Goal: Task Accomplishment & Management: Manage account settings

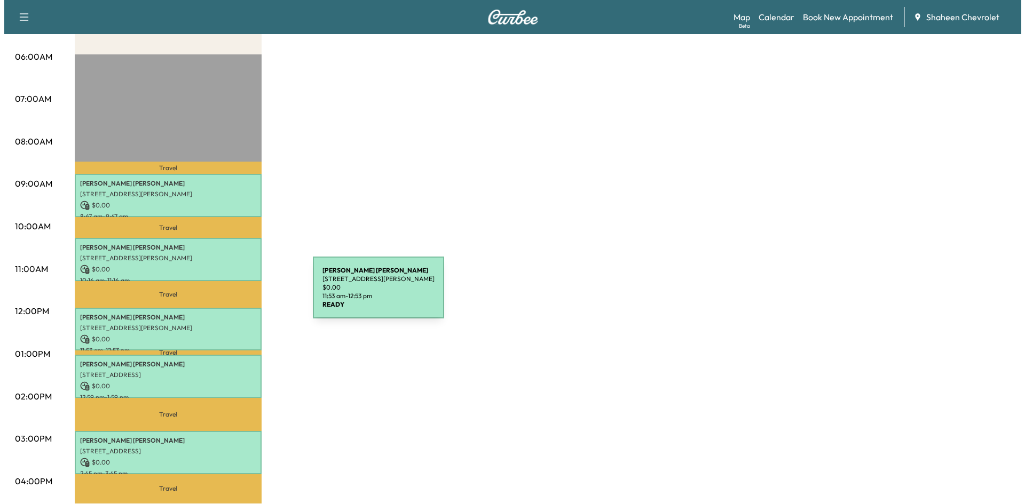
scroll to position [213, 0]
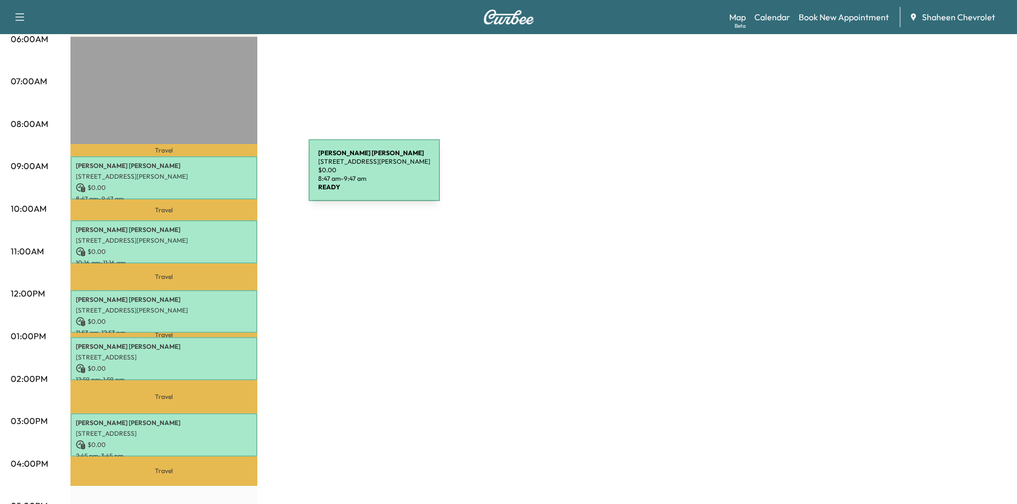
click at [228, 177] on p "[STREET_ADDRESS][PERSON_NAME]" at bounding box center [164, 176] width 176 height 9
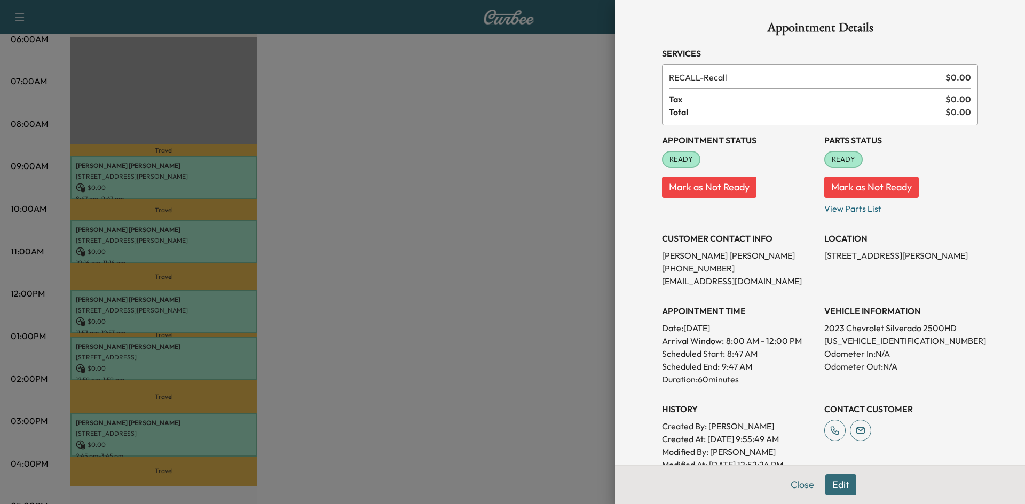
scroll to position [153, 0]
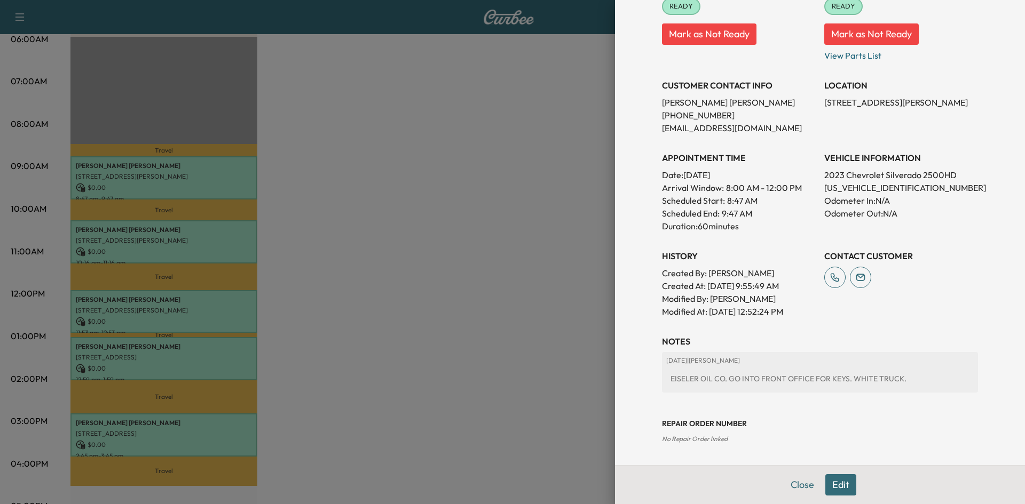
click at [826, 481] on button "Edit" at bounding box center [840, 484] width 31 height 21
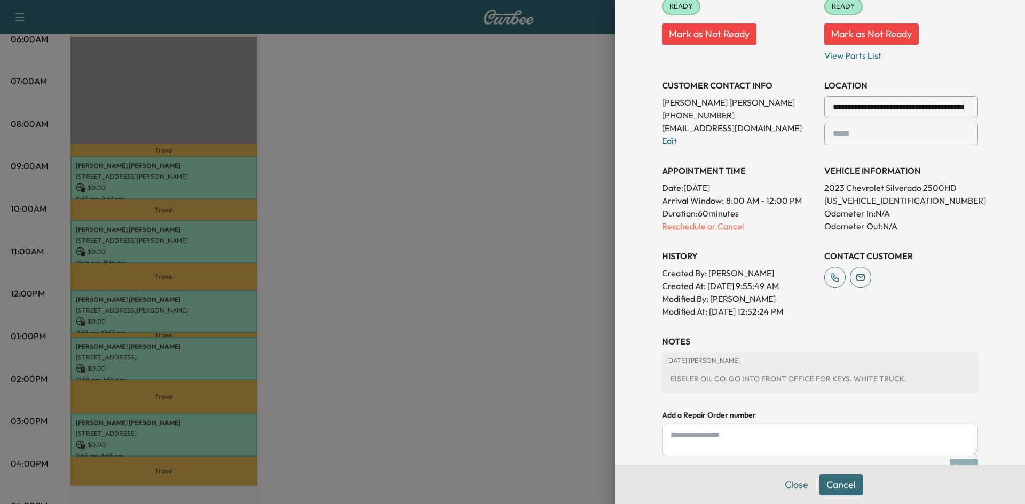
click at [722, 225] on p "Reschedule or Cancel" at bounding box center [739, 226] width 154 height 13
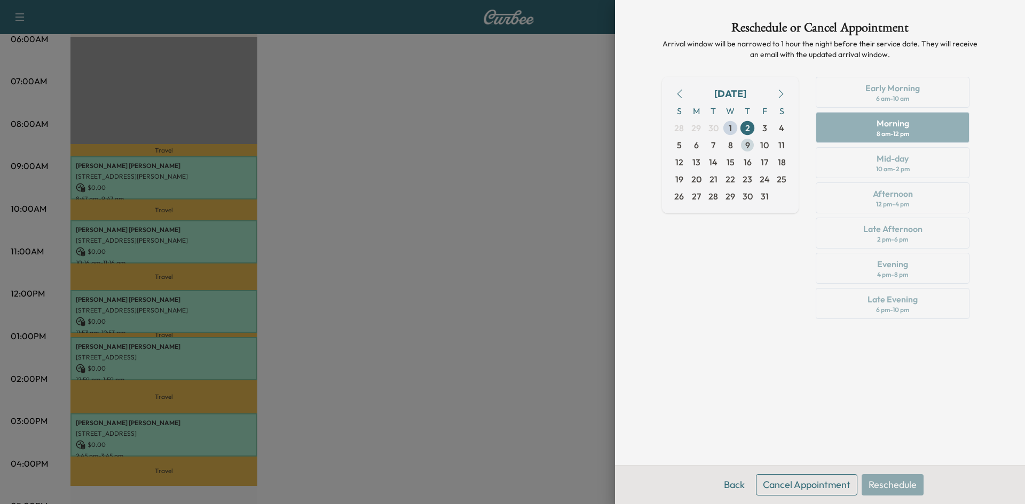
click at [748, 147] on span "9" at bounding box center [747, 145] width 5 height 13
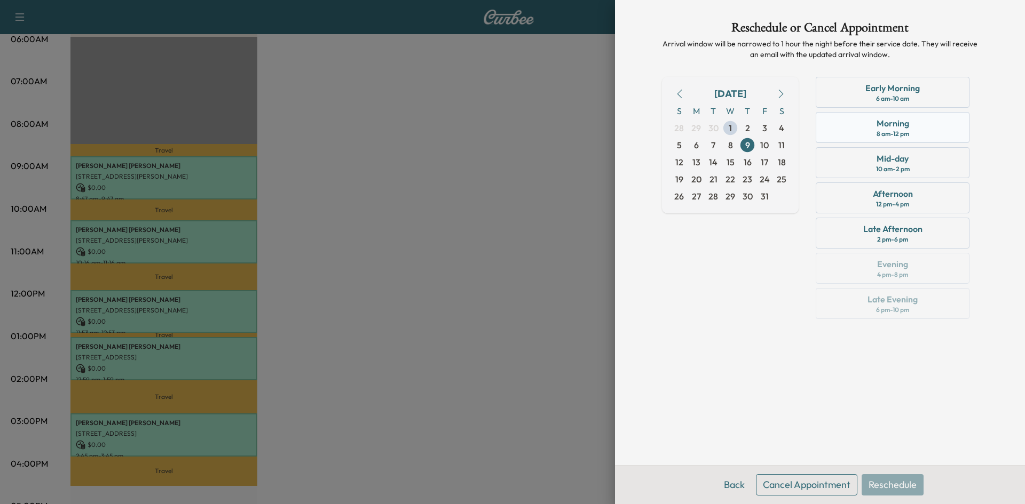
click at [874, 130] on div "Morning 8 am - 12 pm" at bounding box center [892, 127] width 154 height 31
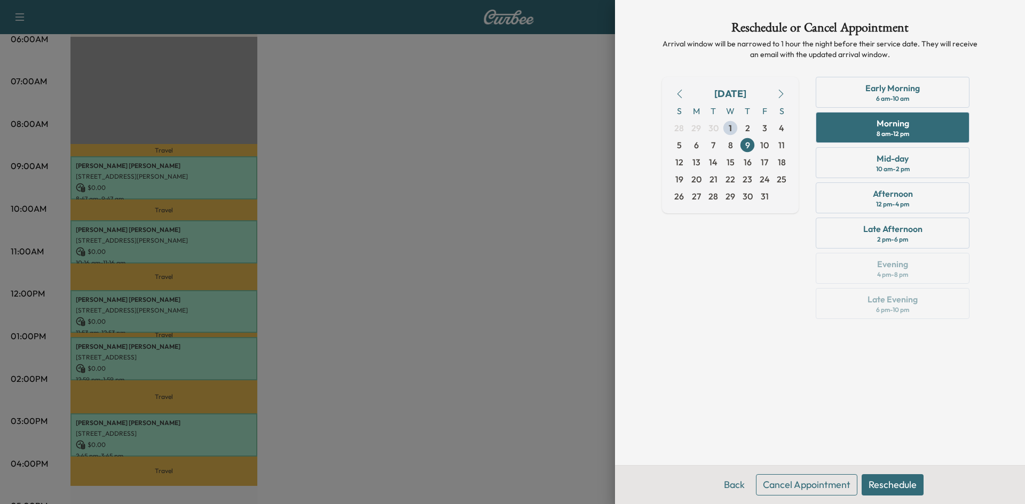
click at [907, 482] on button "Reschedule" at bounding box center [892, 484] width 62 height 21
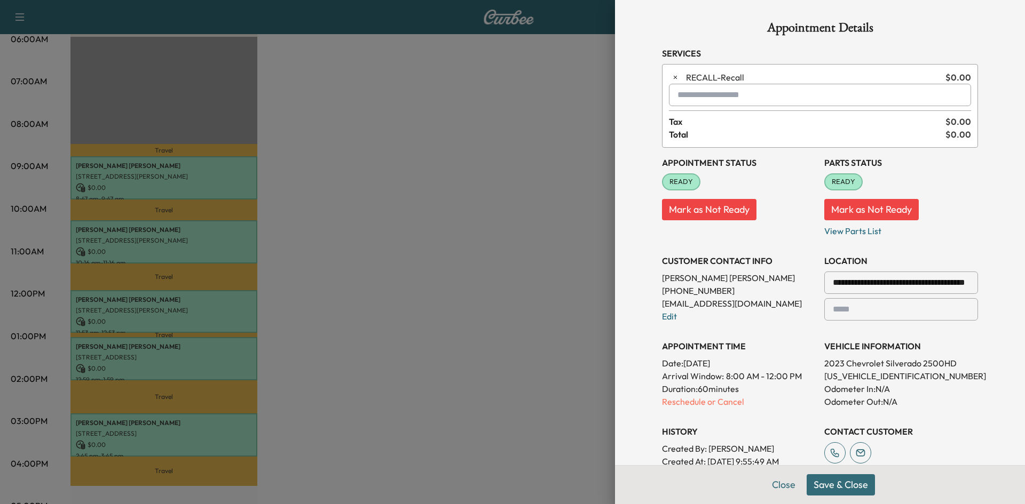
click at [855, 488] on button "Save & Close" at bounding box center [840, 484] width 68 height 21
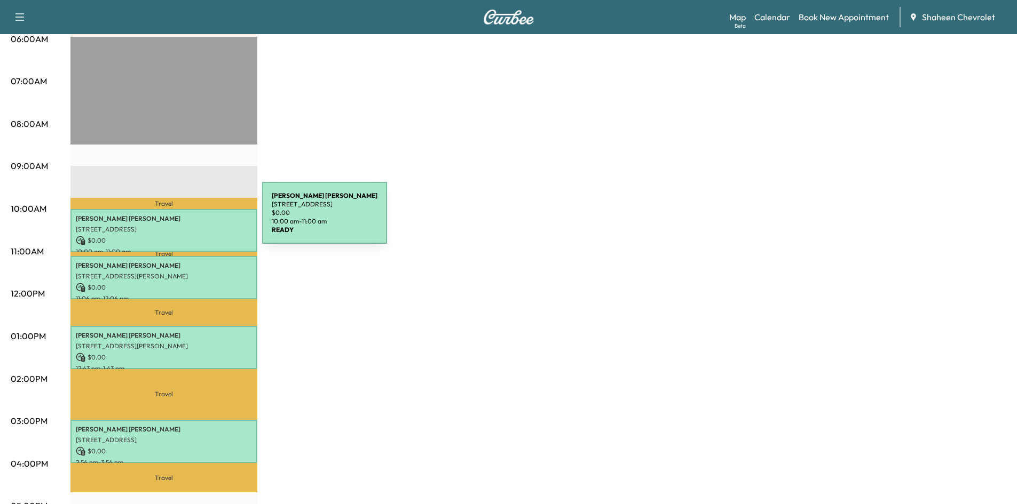
click at [183, 218] on p "[PERSON_NAME]" at bounding box center [164, 219] width 176 height 9
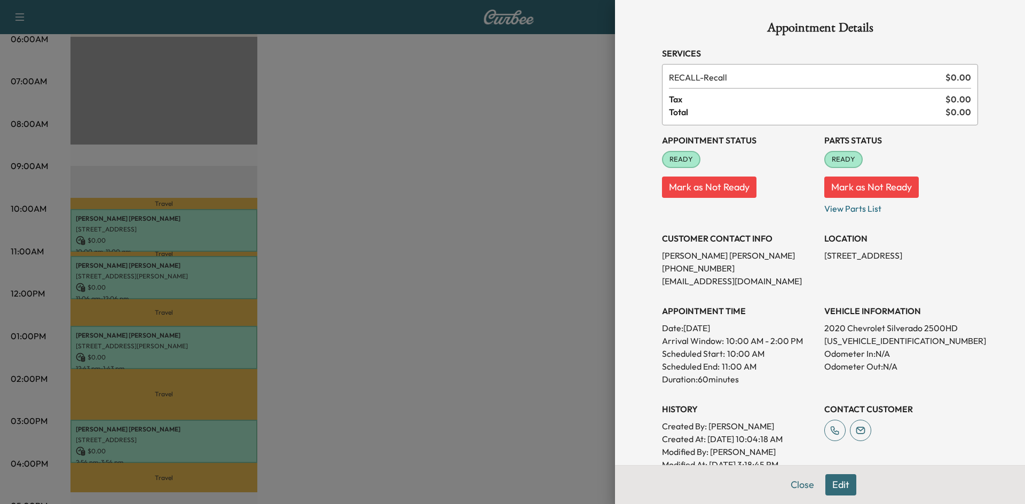
click at [552, 226] on div at bounding box center [512, 252] width 1025 height 504
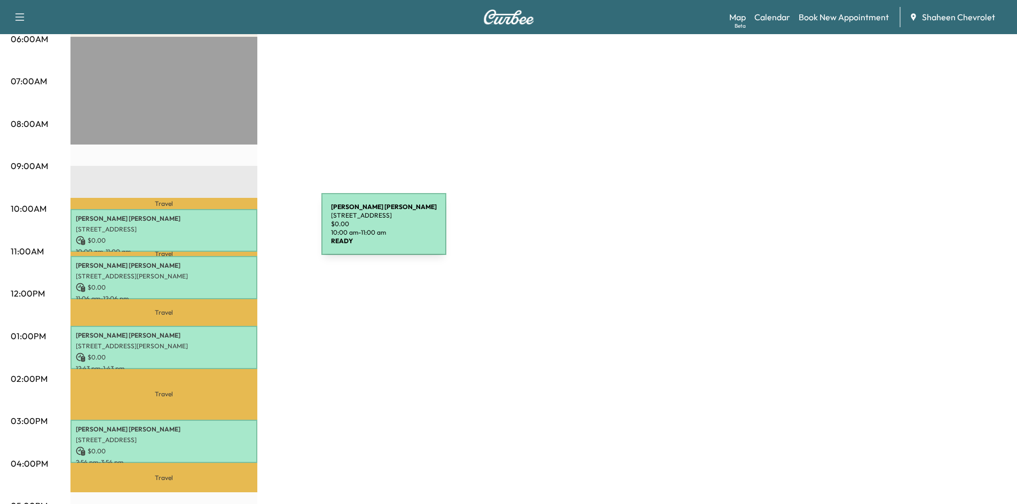
click at [241, 231] on p "[STREET_ADDRESS]" at bounding box center [164, 229] width 176 height 9
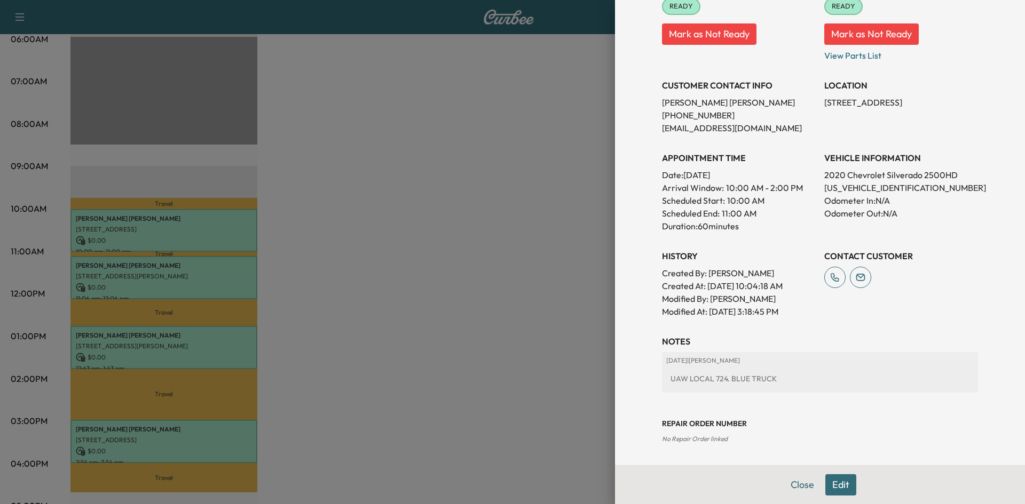
click at [835, 483] on button "Edit" at bounding box center [840, 484] width 31 height 21
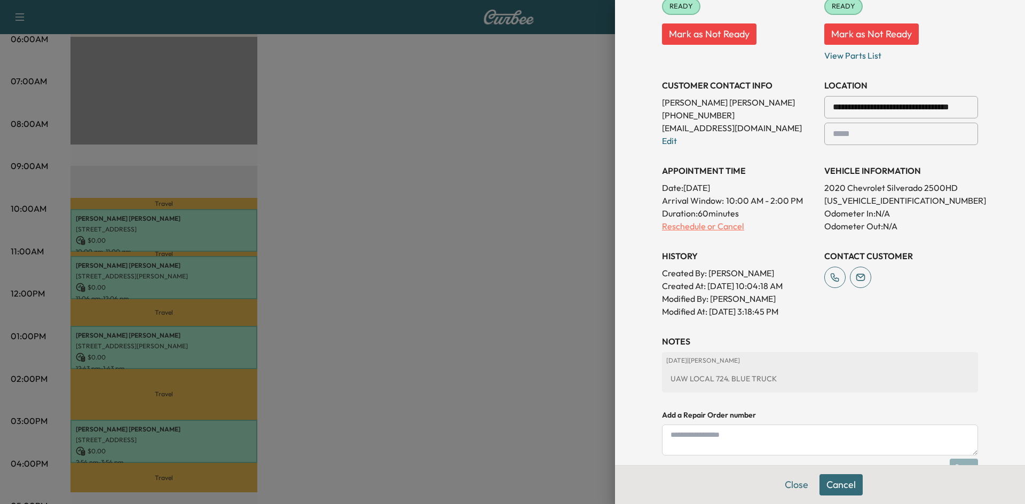
click at [720, 226] on p "Reschedule or Cancel" at bounding box center [739, 226] width 154 height 13
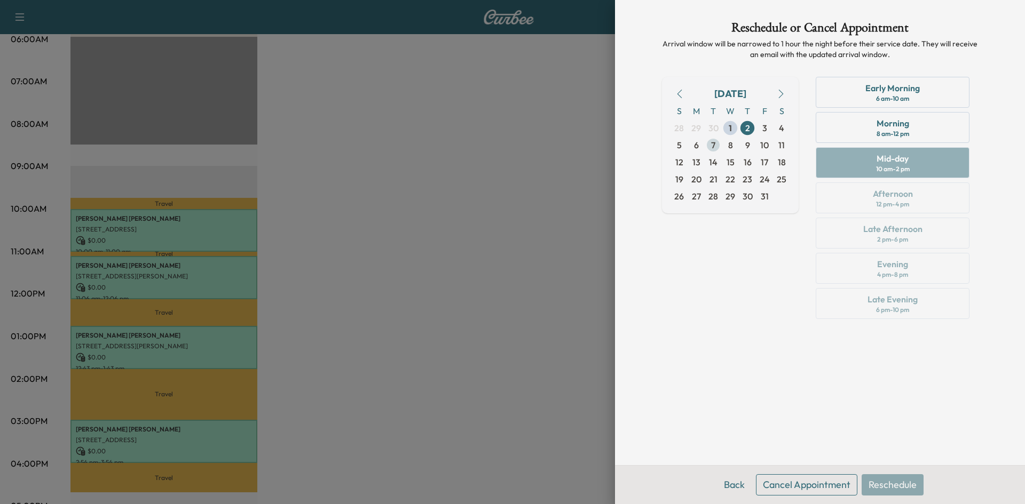
click at [713, 147] on span "7" at bounding box center [713, 145] width 4 height 13
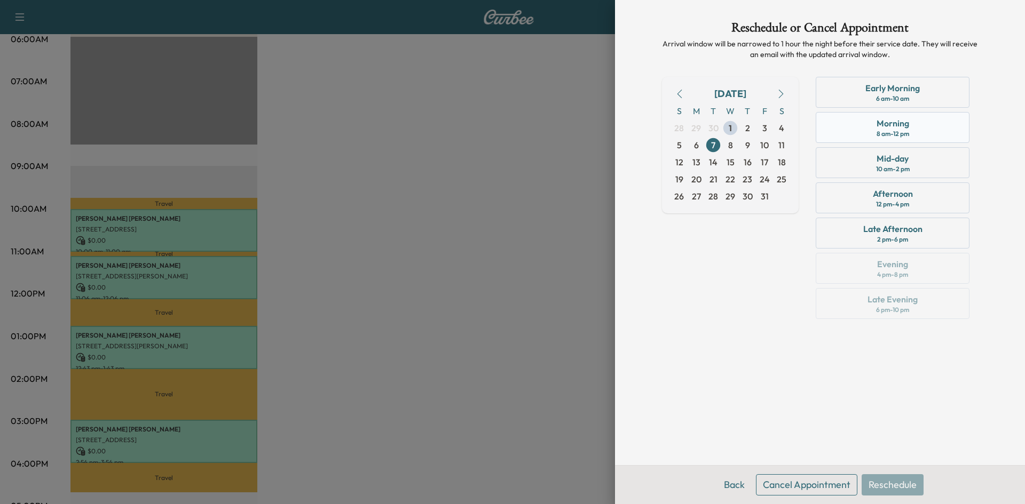
click at [928, 134] on div "Morning 8 am - 12 pm" at bounding box center [892, 127] width 154 height 31
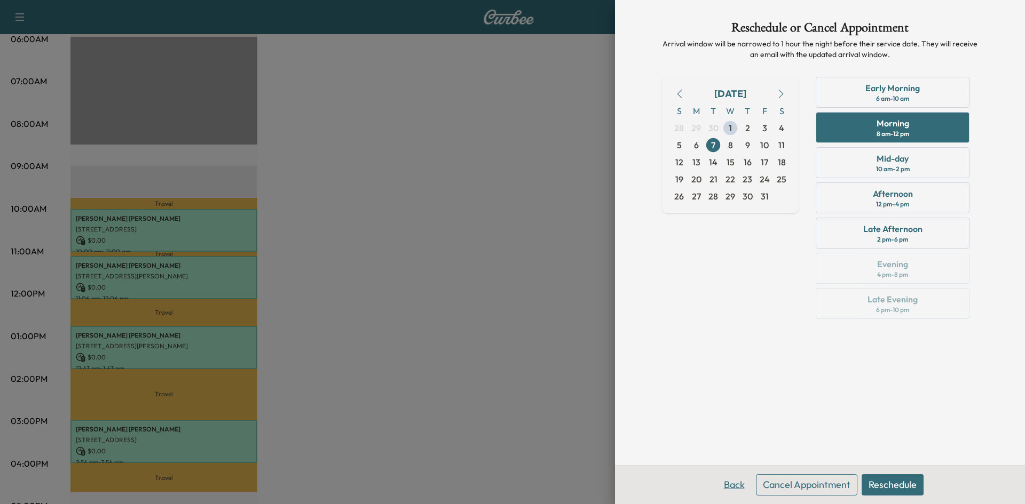
click at [731, 489] on button "Back" at bounding box center [734, 484] width 35 height 21
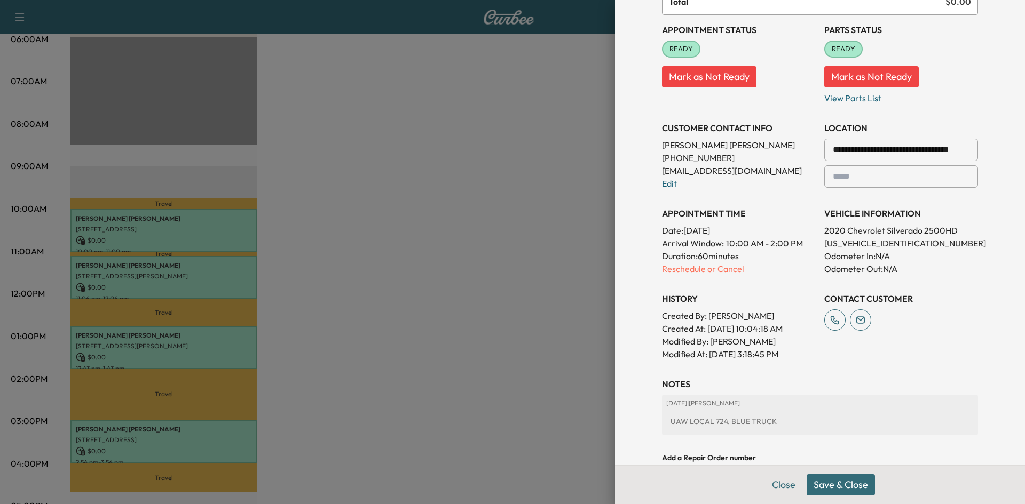
scroll to position [160, 0]
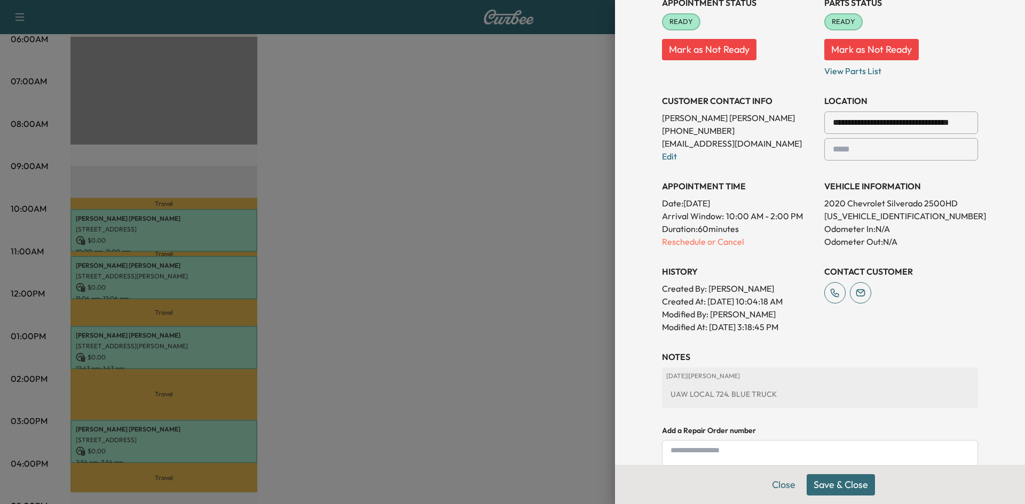
click at [867, 123] on input "**********" at bounding box center [901, 123] width 154 height 22
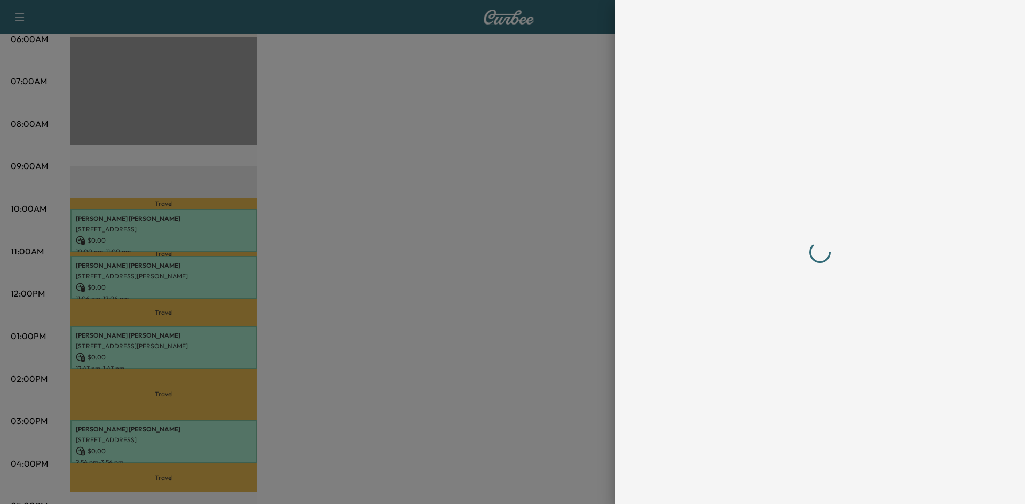
scroll to position [0, 0]
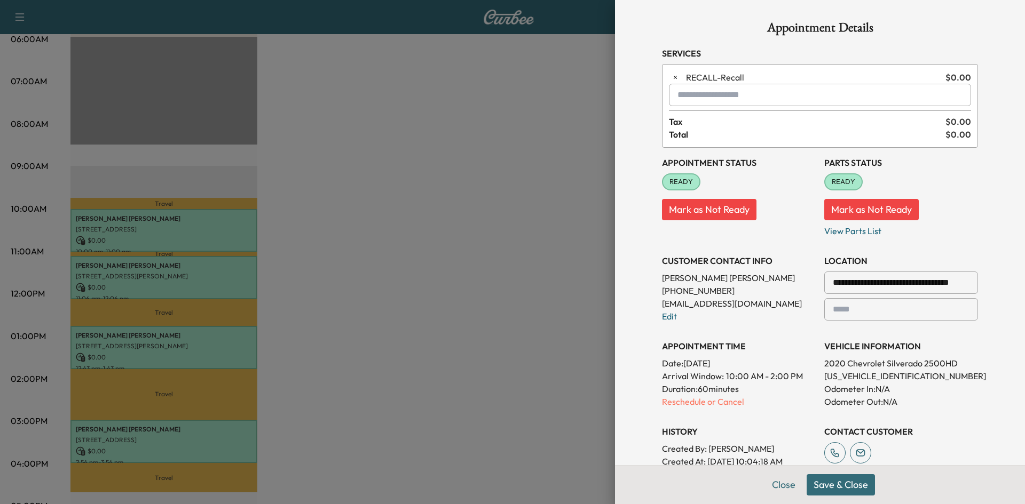
click at [835, 281] on input "**********" at bounding box center [901, 283] width 154 height 22
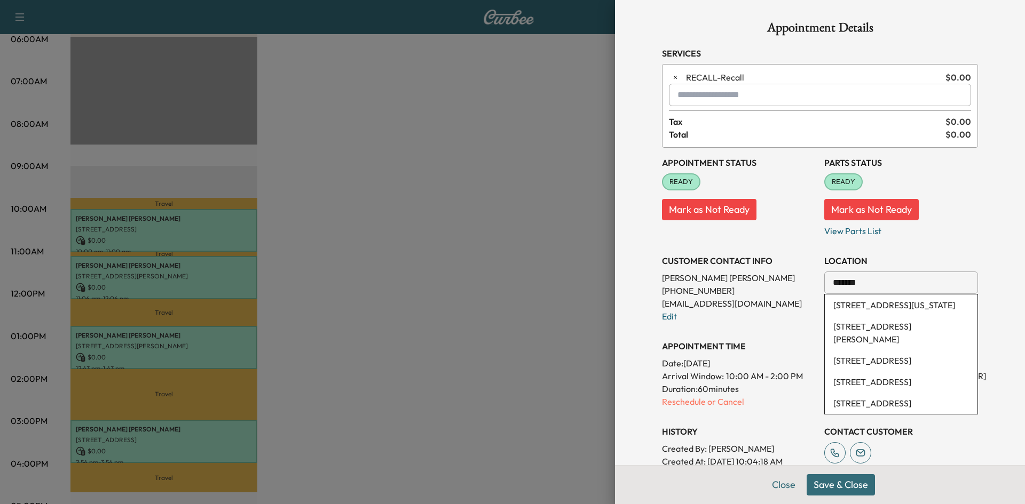
click at [863, 312] on li "[STREET_ADDRESS][US_STATE]" at bounding box center [900, 305] width 153 height 21
type input "**********"
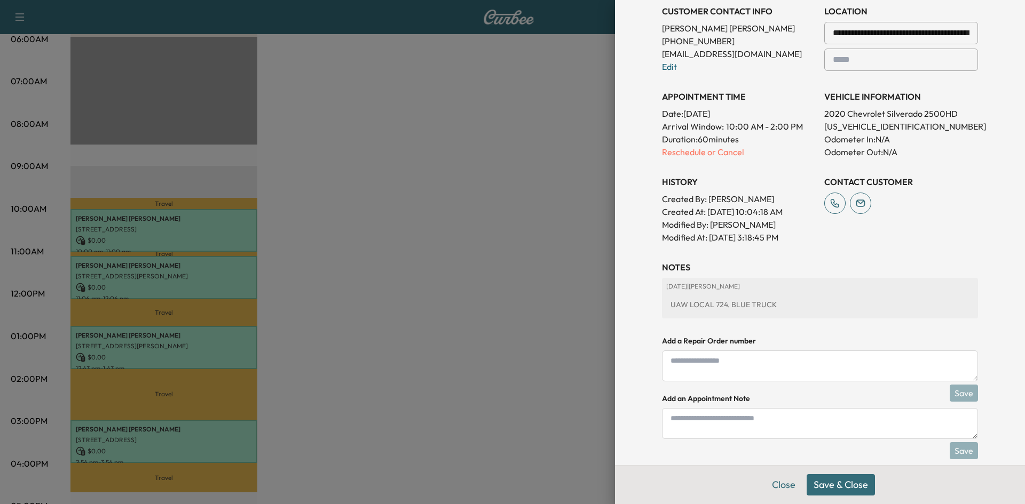
scroll to position [265, 0]
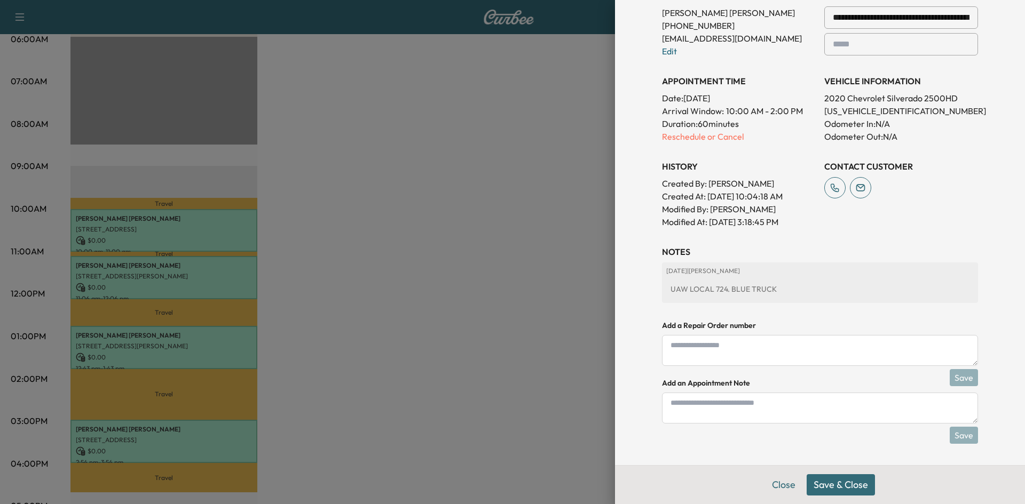
click at [775, 403] on textarea at bounding box center [820, 408] width 316 height 31
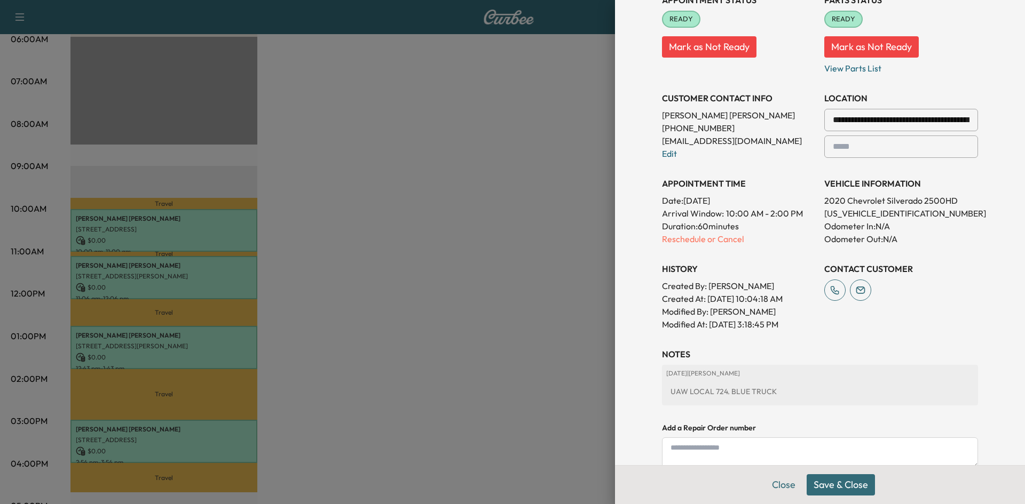
scroll to position [158, 0]
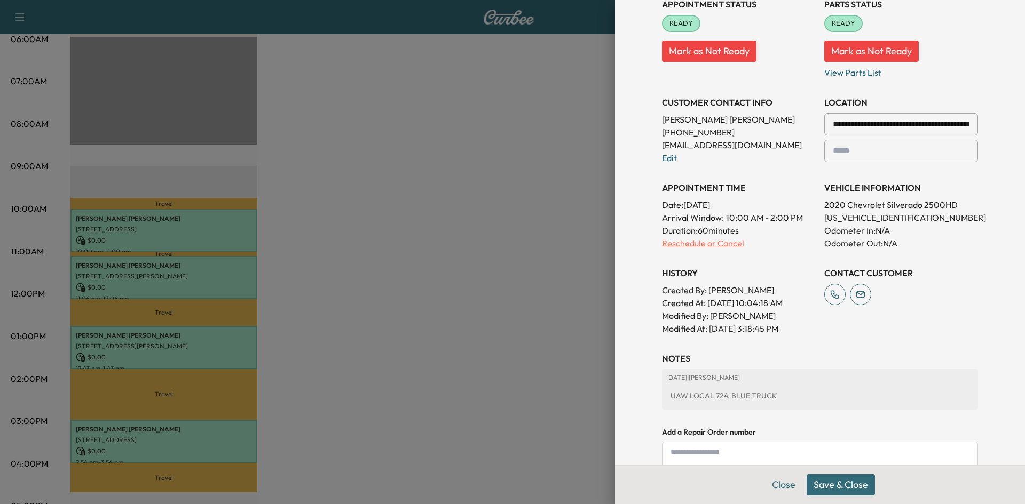
type textarea "**********"
click at [727, 244] on p "Reschedule or Cancel" at bounding box center [739, 243] width 154 height 13
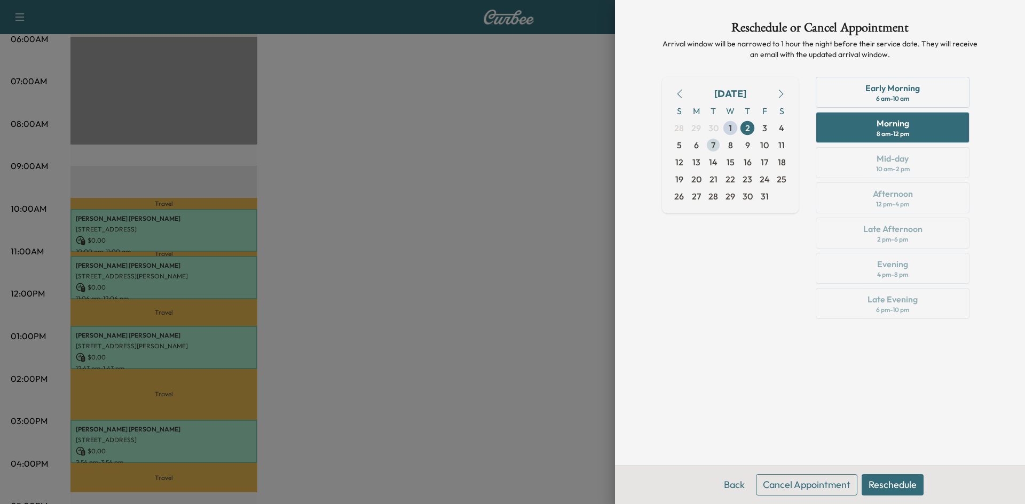
click at [713, 146] on span "7" at bounding box center [713, 145] width 4 height 13
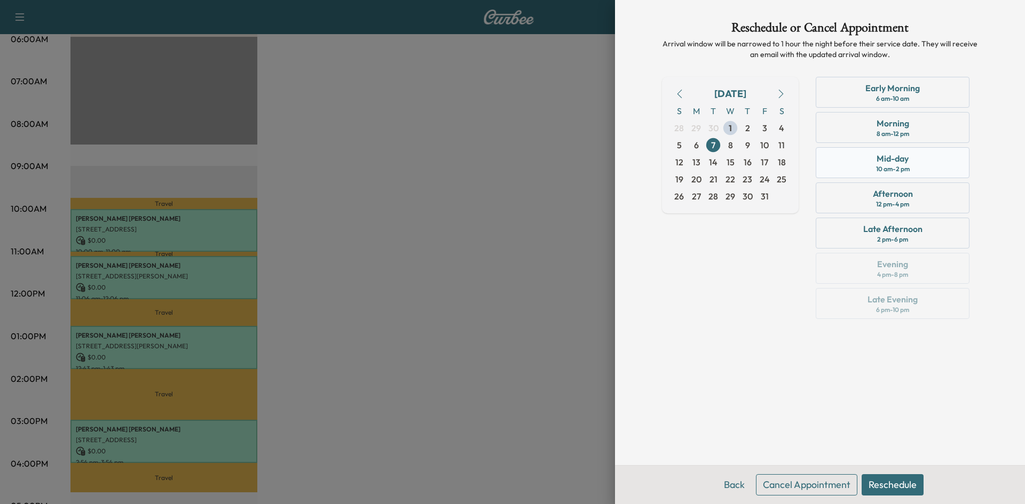
click at [918, 158] on div "Mid-day 10 am - 2 pm" at bounding box center [892, 162] width 154 height 31
click at [927, 133] on div "Morning 8 am - 12 pm" at bounding box center [892, 127] width 154 height 31
click at [907, 481] on button "Reschedule" at bounding box center [892, 484] width 62 height 21
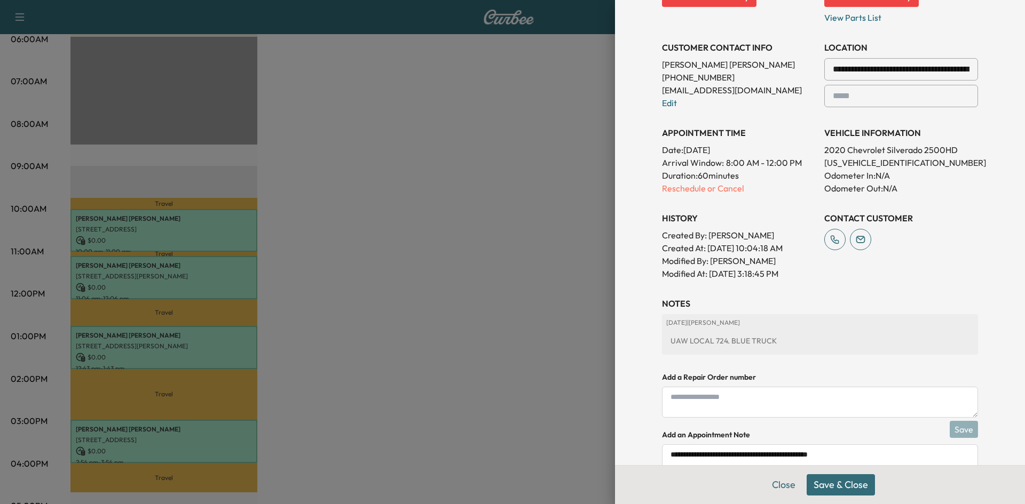
scroll to position [265, 0]
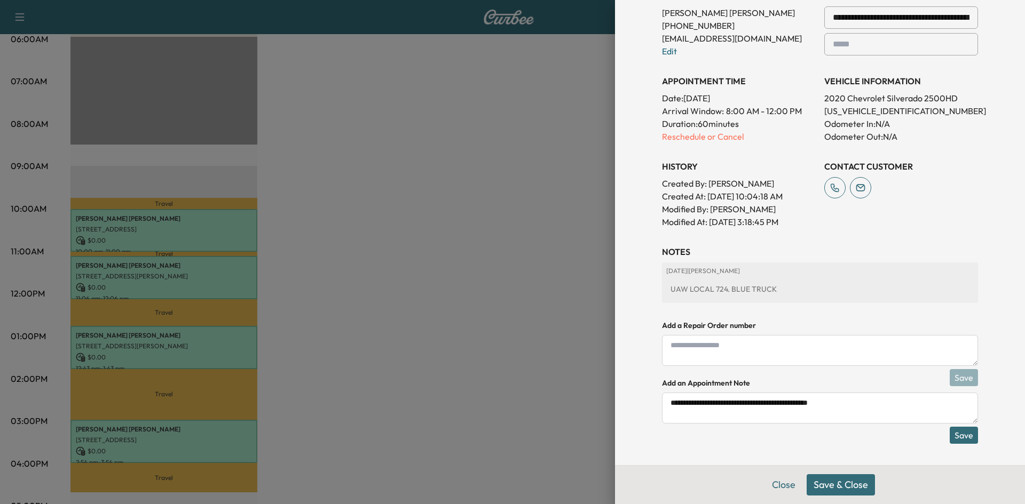
click at [895, 395] on textarea "**********" at bounding box center [820, 408] width 316 height 31
type textarea "**********"
click at [841, 492] on button "Save & Close" at bounding box center [840, 484] width 68 height 21
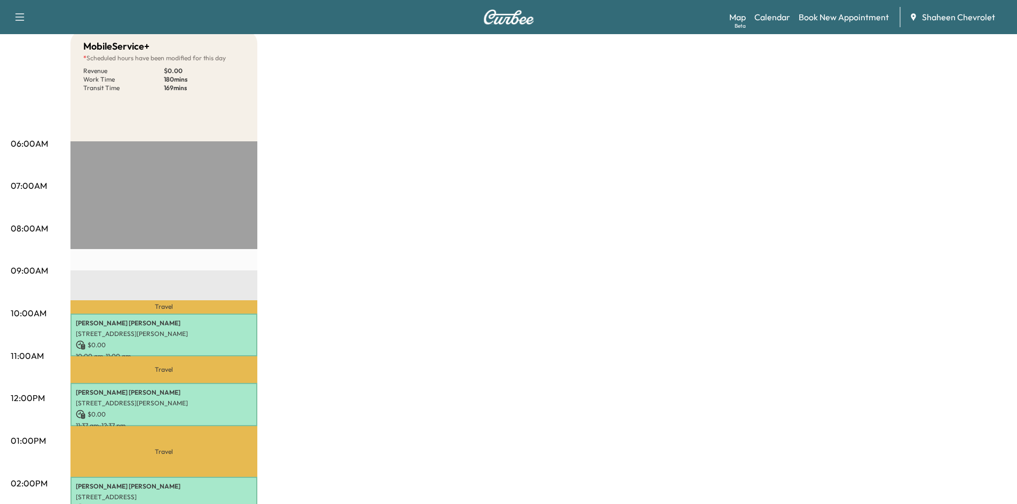
scroll to position [107, 0]
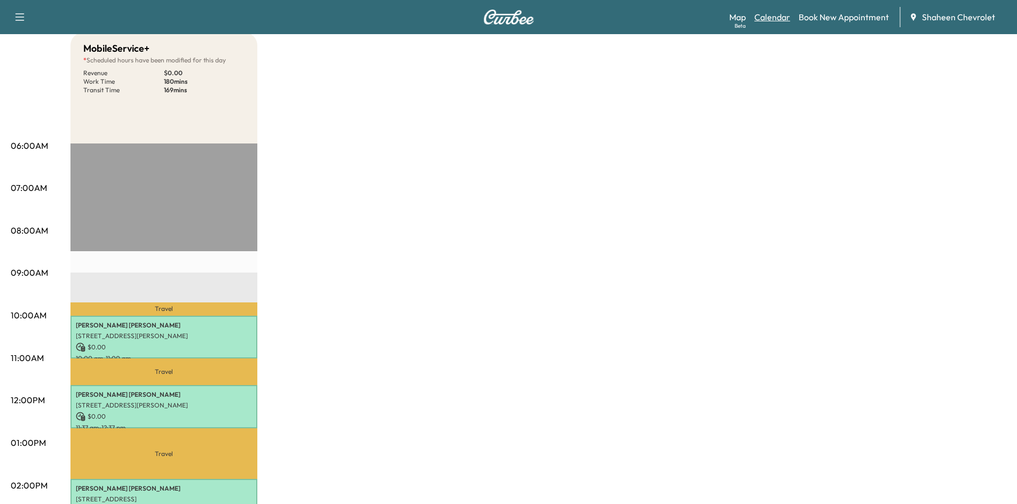
click at [774, 17] on link "Calendar" at bounding box center [772, 17] width 36 height 13
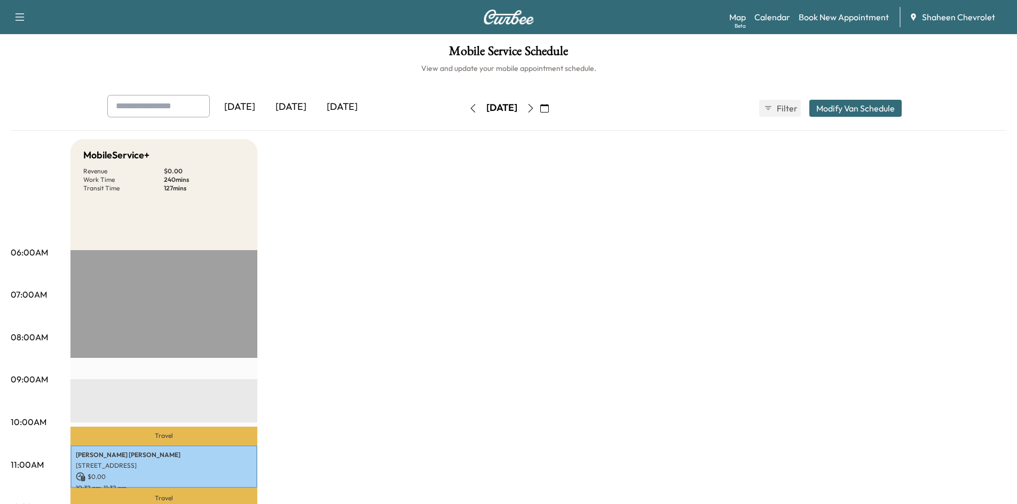
click at [535, 110] on icon "button" at bounding box center [530, 108] width 9 height 9
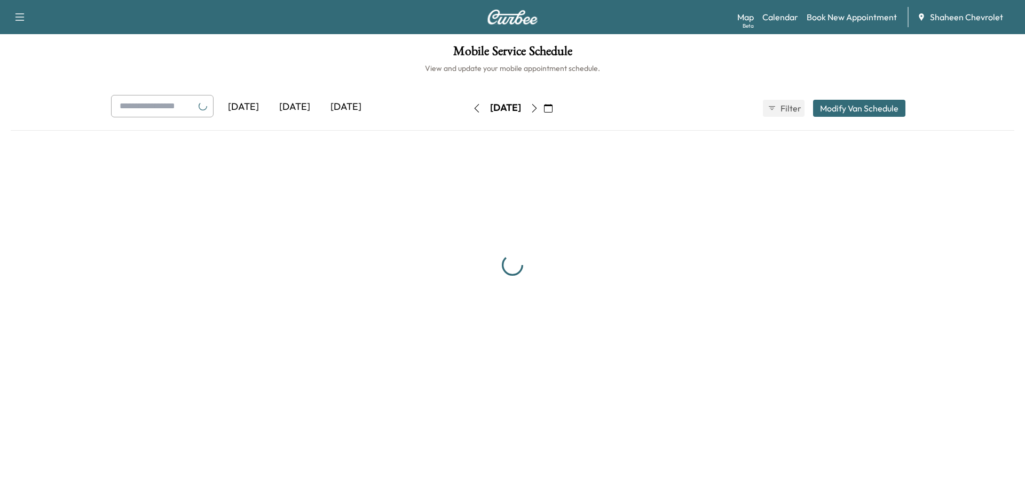
click at [538, 110] on icon "button" at bounding box center [534, 108] width 9 height 9
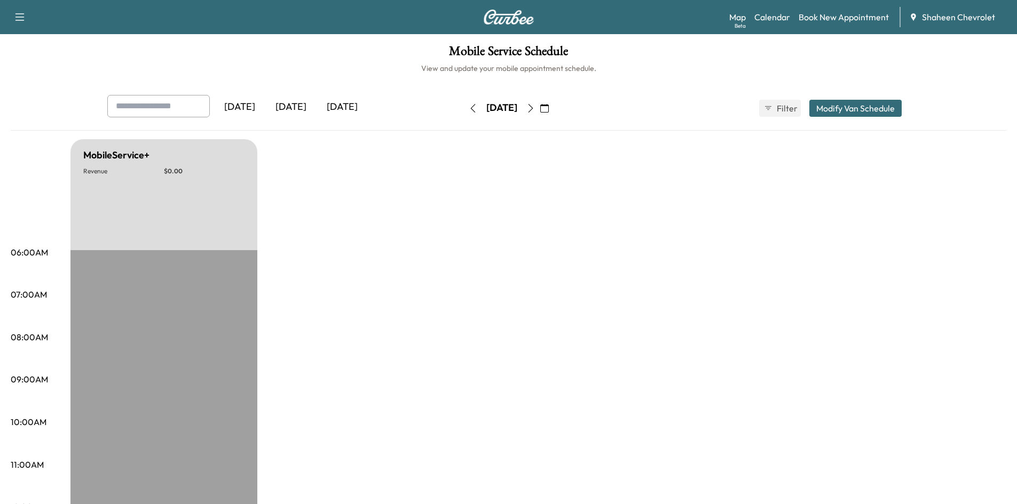
click at [535, 110] on icon "button" at bounding box center [530, 108] width 9 height 9
click at [535, 109] on icon "button" at bounding box center [530, 108] width 9 height 9
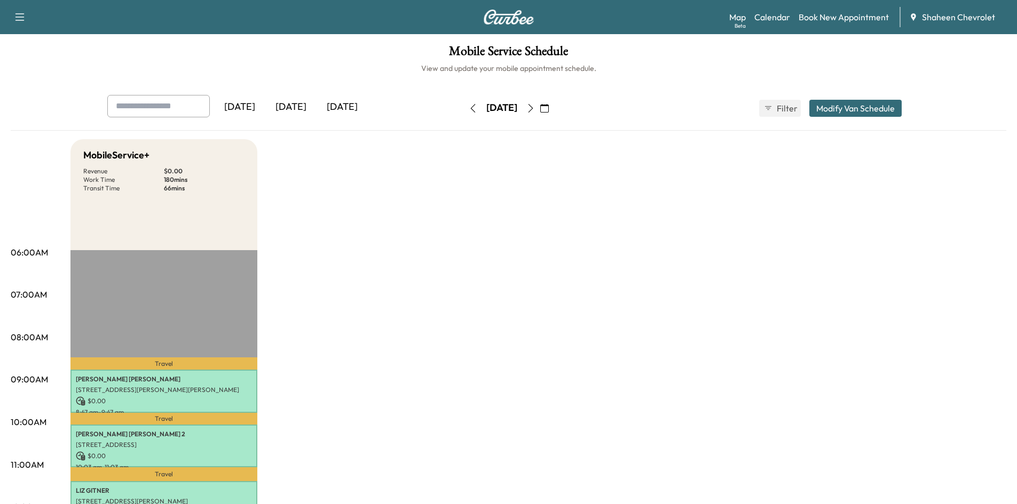
click at [535, 109] on icon "button" at bounding box center [530, 108] width 9 height 9
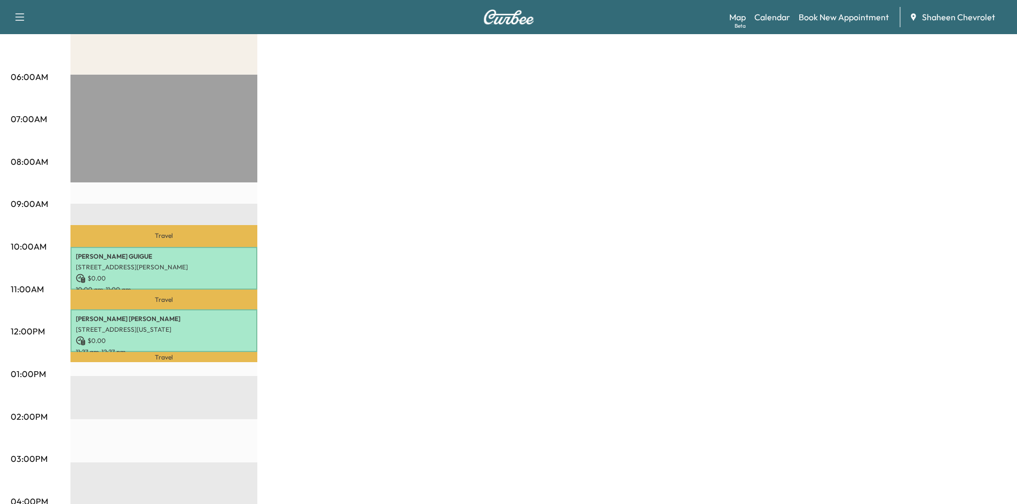
scroll to position [160, 0]
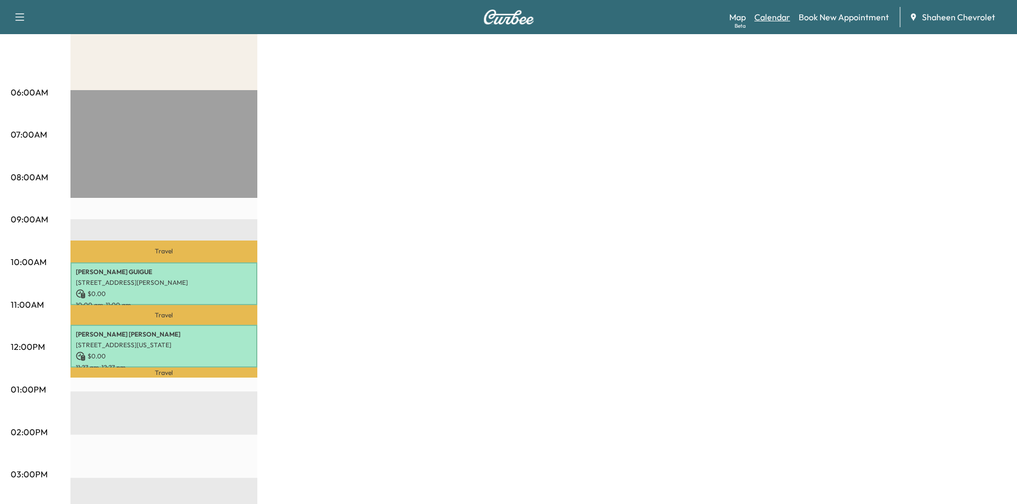
click at [780, 12] on link "Calendar" at bounding box center [772, 17] width 36 height 13
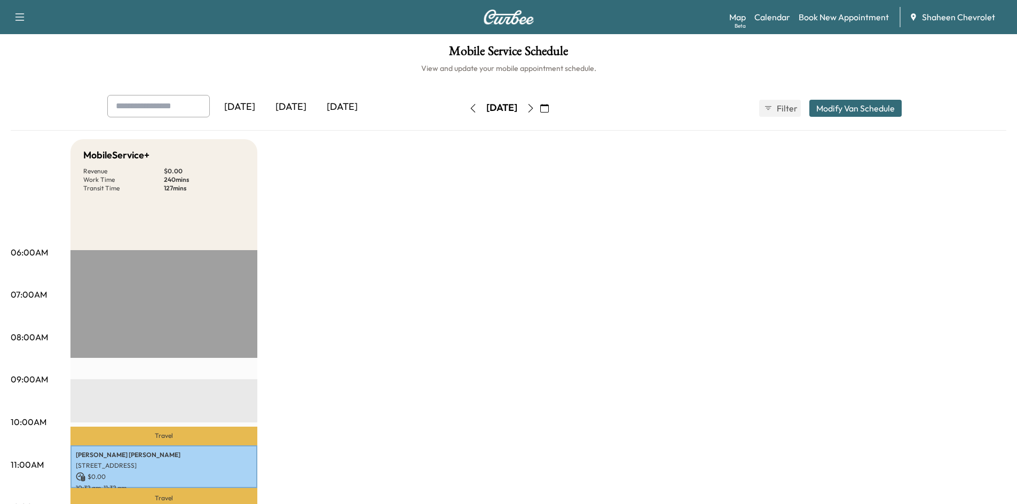
click at [359, 100] on div "[DATE]" at bounding box center [341, 107] width 51 height 25
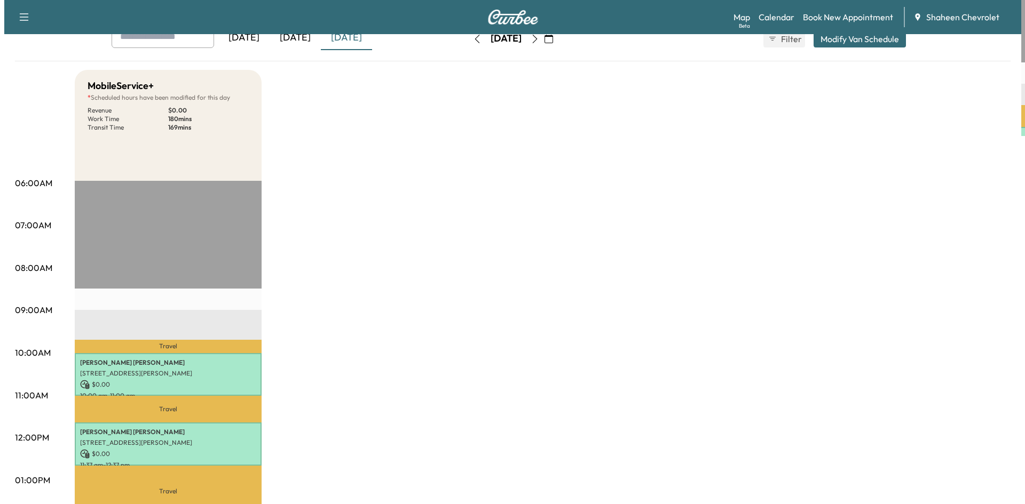
scroll to position [160, 0]
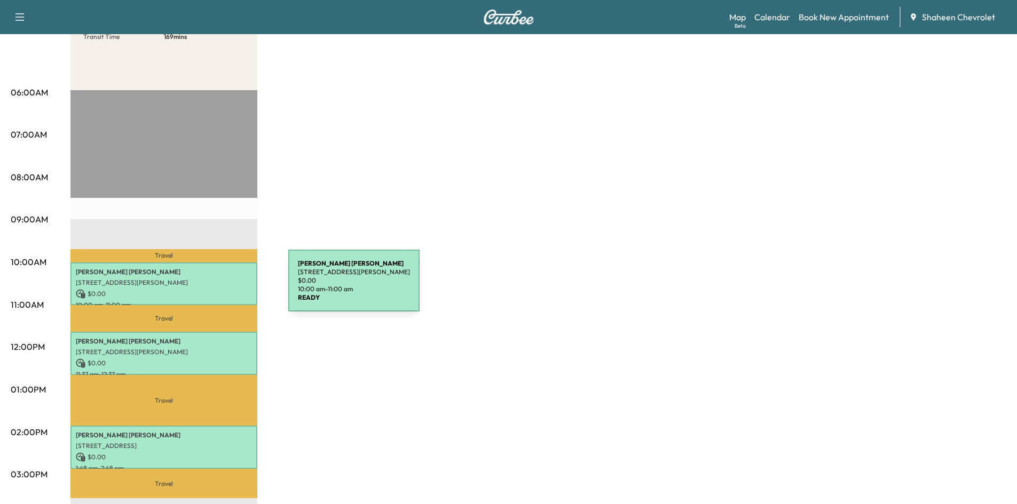
click at [208, 289] on p "$ 0.00" at bounding box center [164, 294] width 176 height 10
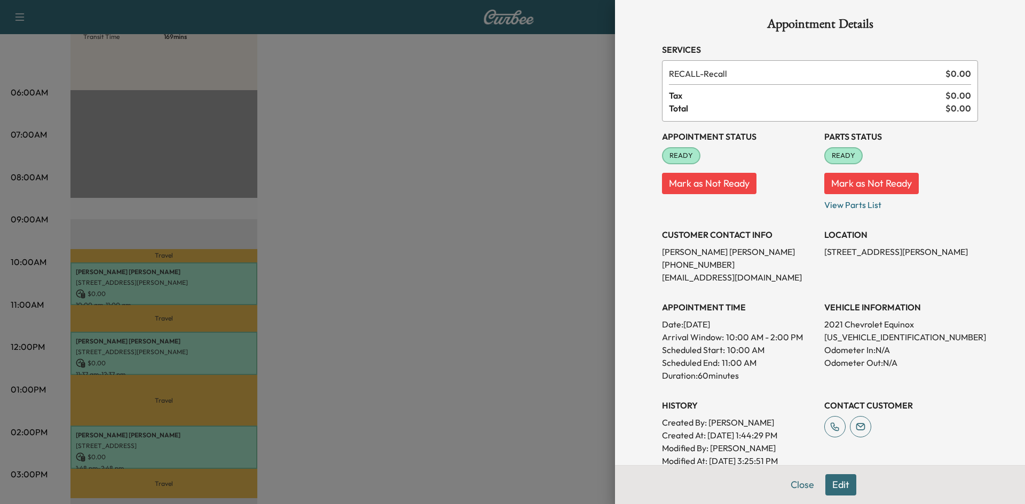
scroll to position [0, 0]
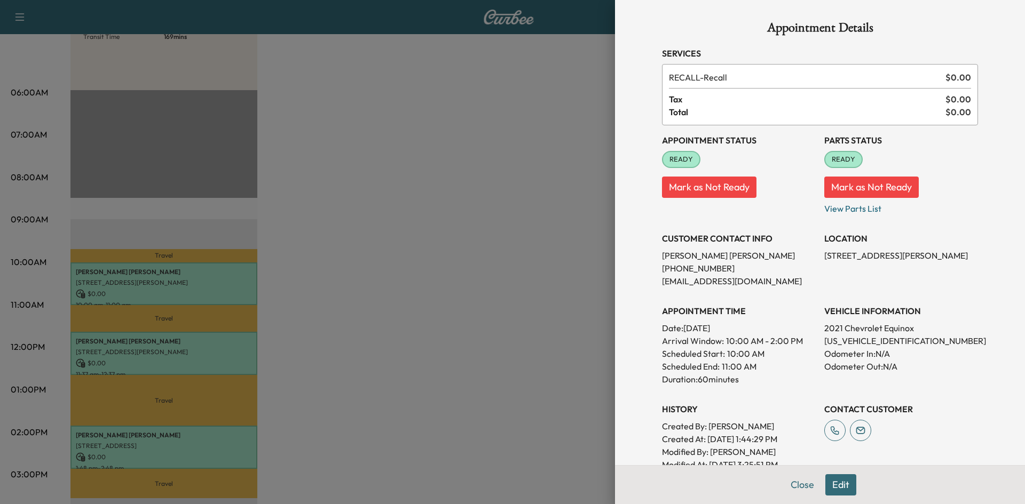
click at [408, 274] on div at bounding box center [512, 252] width 1025 height 504
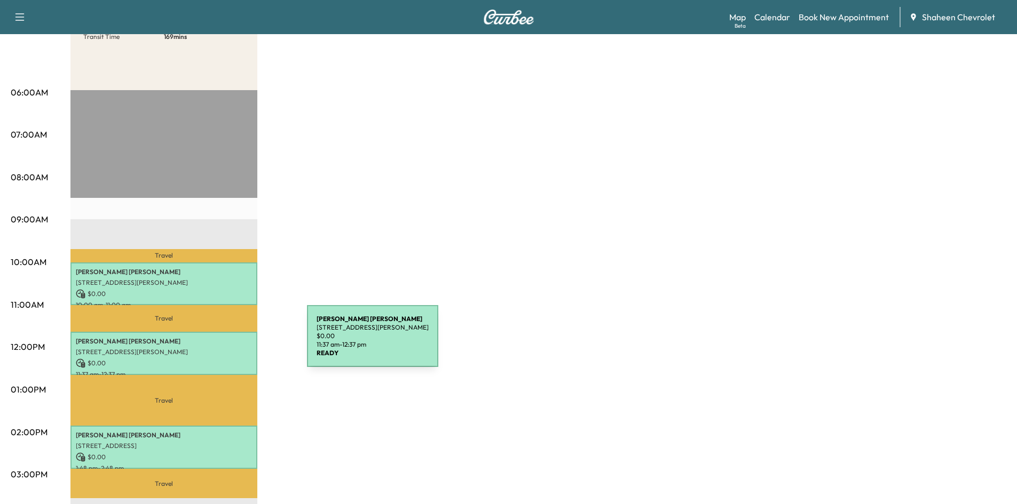
click at [227, 343] on p "[PERSON_NAME]" at bounding box center [164, 341] width 176 height 9
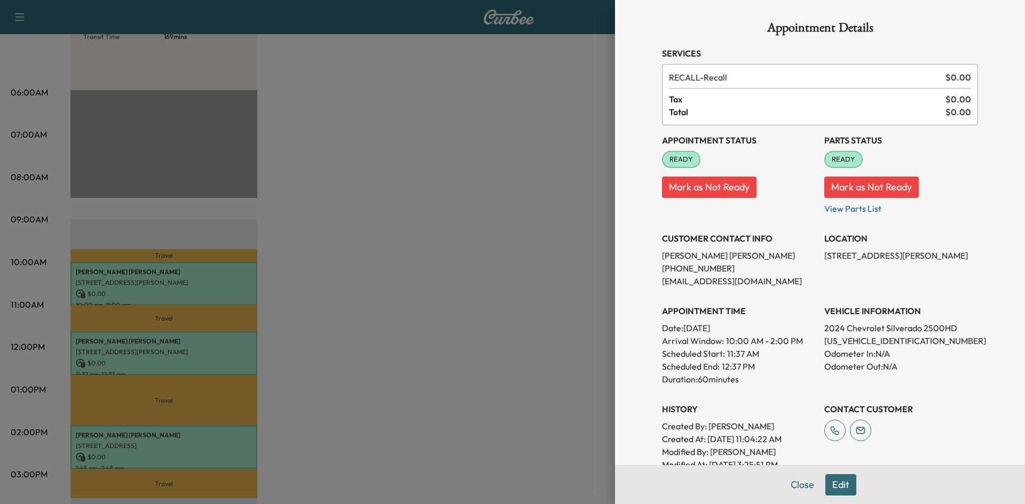
click at [403, 296] on div at bounding box center [512, 252] width 1025 height 504
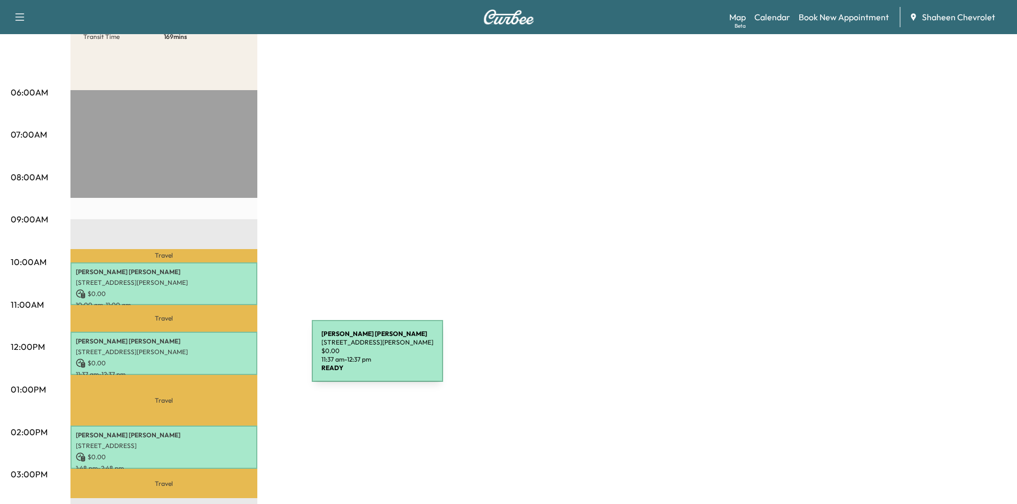
click at [228, 351] on p "[STREET_ADDRESS][PERSON_NAME]" at bounding box center [164, 352] width 176 height 9
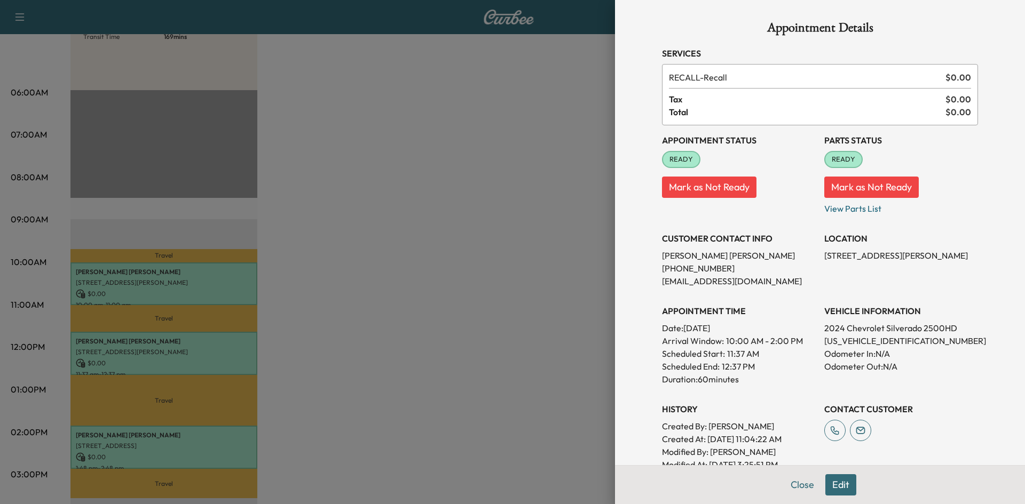
click at [340, 341] on div at bounding box center [512, 252] width 1025 height 504
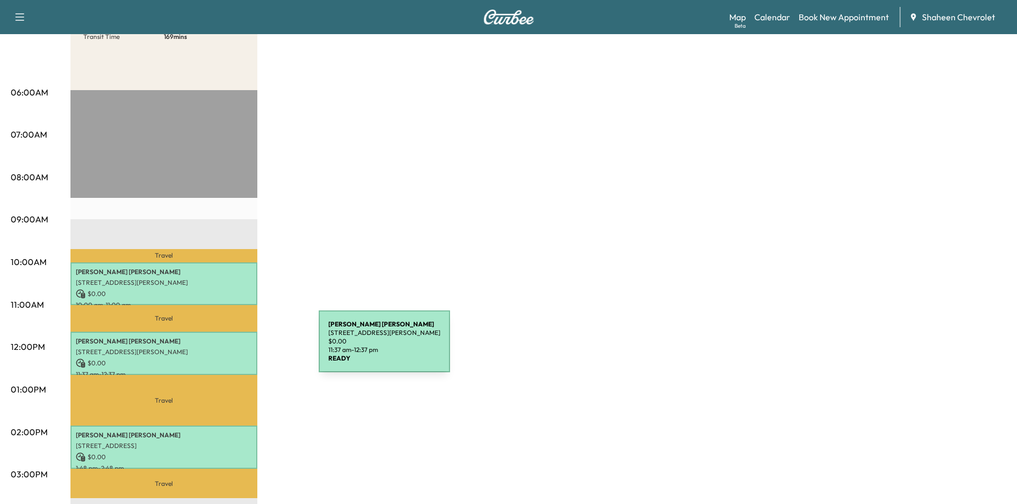
click at [239, 348] on p "[STREET_ADDRESS][PERSON_NAME]" at bounding box center [164, 352] width 176 height 9
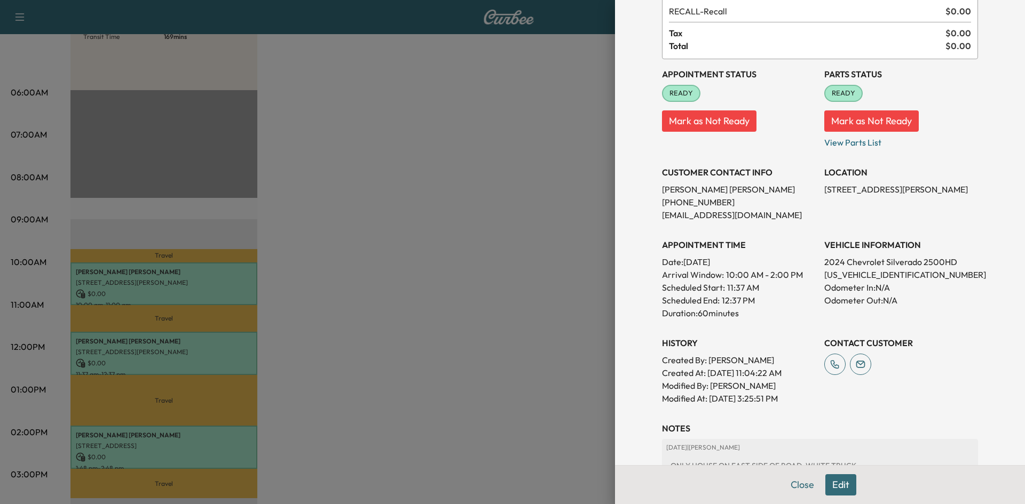
scroll to position [153, 0]
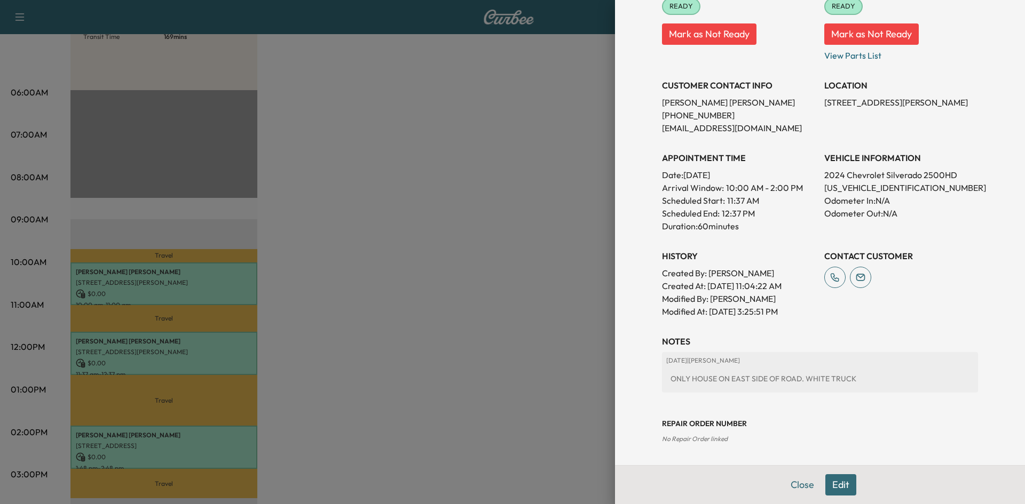
click at [835, 485] on button "Edit" at bounding box center [840, 484] width 31 height 21
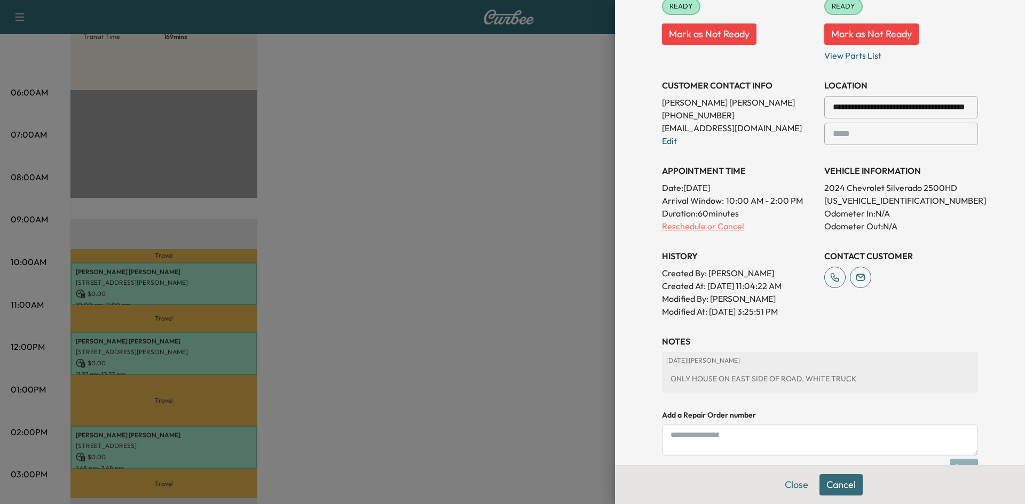
click at [702, 227] on p "Reschedule or Cancel" at bounding box center [739, 226] width 154 height 13
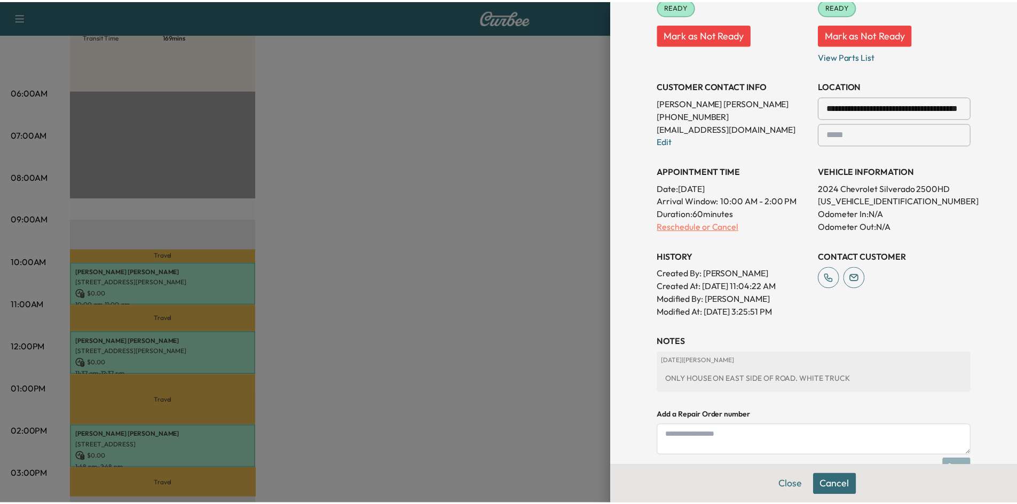
scroll to position [0, 0]
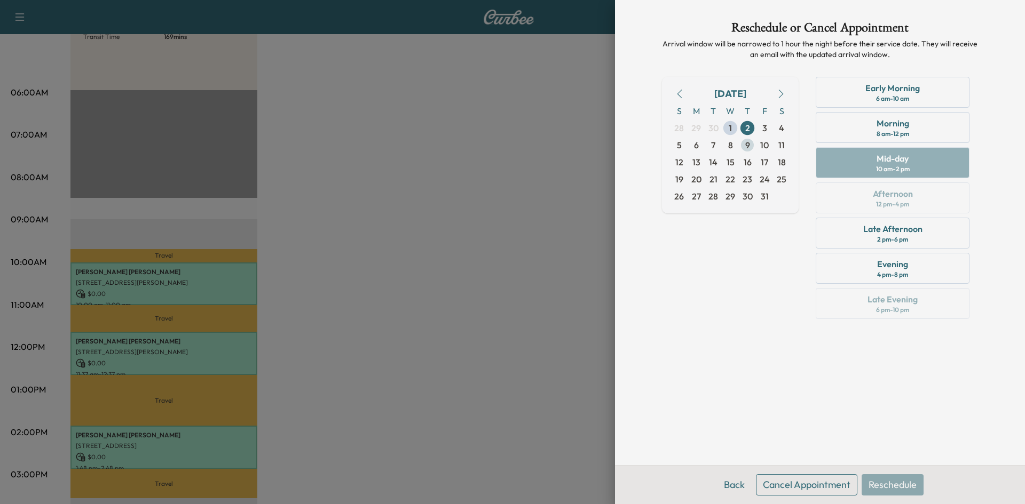
click at [746, 142] on span "9" at bounding box center [747, 145] width 5 height 13
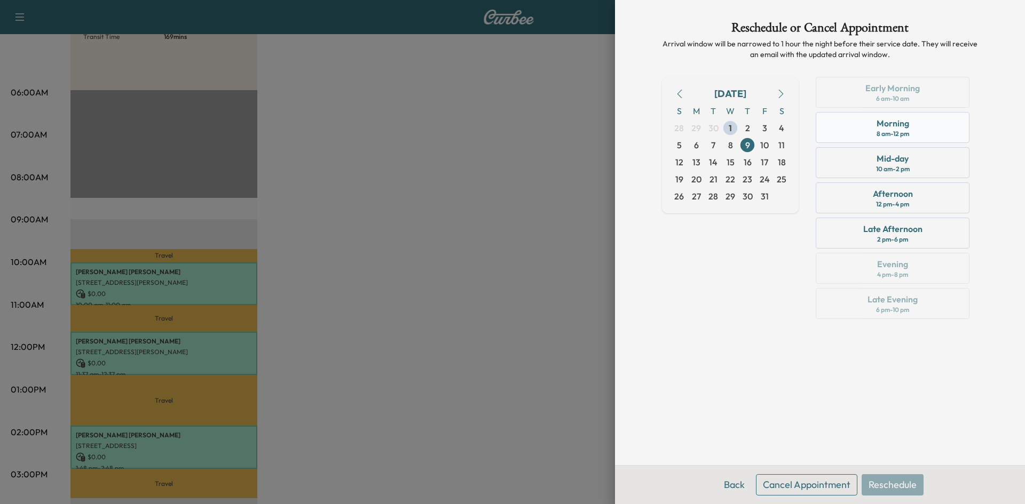
click at [914, 126] on div "Morning 8 am - 12 pm" at bounding box center [892, 127] width 154 height 31
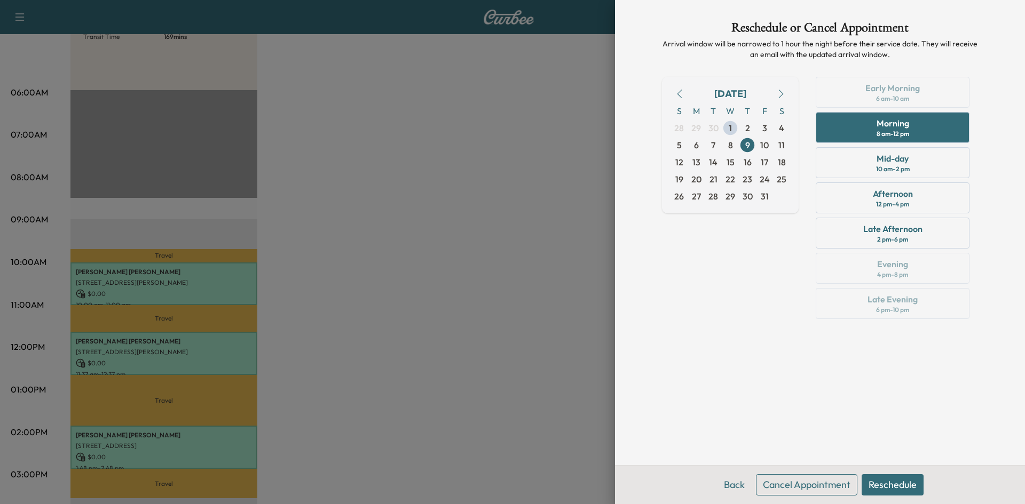
click at [890, 488] on button "Reschedule" at bounding box center [892, 484] width 62 height 21
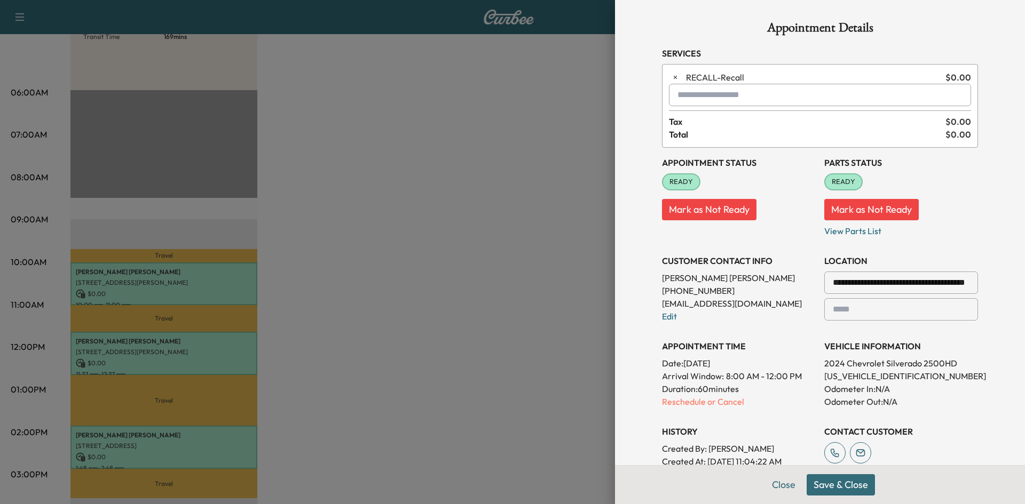
click at [848, 481] on button "Save & Close" at bounding box center [840, 484] width 68 height 21
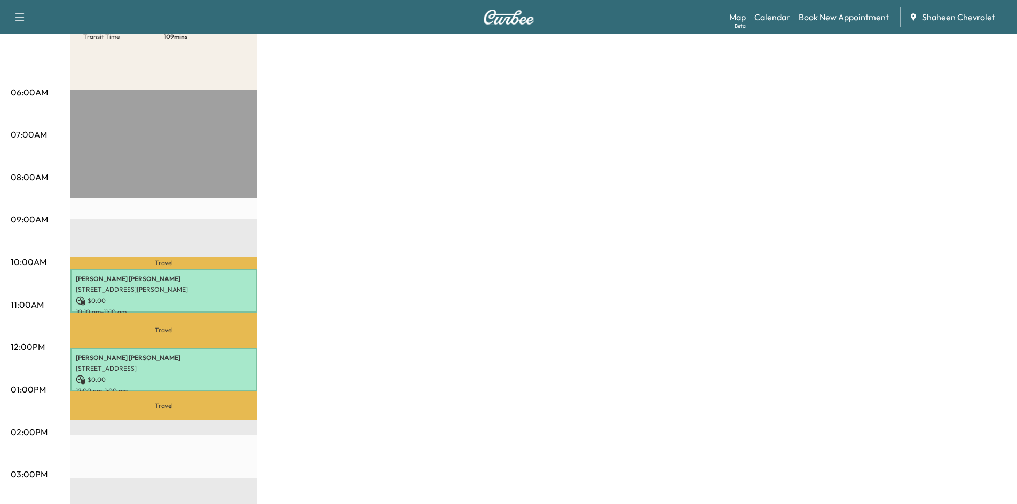
click at [847, 249] on div "MobileService+ * Scheduled hours have been modified for this day Revenue $ 0.00…" at bounding box center [537, 379] width 935 height 800
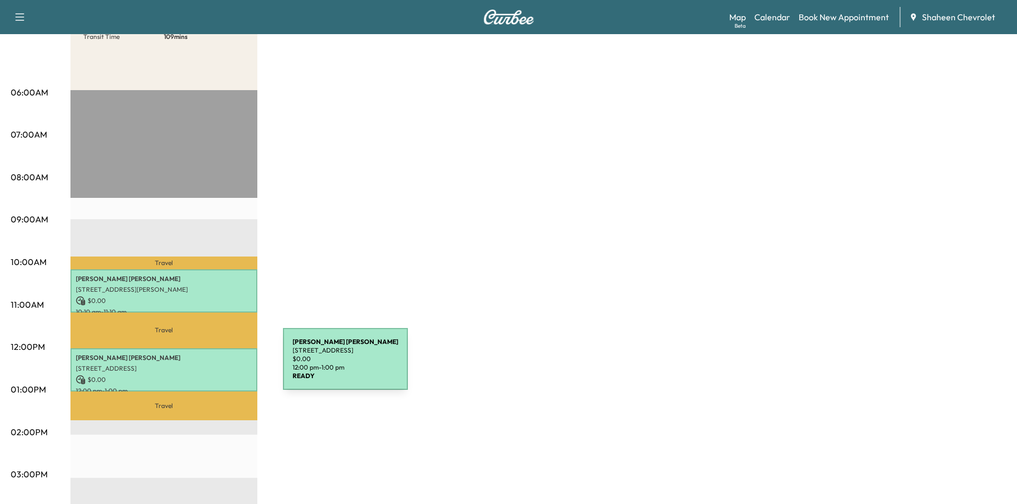
click at [203, 366] on p "[STREET_ADDRESS]" at bounding box center [164, 368] width 176 height 9
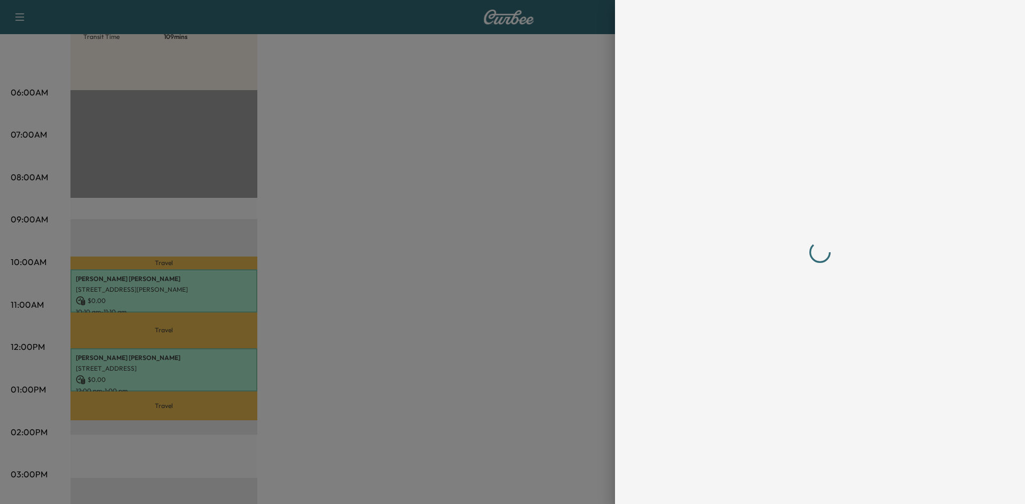
click at [524, 255] on div at bounding box center [512, 252] width 1025 height 504
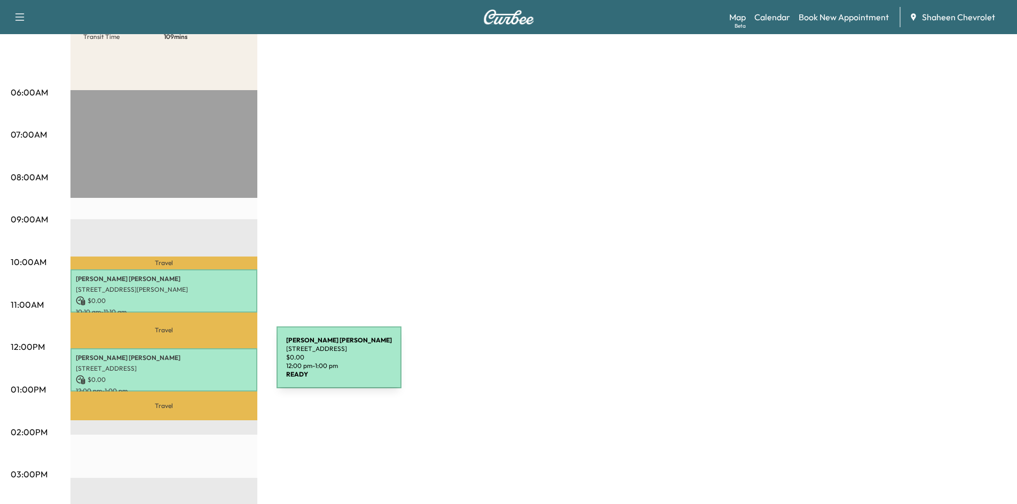
click at [196, 364] on p "[STREET_ADDRESS]" at bounding box center [164, 368] width 176 height 9
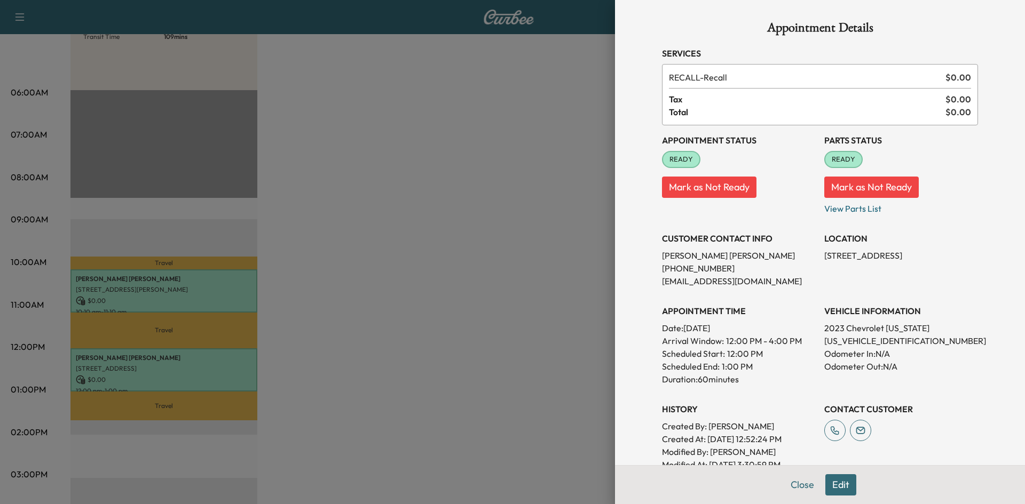
click at [525, 441] on div at bounding box center [512, 252] width 1025 height 504
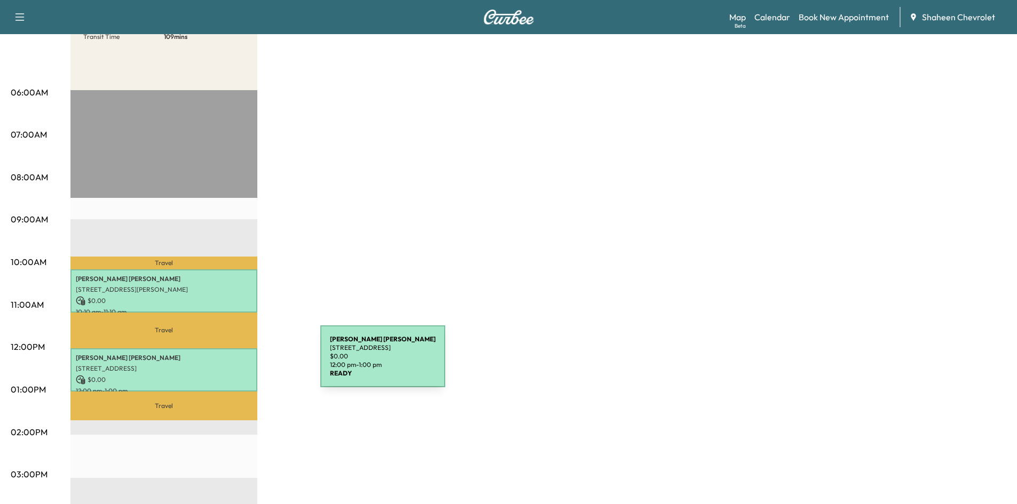
click at [240, 364] on p "[STREET_ADDRESS]" at bounding box center [164, 368] width 176 height 9
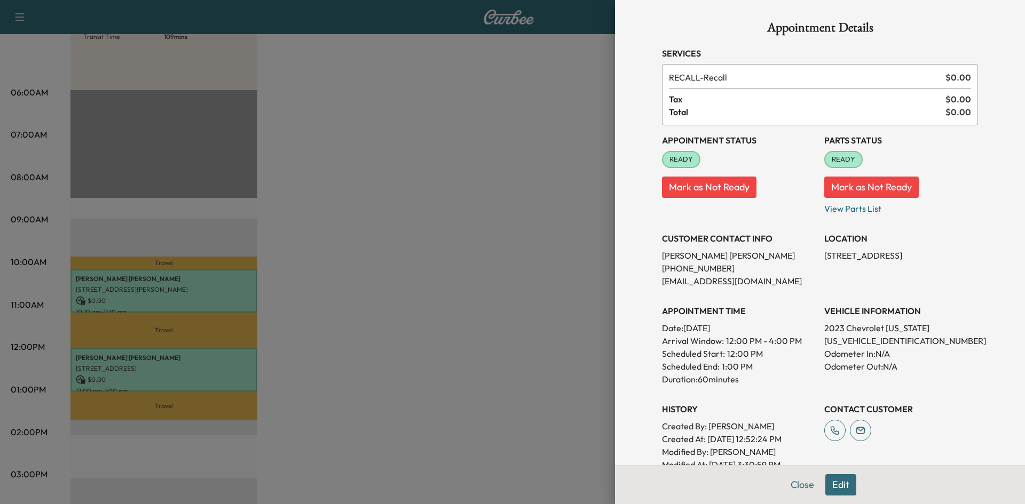
click at [439, 239] on div at bounding box center [512, 252] width 1025 height 504
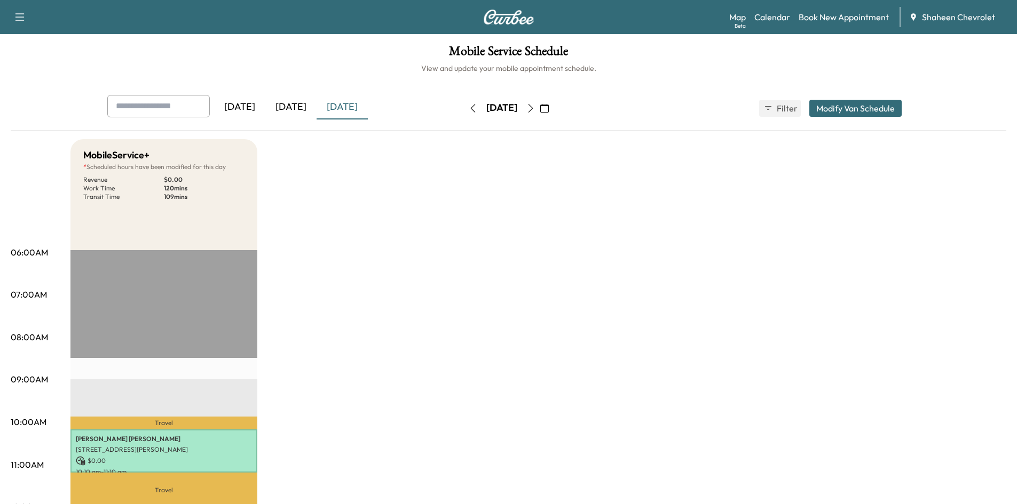
click at [533, 108] on icon "button" at bounding box center [530, 108] width 5 height 9
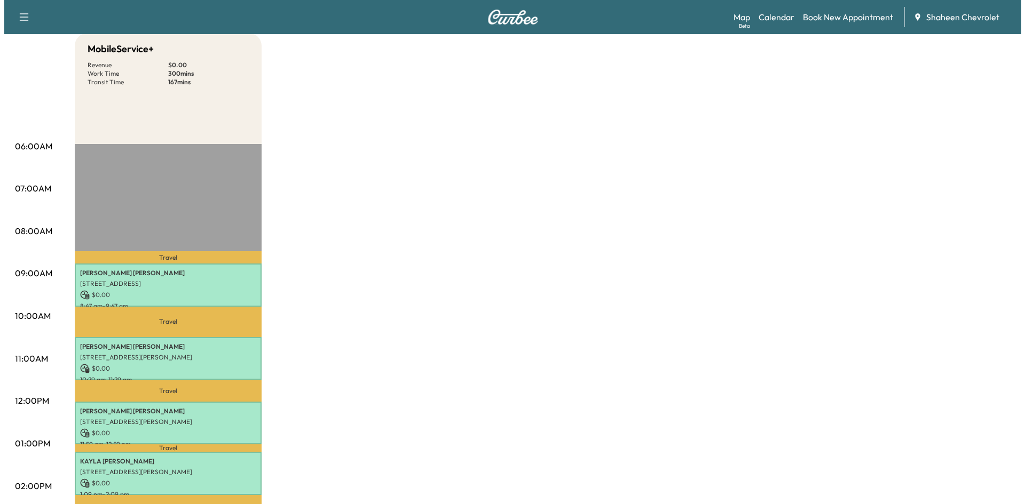
scroll to position [107, 0]
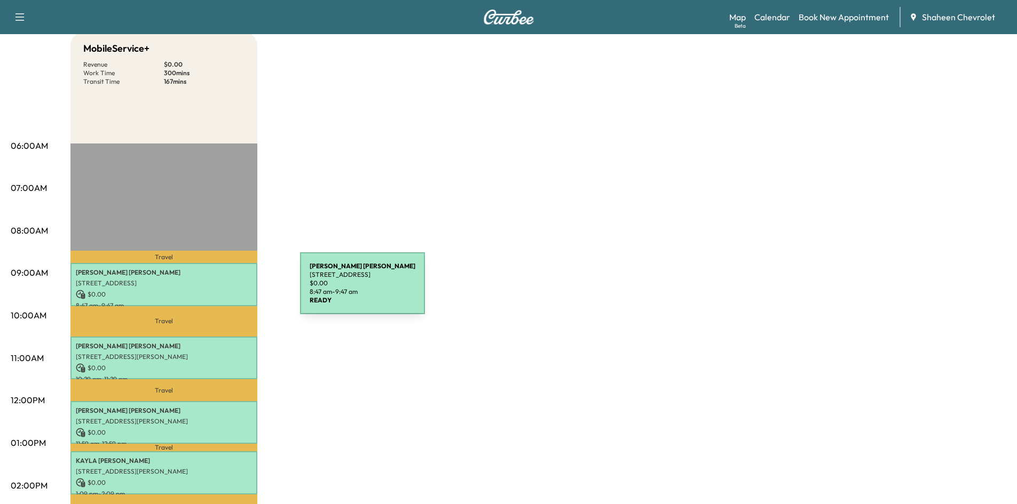
click at [220, 290] on p "$ 0.00" at bounding box center [164, 295] width 176 height 10
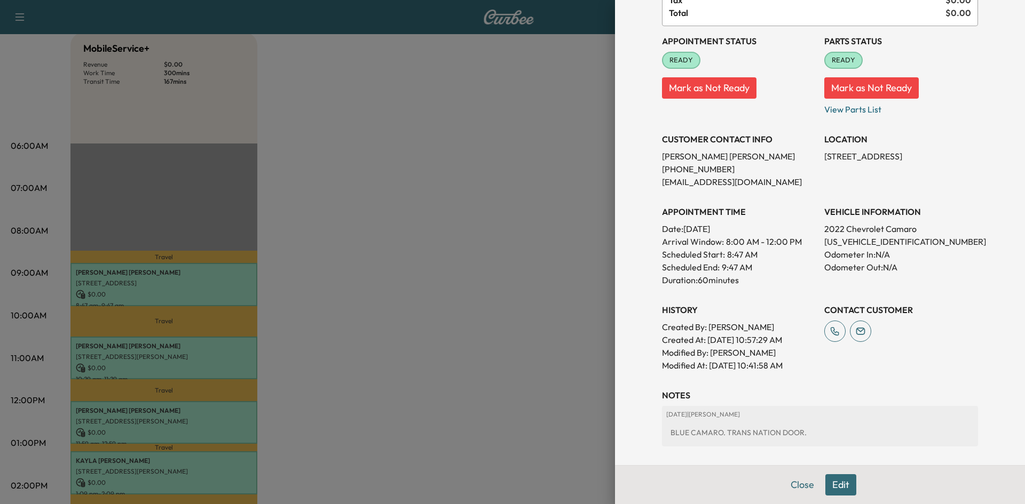
scroll to position [153, 0]
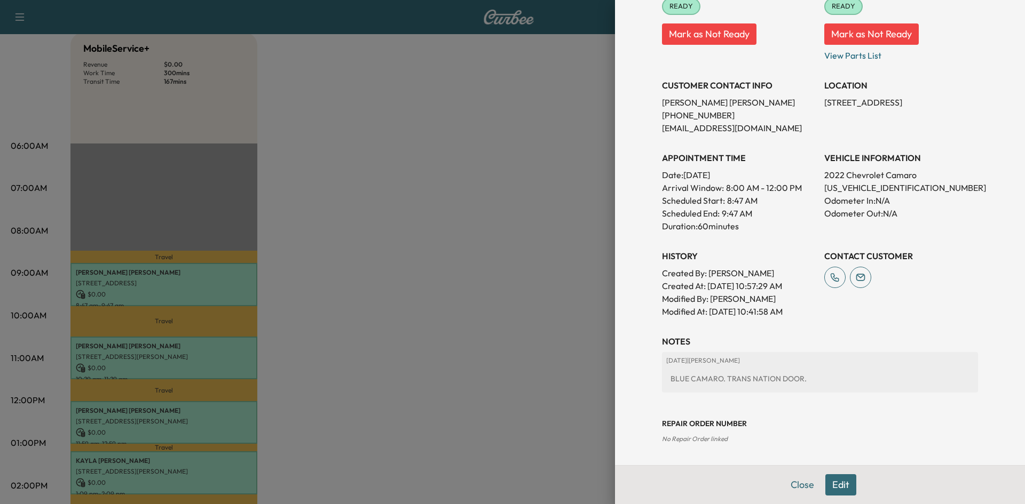
click at [825, 487] on button "Edit" at bounding box center [840, 484] width 31 height 21
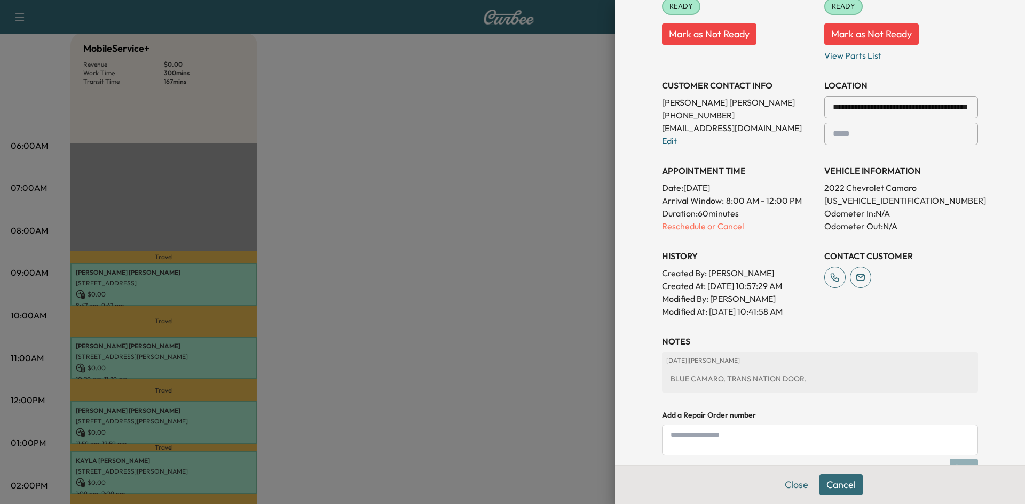
click at [713, 226] on p "Reschedule or Cancel" at bounding box center [739, 226] width 154 height 13
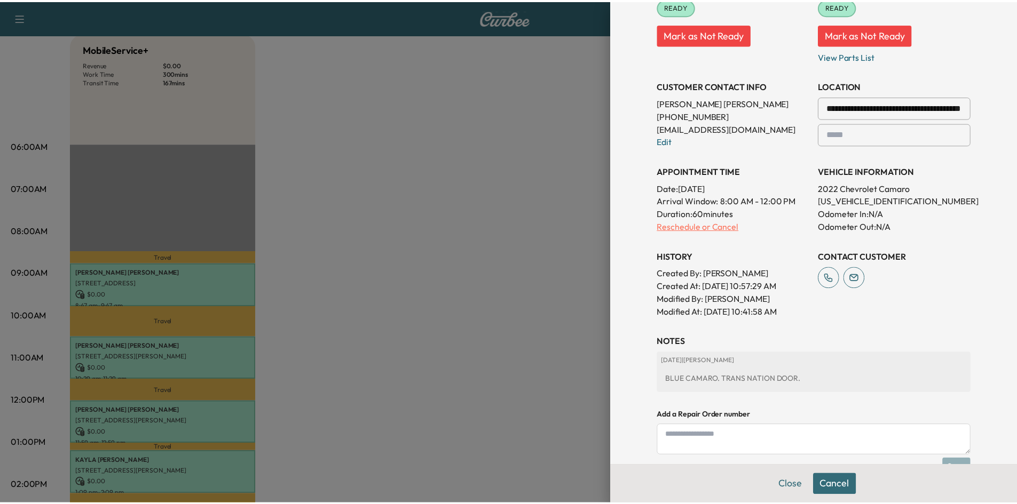
scroll to position [0, 0]
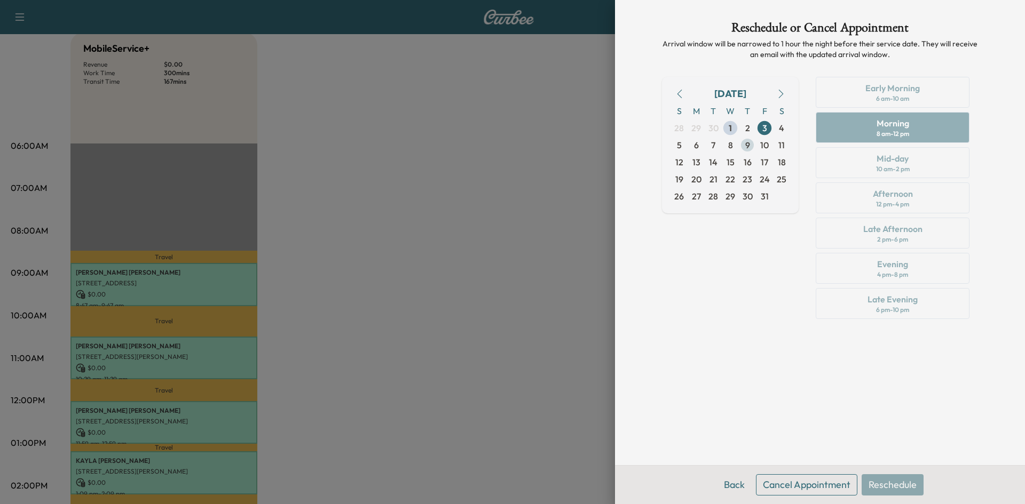
click at [746, 145] on span "9" at bounding box center [747, 145] width 5 height 13
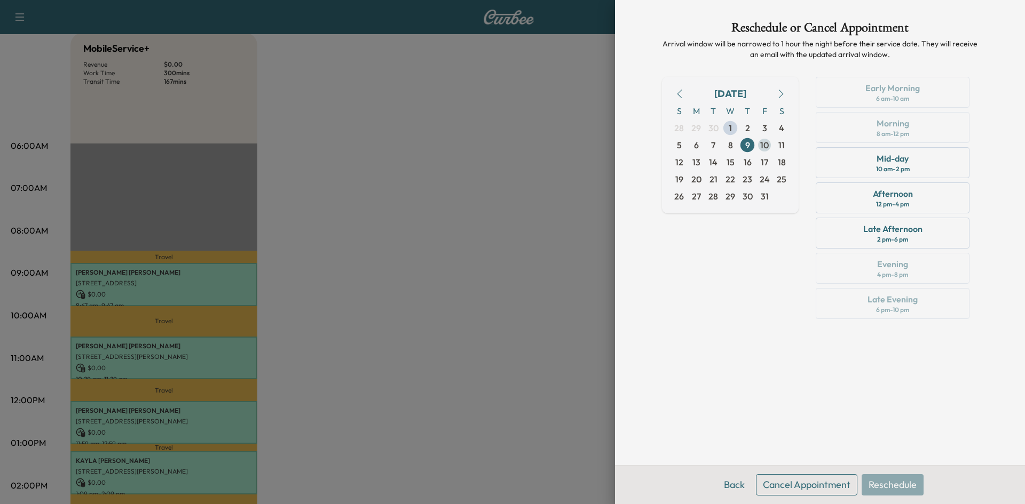
click at [767, 147] on span "10" at bounding box center [764, 145] width 9 height 13
click at [862, 130] on div "Morning 8 am - 12 pm" at bounding box center [892, 127] width 154 height 31
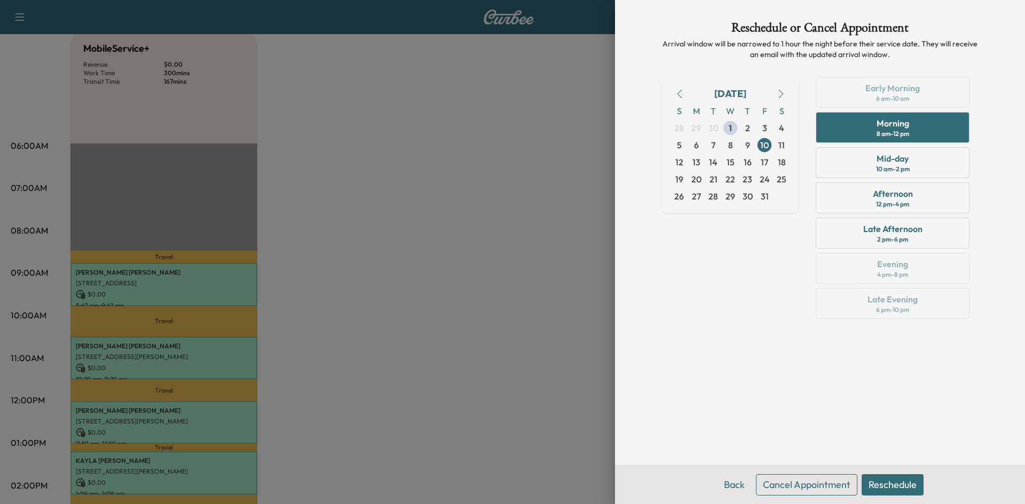
click at [891, 488] on button "Reschedule" at bounding box center [892, 484] width 62 height 21
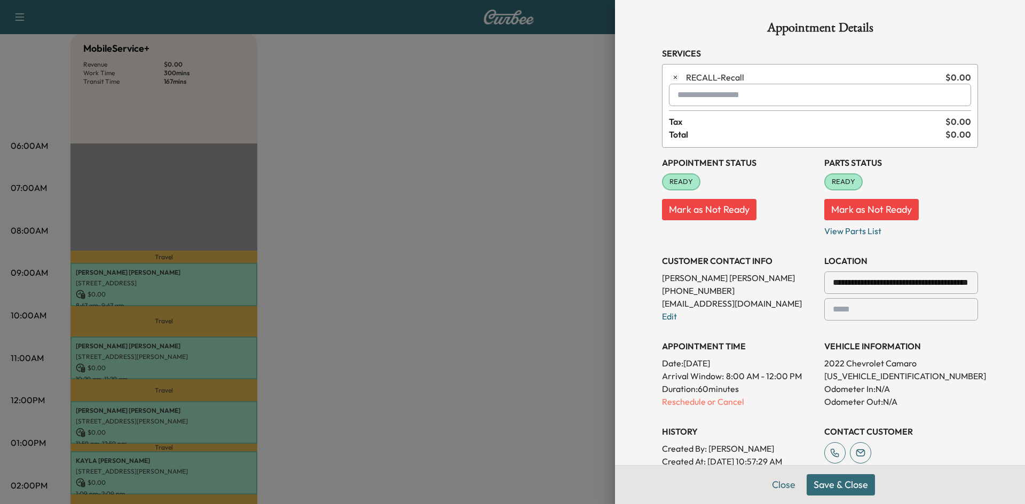
click at [840, 480] on button "Save & Close" at bounding box center [840, 484] width 68 height 21
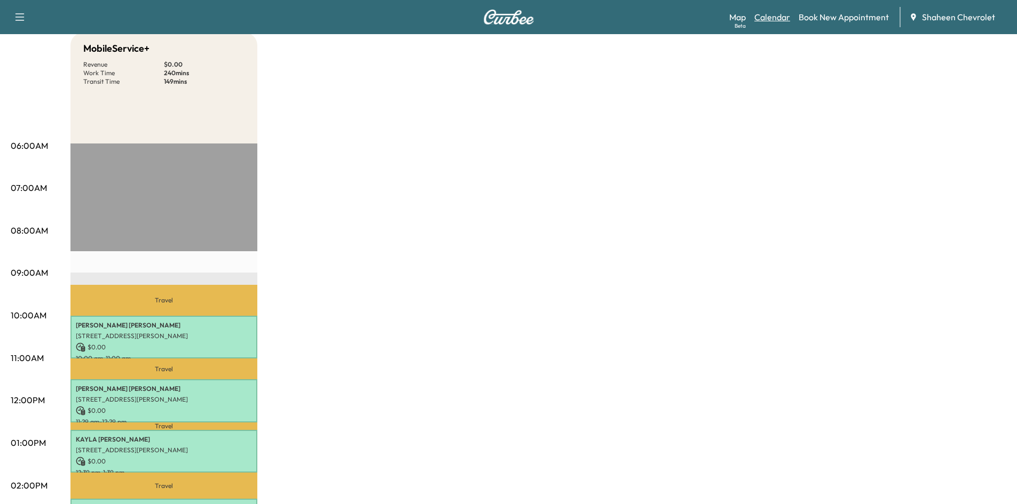
click at [764, 15] on link "Calendar" at bounding box center [772, 17] width 36 height 13
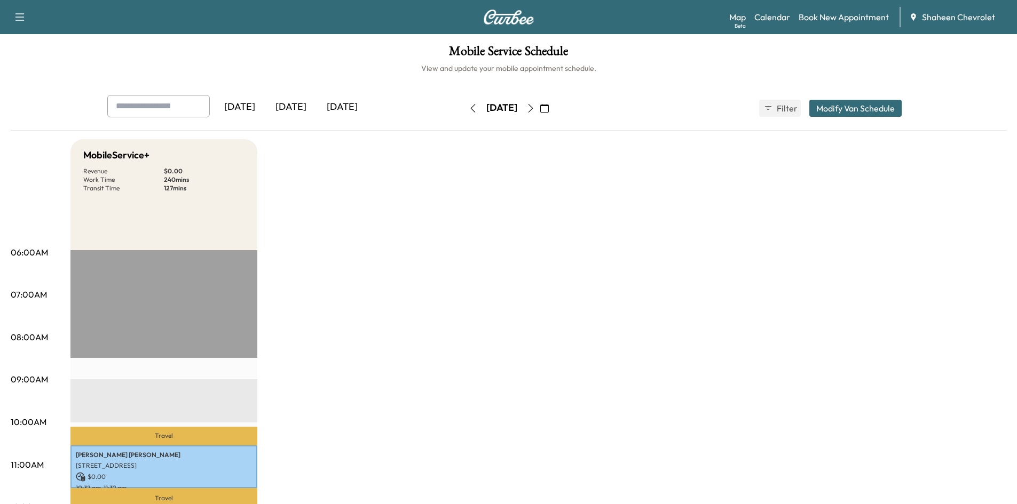
click at [535, 111] on icon "button" at bounding box center [530, 108] width 9 height 9
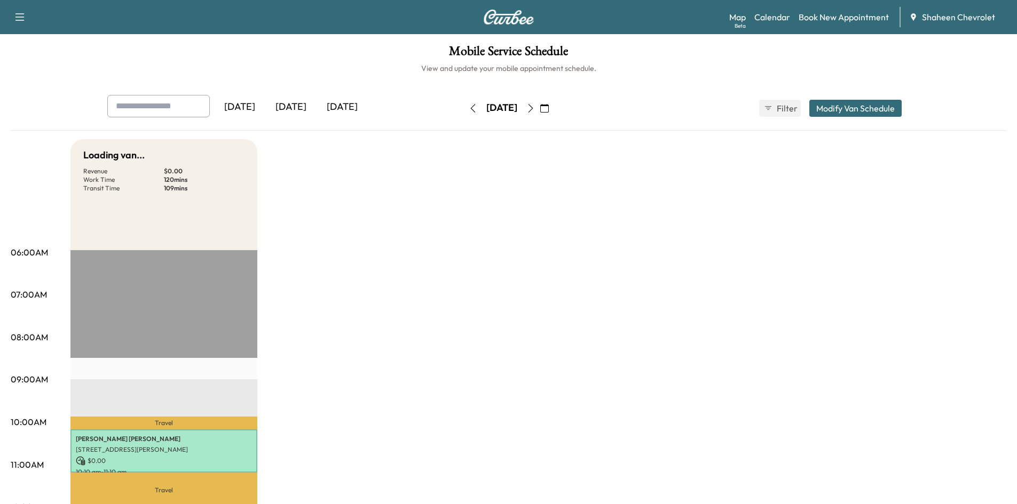
click at [535, 109] on icon "button" at bounding box center [530, 108] width 9 height 9
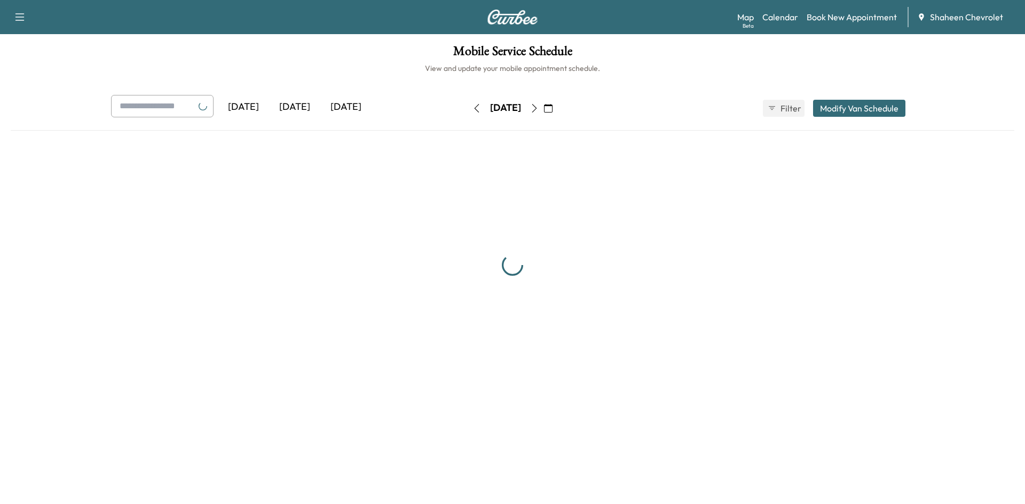
click at [557, 109] on button "button" at bounding box center [548, 108] width 18 height 17
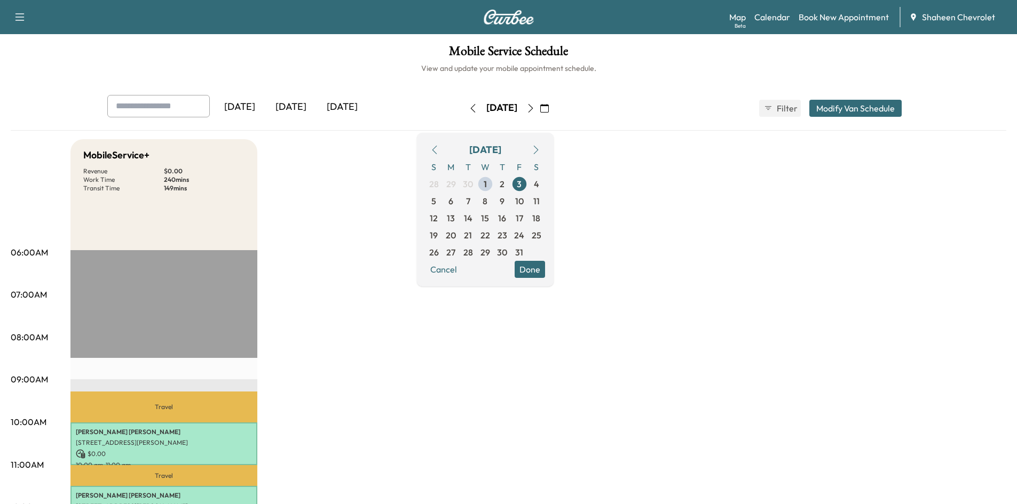
click at [535, 109] on icon "button" at bounding box center [530, 108] width 9 height 9
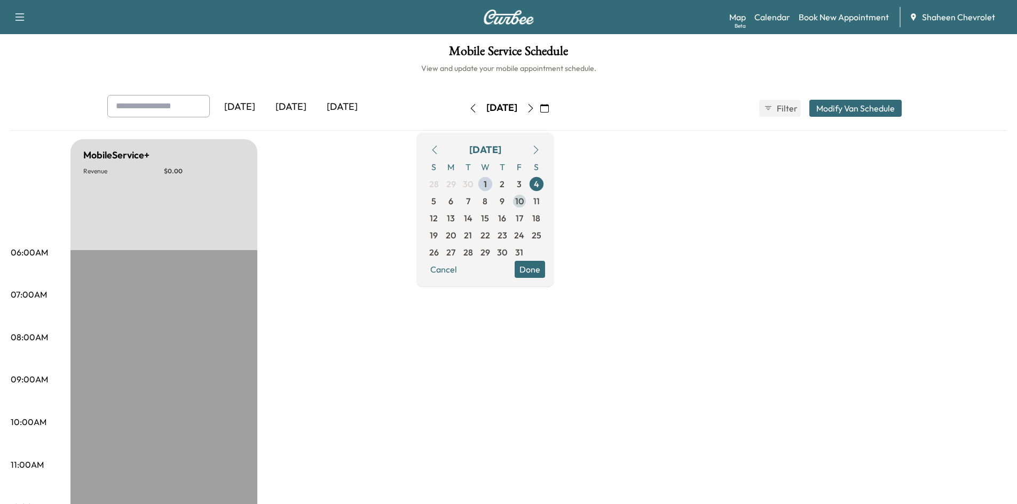
click at [524, 203] on span "10" at bounding box center [519, 201] width 9 height 13
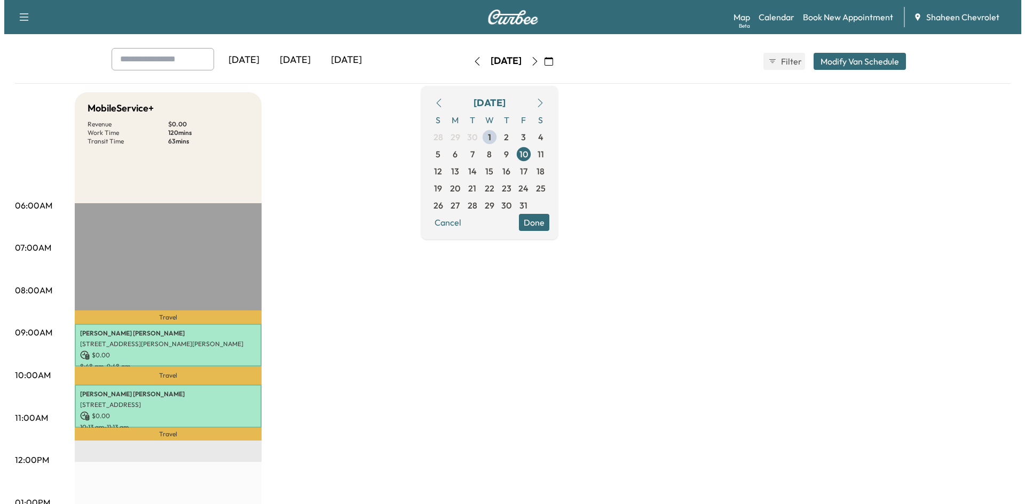
scroll to position [160, 0]
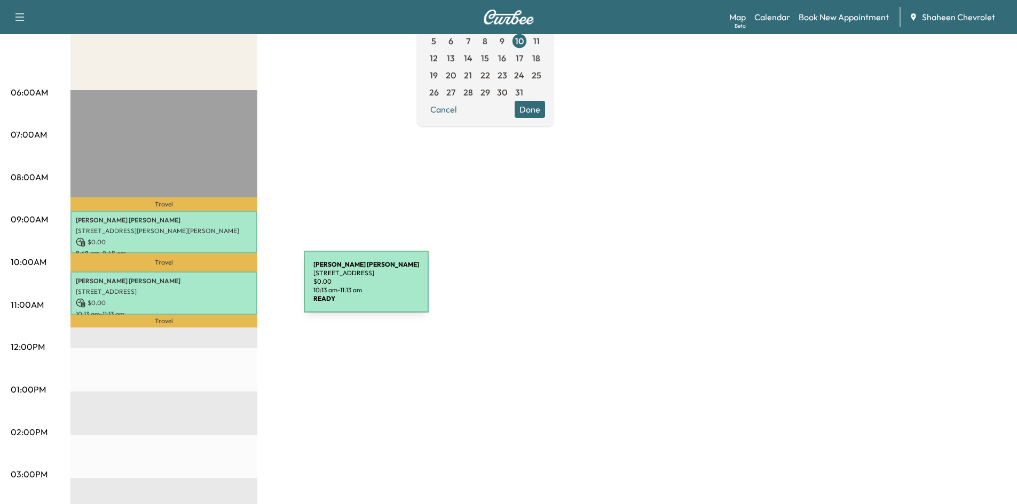
click at [224, 288] on p "[STREET_ADDRESS]" at bounding box center [164, 292] width 176 height 9
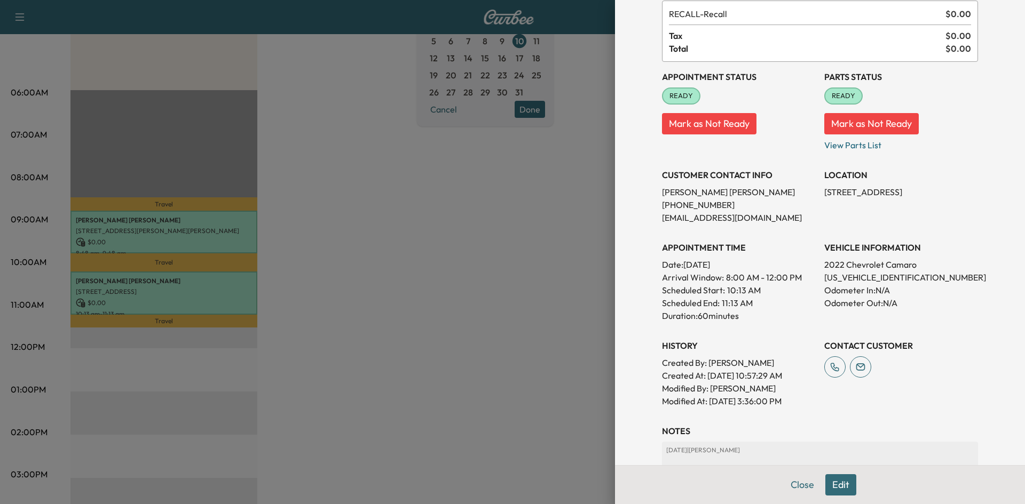
scroll to position [153, 0]
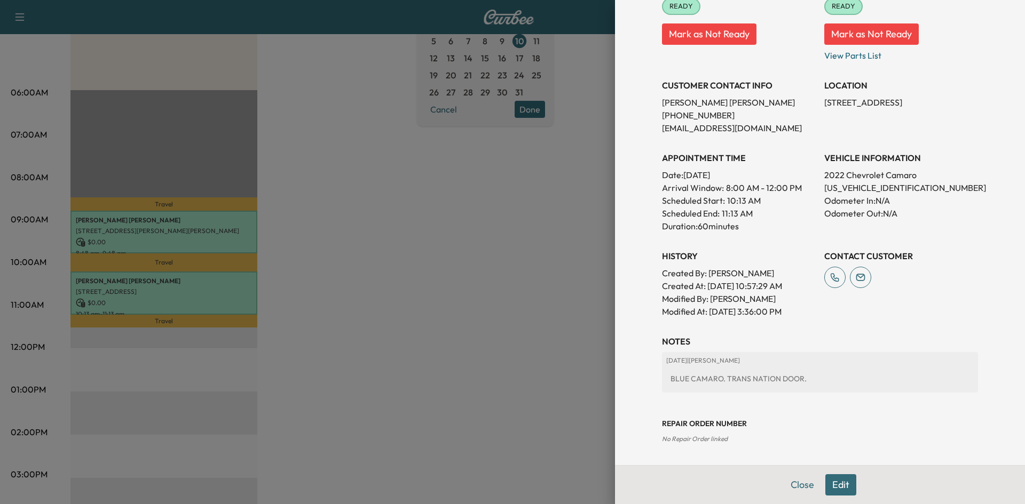
click at [831, 478] on button "Edit" at bounding box center [840, 484] width 31 height 21
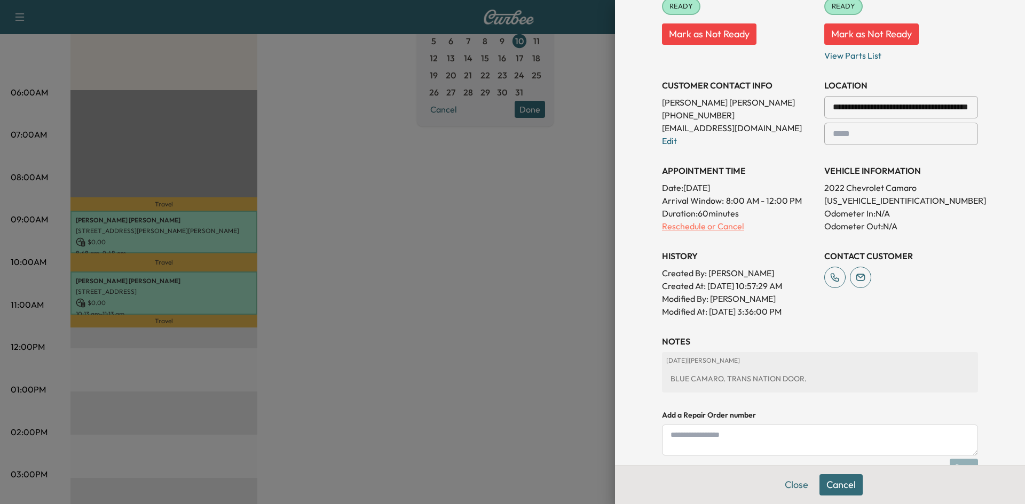
click at [697, 225] on p "Reschedule or Cancel" at bounding box center [739, 226] width 154 height 13
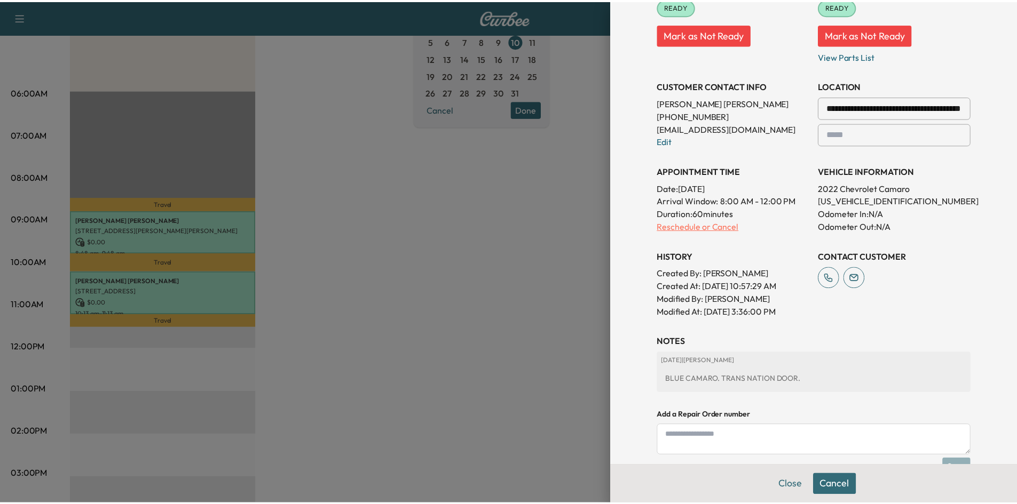
scroll to position [0, 0]
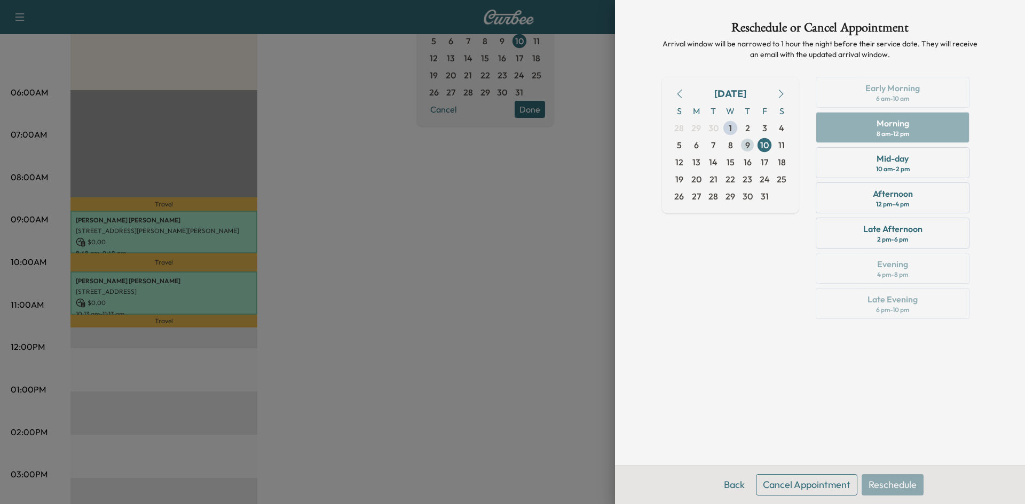
click at [749, 144] on span "9" at bounding box center [747, 145] width 5 height 13
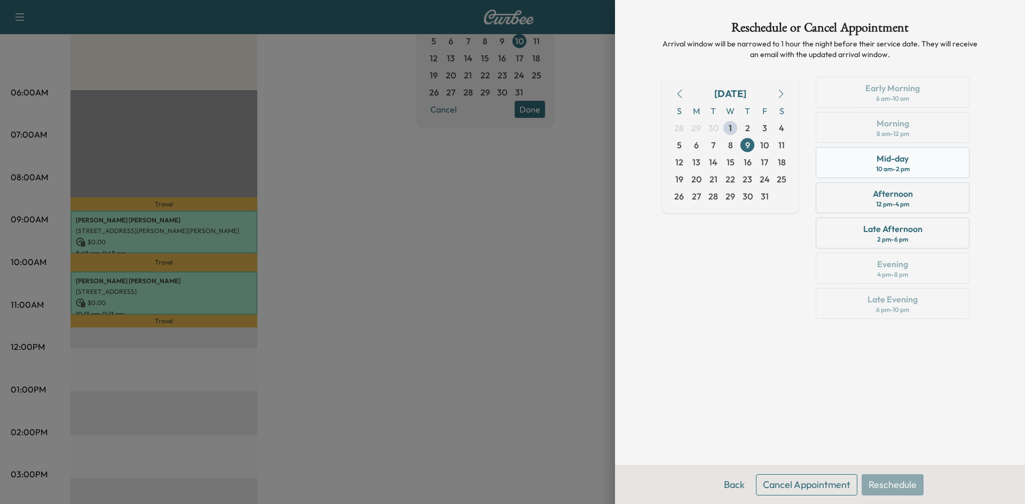
click at [908, 154] on div "Mid-day" at bounding box center [892, 158] width 32 height 13
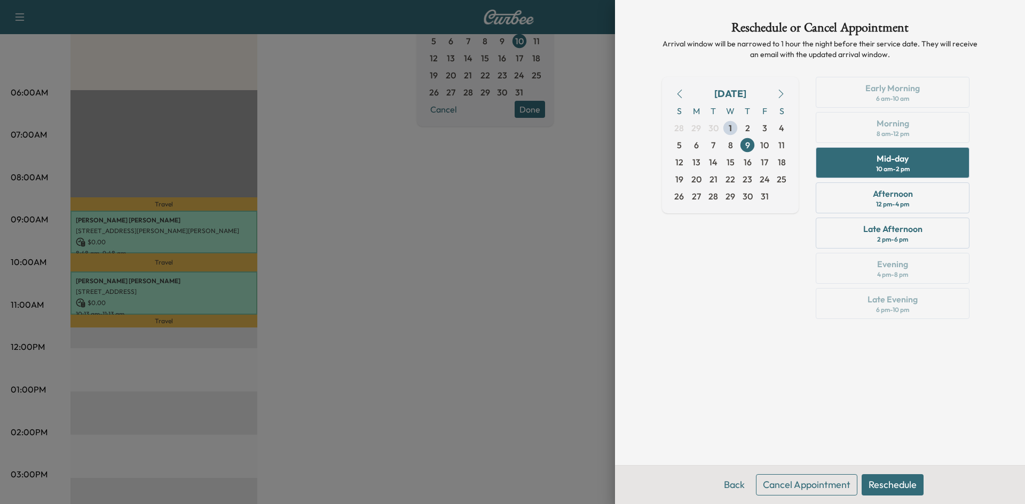
click at [889, 483] on button "Reschedule" at bounding box center [892, 484] width 62 height 21
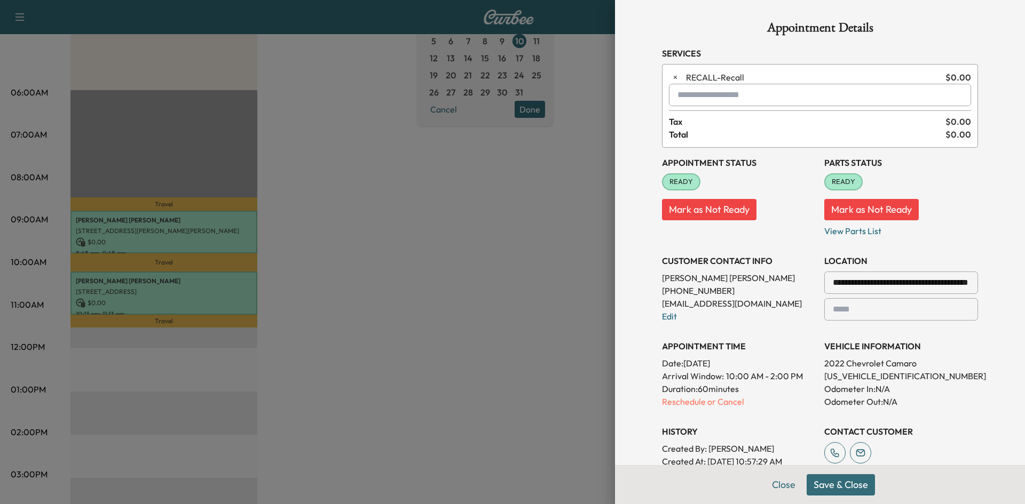
click at [844, 489] on button "Save & Close" at bounding box center [840, 484] width 68 height 21
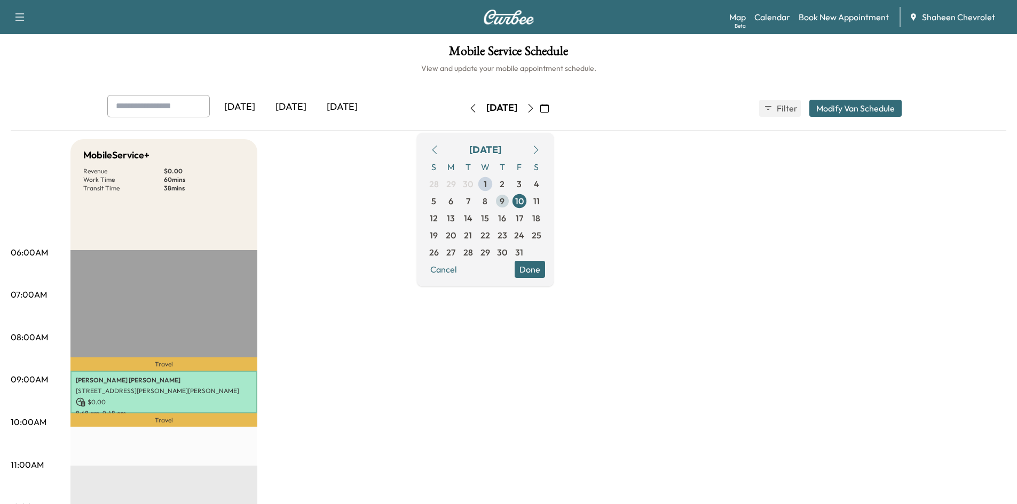
click at [511, 196] on span "9" at bounding box center [502, 201] width 17 height 17
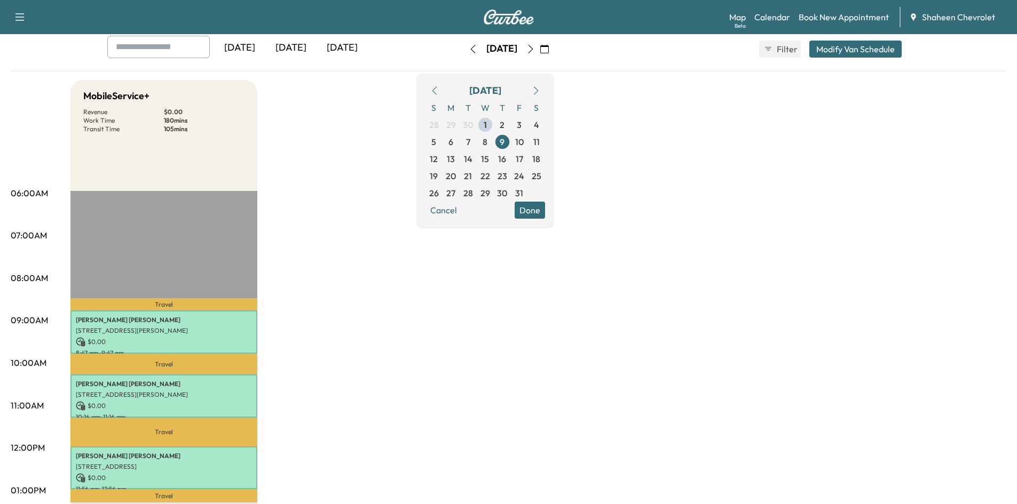
scroll to position [160, 0]
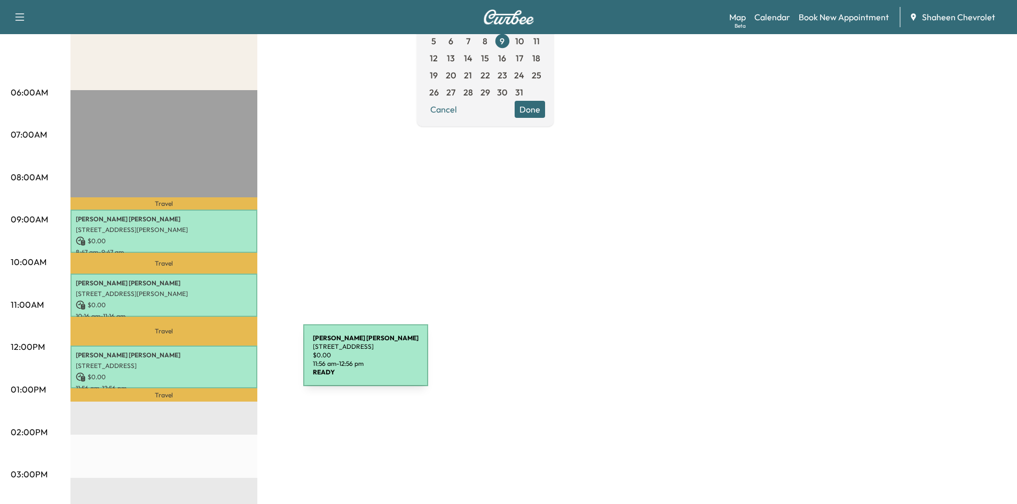
click at [223, 362] on p "[STREET_ADDRESS]" at bounding box center [164, 366] width 176 height 9
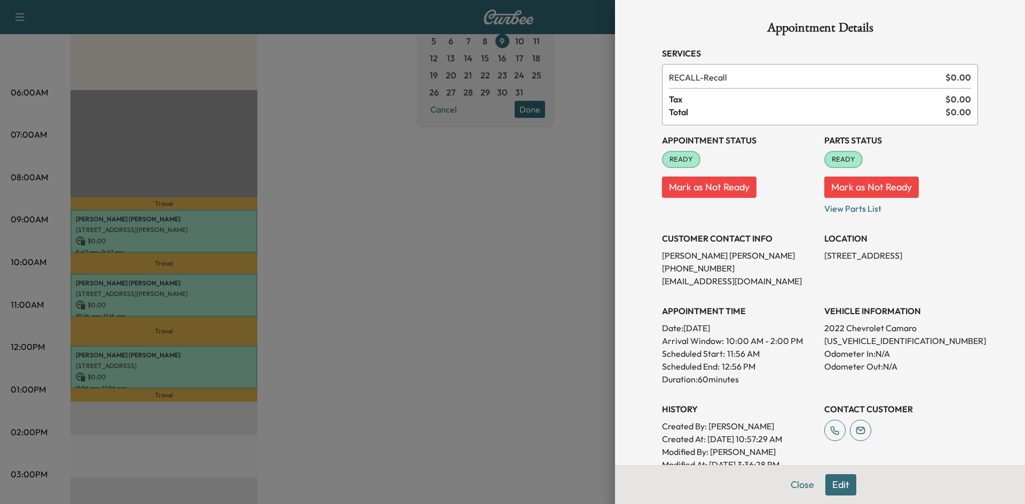
click at [320, 355] on div at bounding box center [512, 252] width 1025 height 504
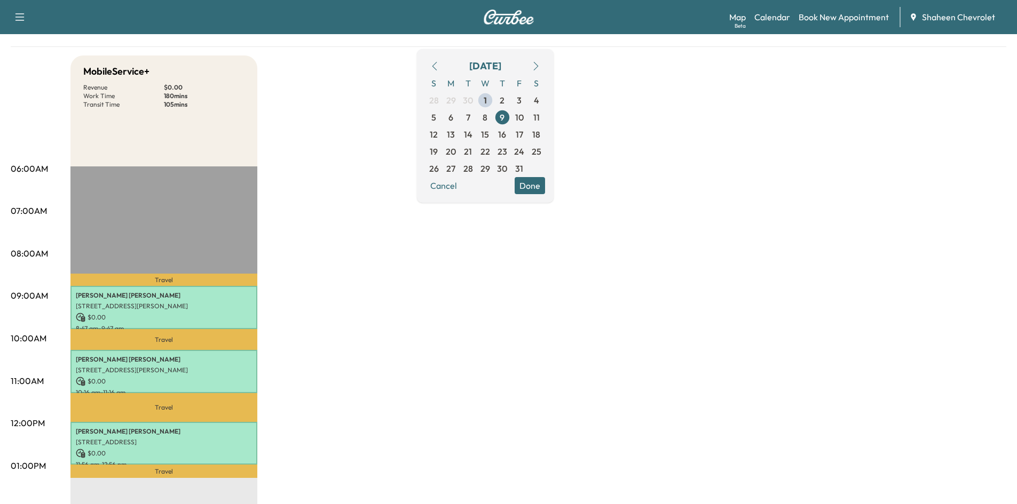
scroll to position [53, 0]
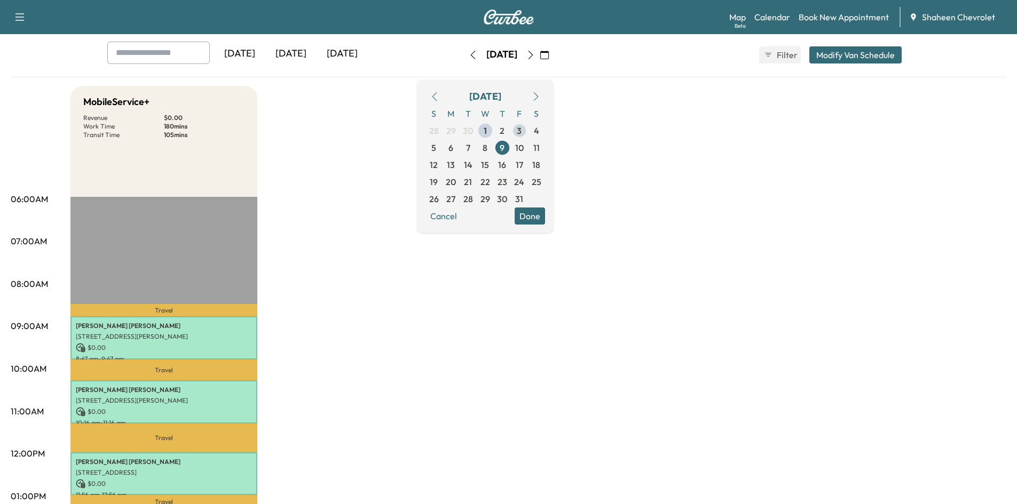
click at [528, 131] on span "3" at bounding box center [519, 130] width 17 height 17
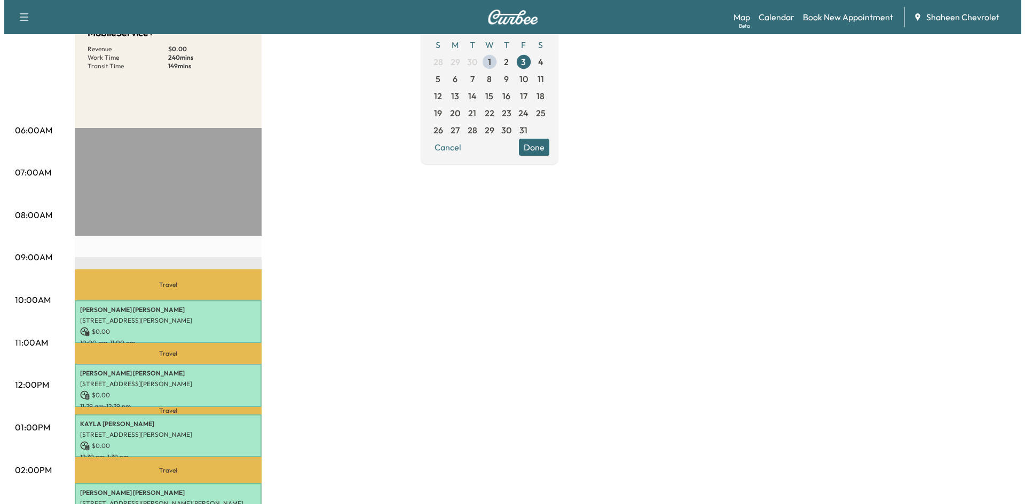
scroll to position [53, 0]
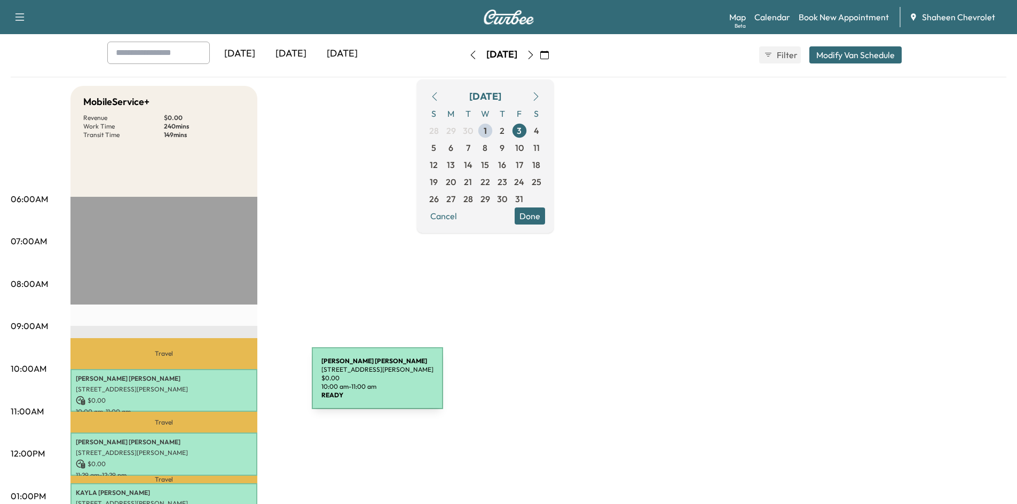
click at [232, 385] on p "[STREET_ADDRESS][PERSON_NAME]" at bounding box center [164, 389] width 176 height 9
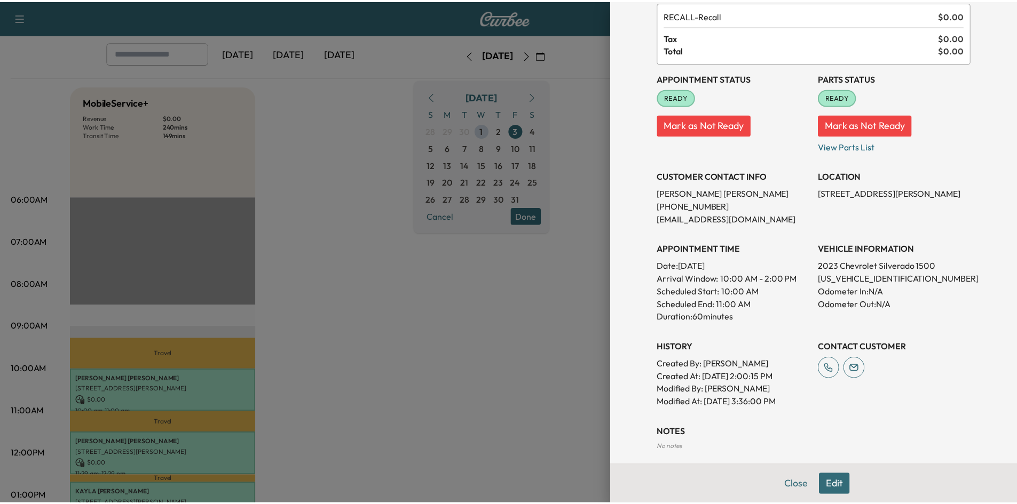
scroll to position [0, 0]
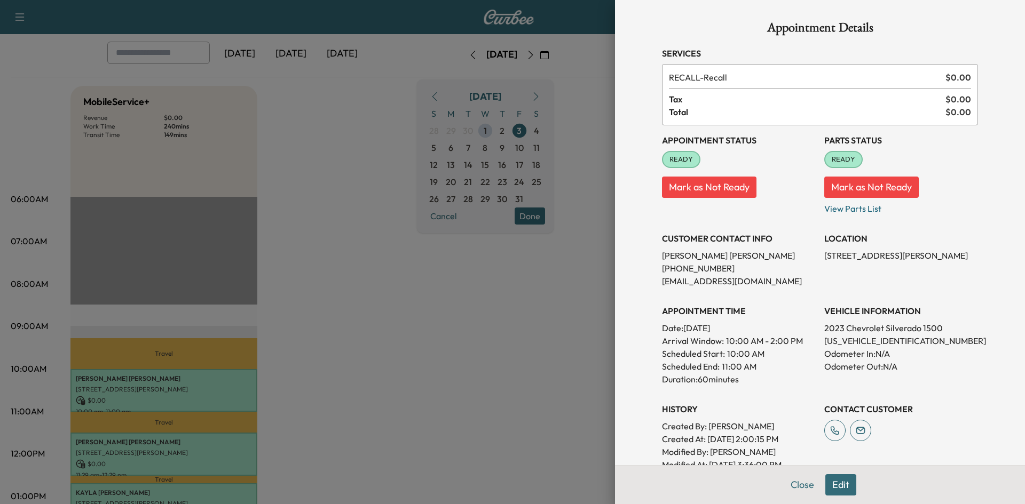
click at [380, 199] on div at bounding box center [512, 252] width 1025 height 504
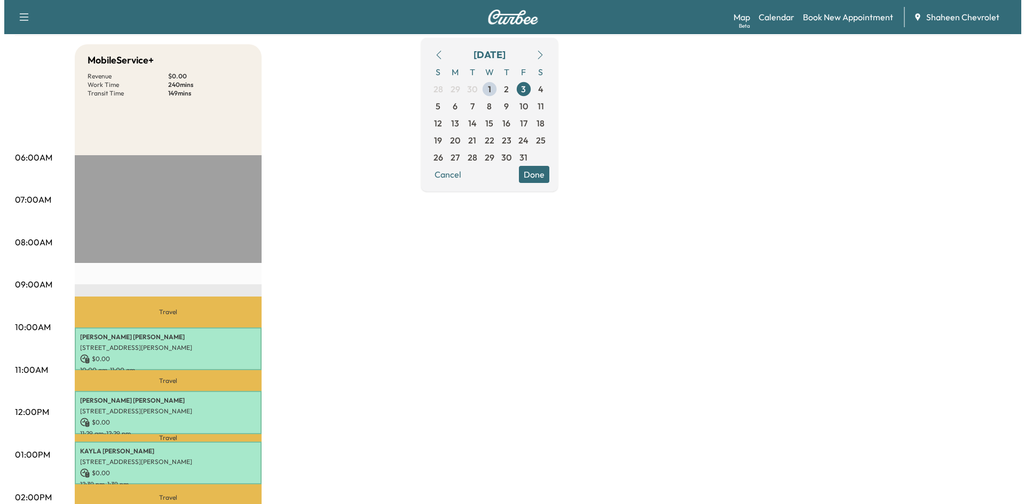
scroll to position [213, 0]
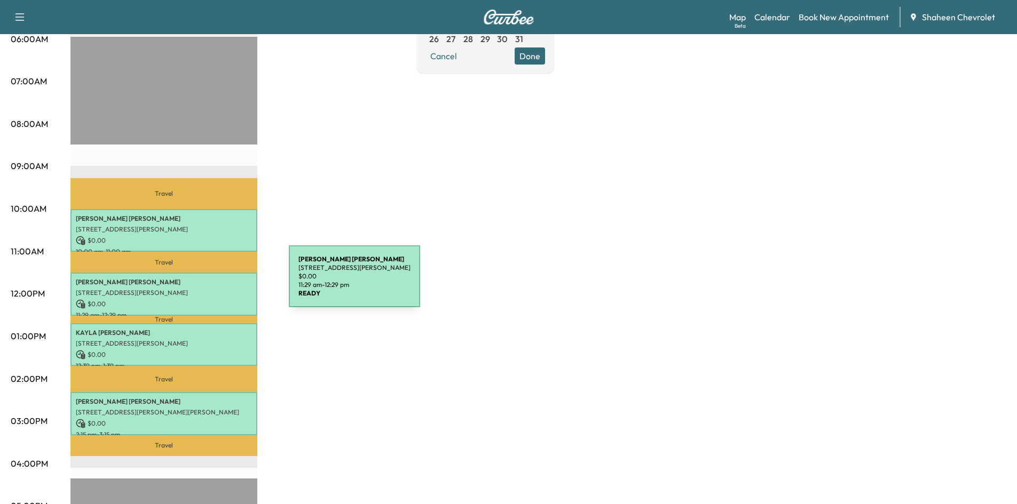
click at [209, 283] on p "[PERSON_NAME]" at bounding box center [164, 282] width 176 height 9
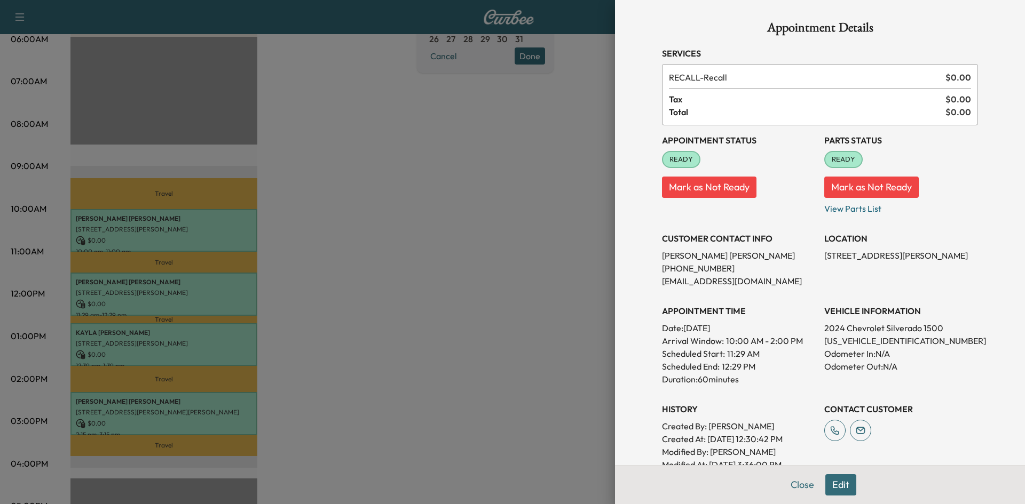
click at [371, 244] on div at bounding box center [512, 252] width 1025 height 504
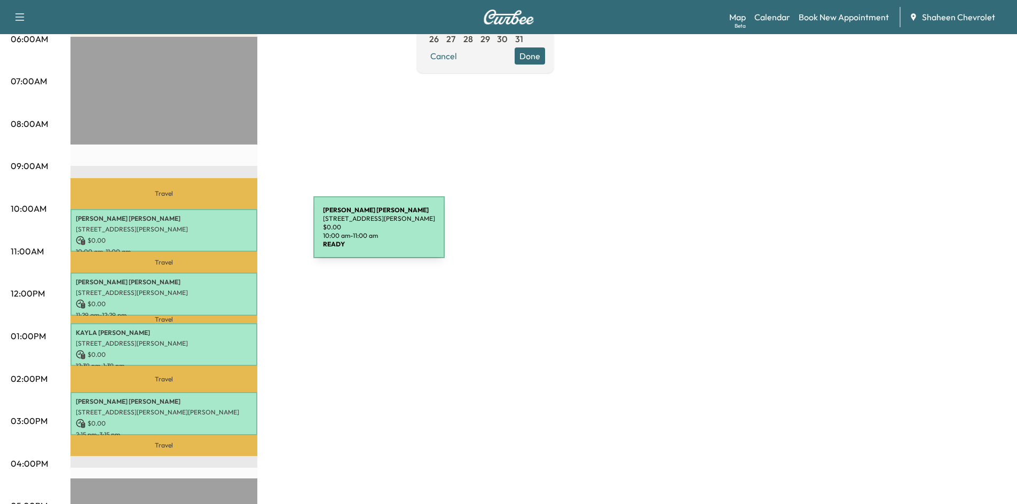
click at [233, 236] on p "$ 0.00" at bounding box center [164, 241] width 176 height 10
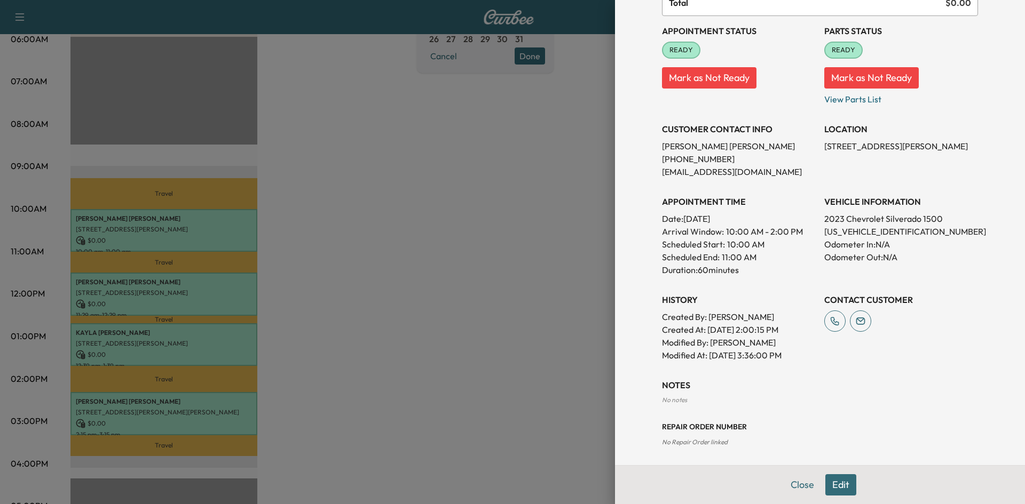
scroll to position [113, 0]
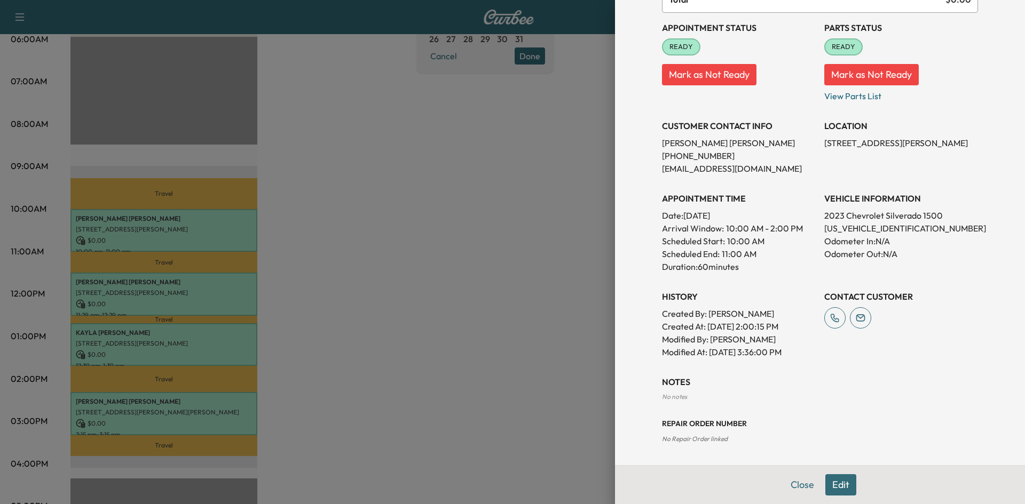
click at [838, 482] on button "Edit" at bounding box center [840, 484] width 31 height 21
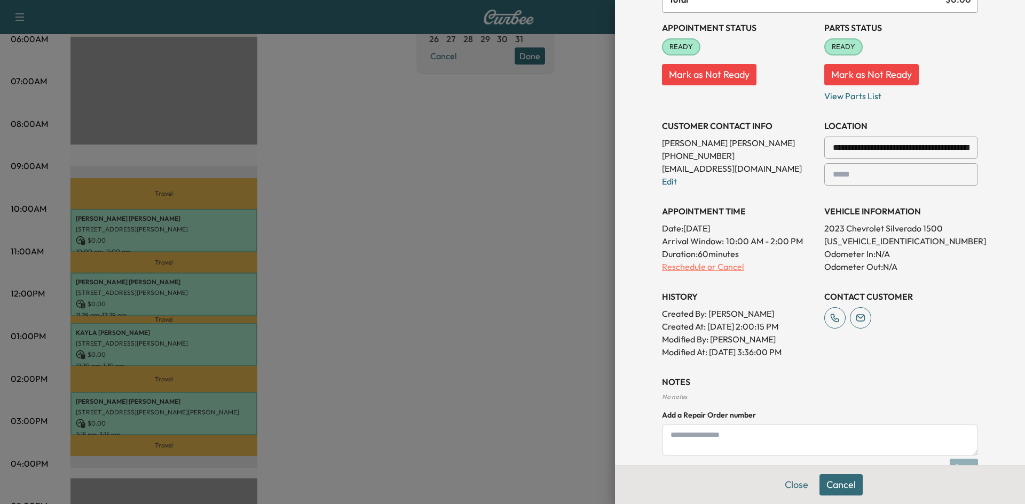
click at [715, 271] on p "Reschedule or Cancel" at bounding box center [739, 266] width 154 height 13
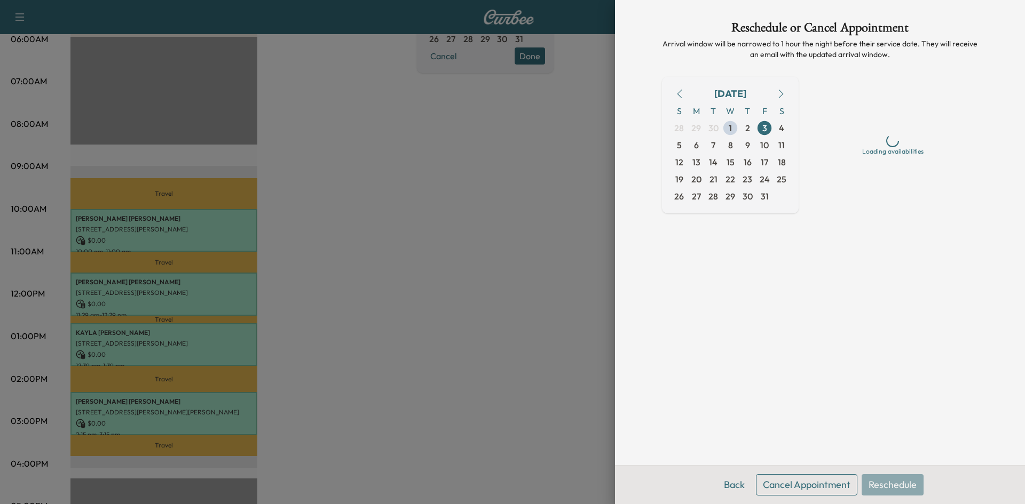
scroll to position [0, 0]
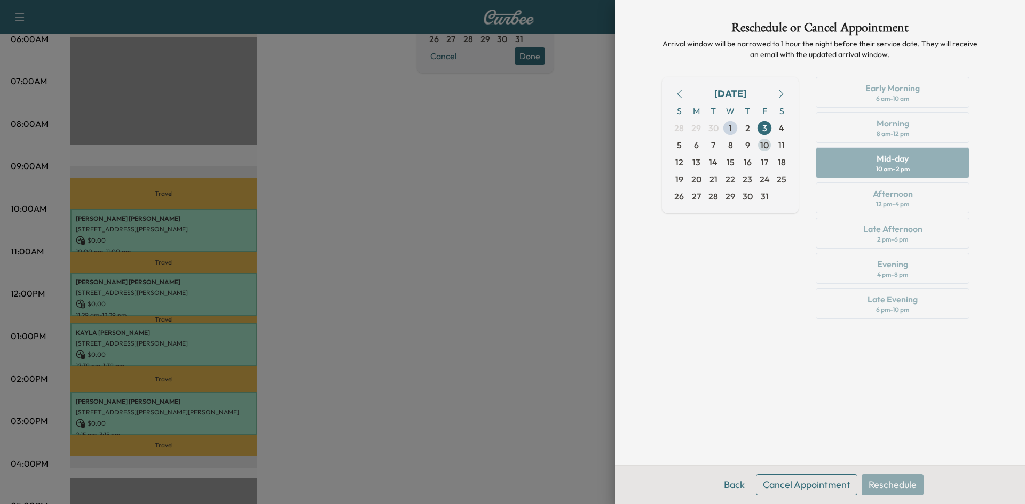
click at [762, 145] on span "10" at bounding box center [764, 145] width 9 height 13
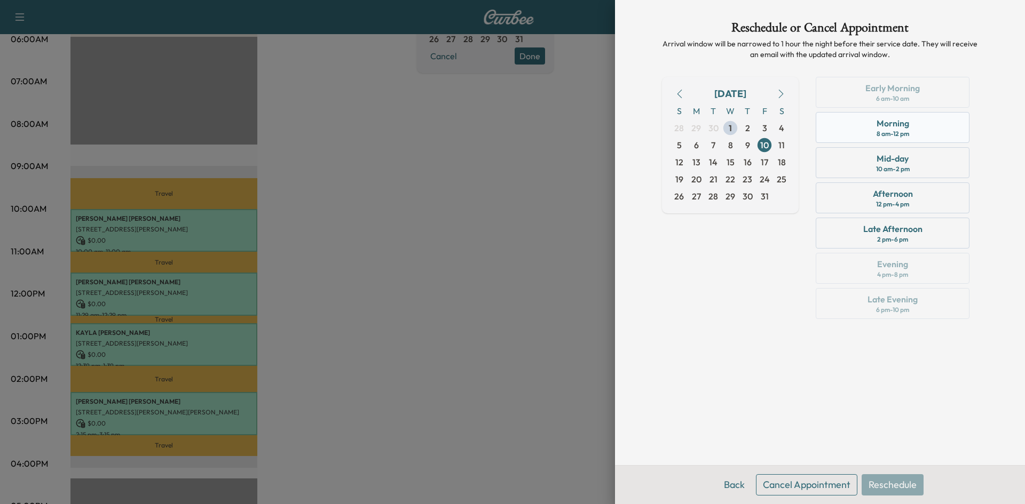
click at [891, 131] on div "8 am - 12 pm" at bounding box center [892, 134] width 33 height 9
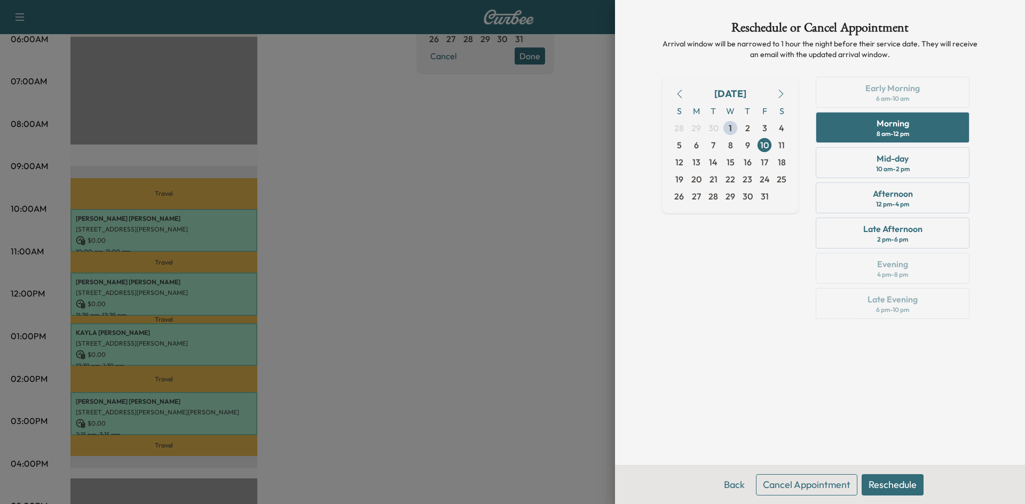
click at [900, 483] on button "Reschedule" at bounding box center [892, 484] width 62 height 21
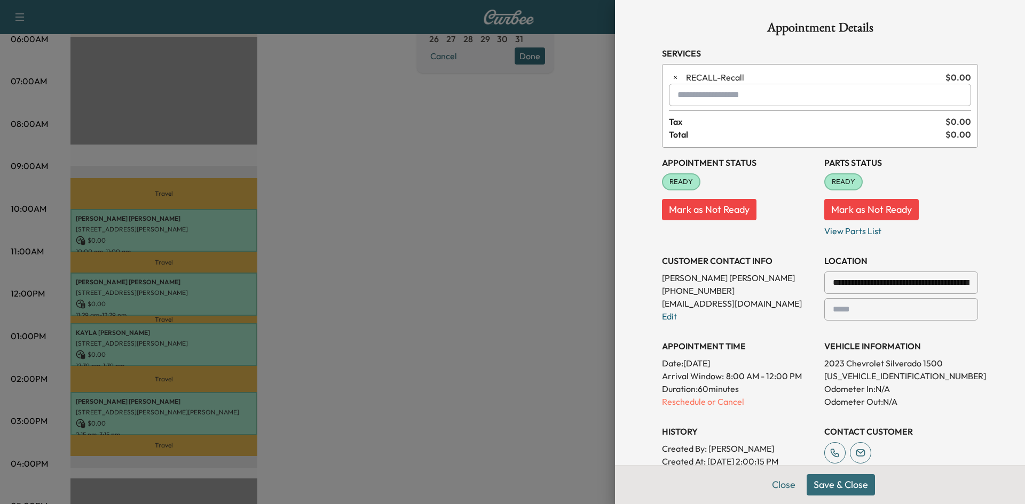
click at [847, 484] on button "Save & Close" at bounding box center [840, 484] width 68 height 21
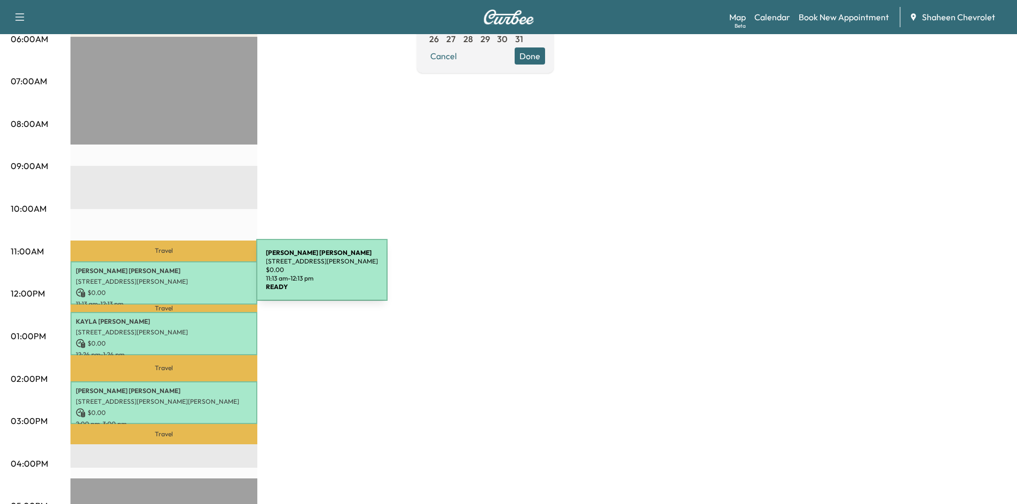
click at [176, 277] on p "[STREET_ADDRESS][PERSON_NAME]" at bounding box center [164, 281] width 176 height 9
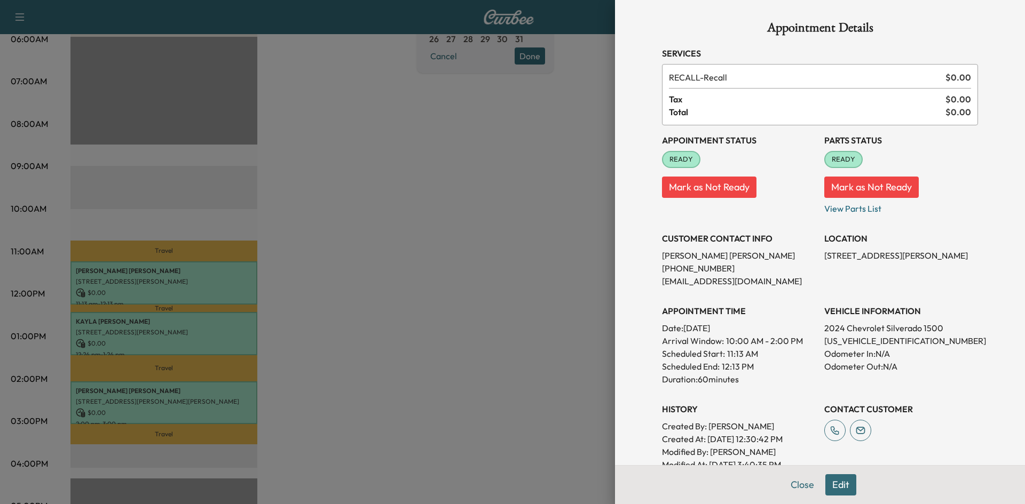
click at [358, 265] on div at bounding box center [512, 252] width 1025 height 504
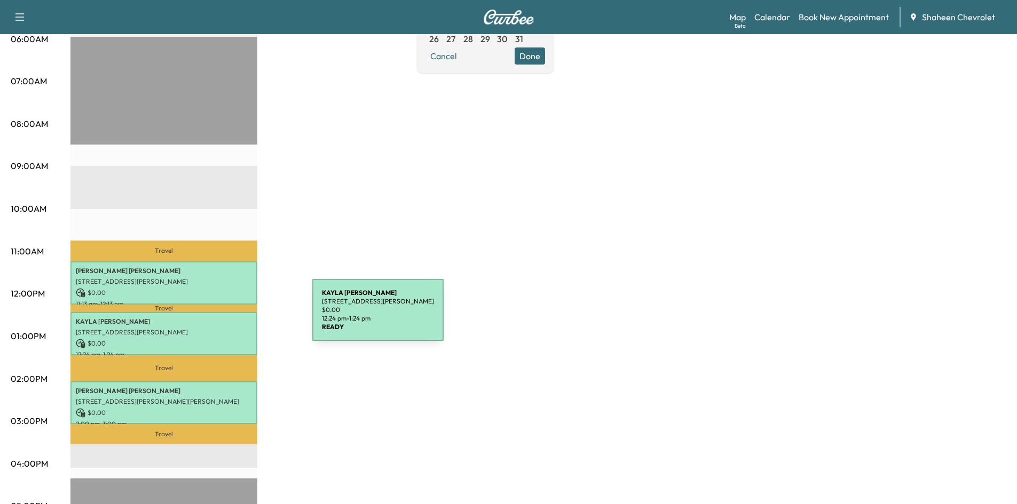
click at [229, 319] on p "[PERSON_NAME]" at bounding box center [164, 322] width 176 height 9
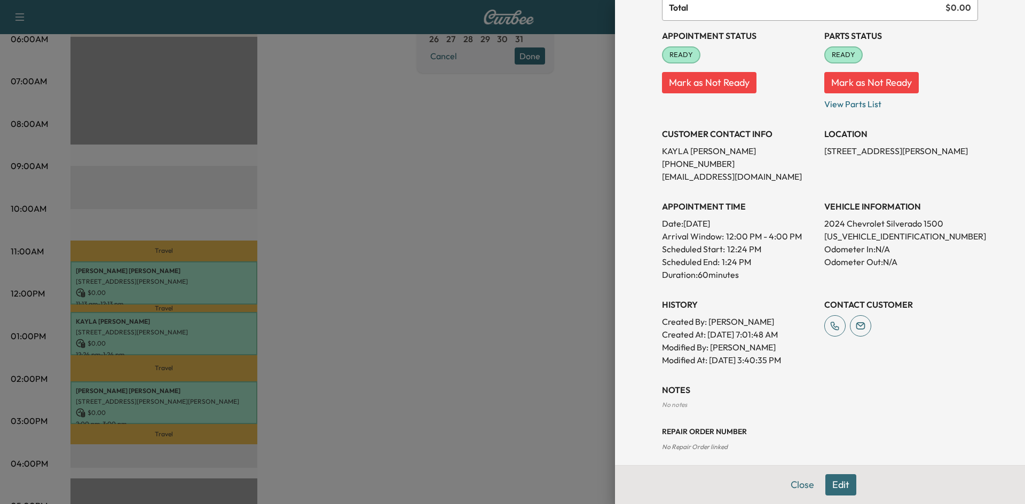
scroll to position [113, 0]
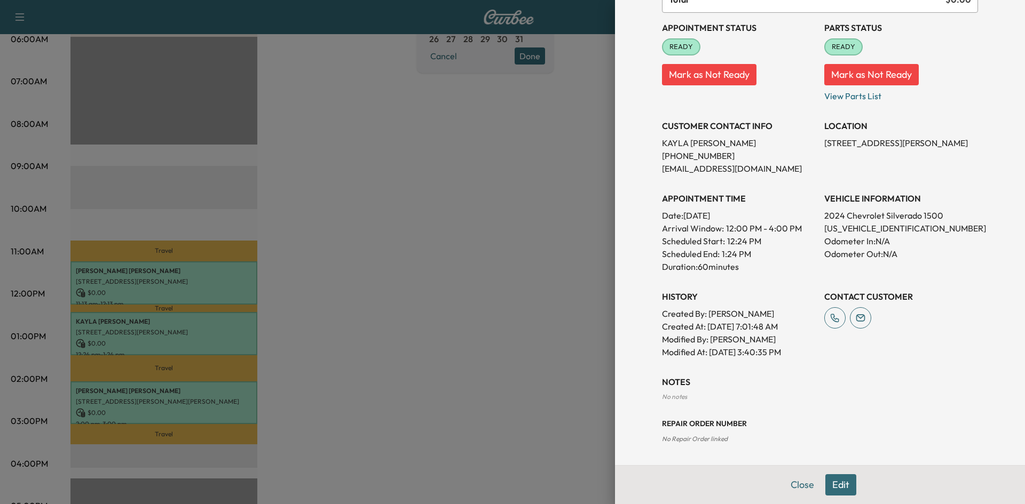
click at [830, 465] on div "Appointment Details Services RECALL - Recall $ 0.00 Tax $ 0.00 Total $ 0.00 App…" at bounding box center [820, 176] width 342 height 578
click at [832, 481] on button "Edit" at bounding box center [840, 484] width 31 height 21
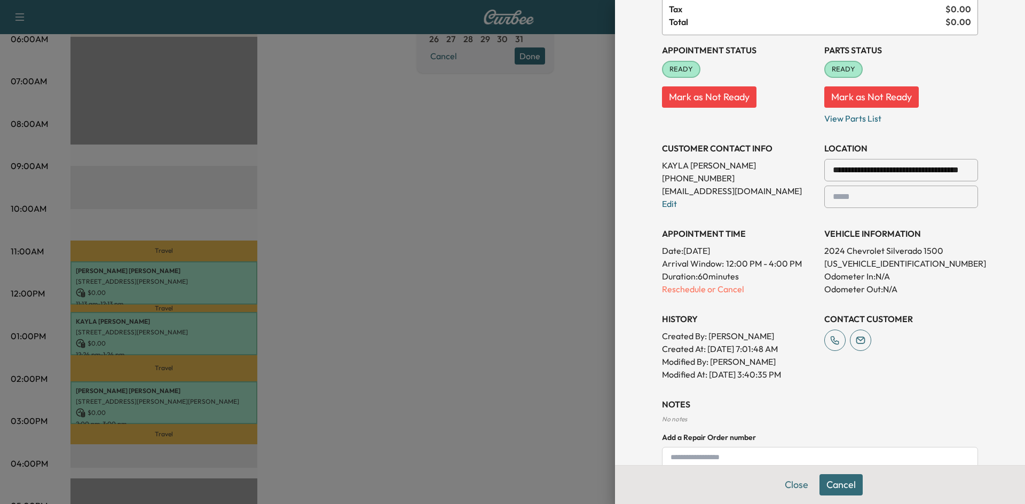
scroll to position [135, 0]
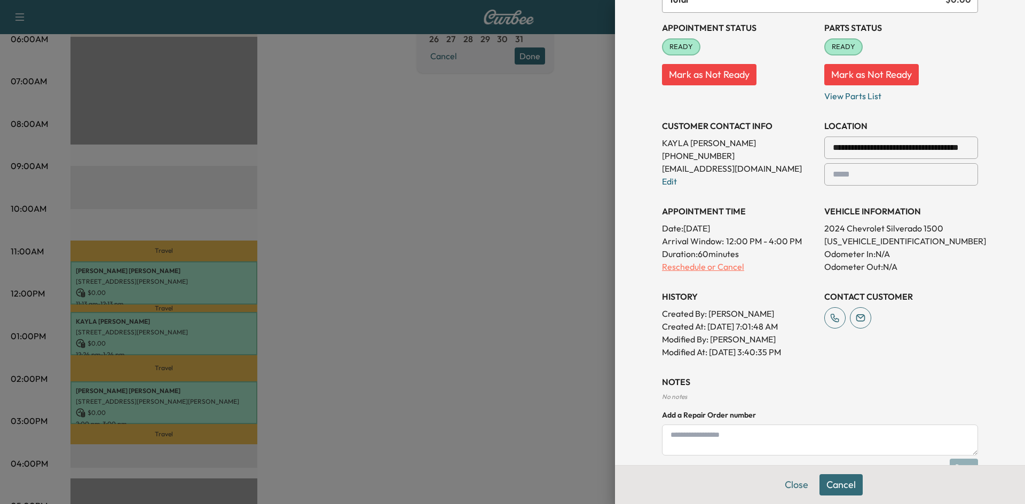
click at [716, 272] on p "Reschedule or Cancel" at bounding box center [739, 266] width 154 height 13
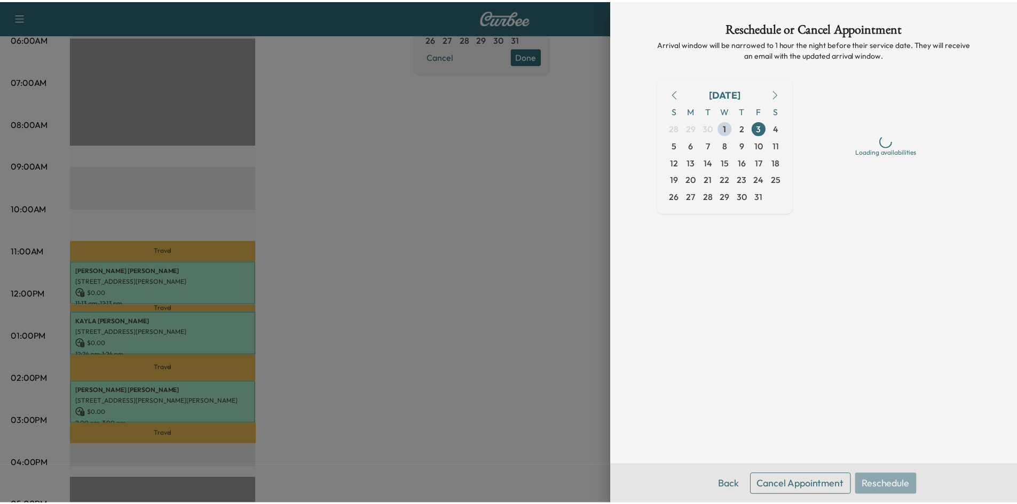
scroll to position [0, 0]
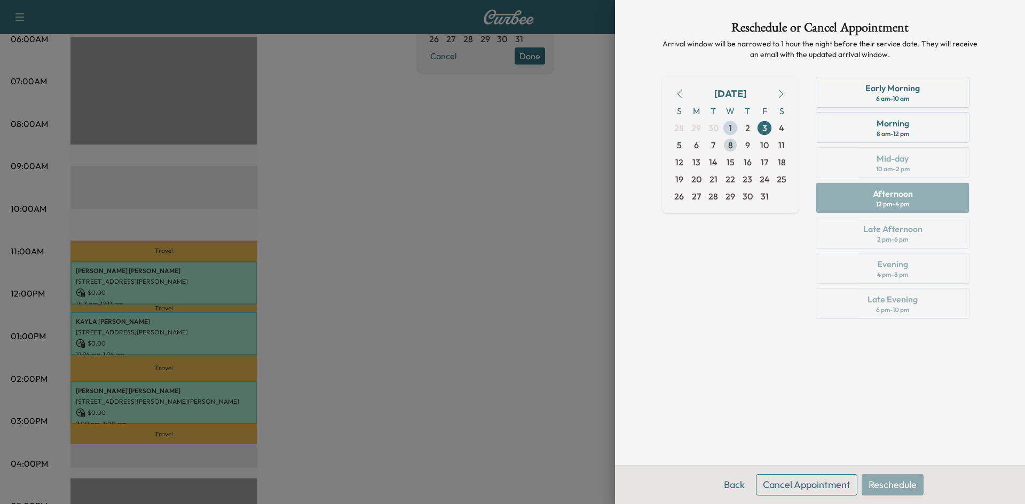
click at [729, 144] on span "8" at bounding box center [730, 145] width 5 height 13
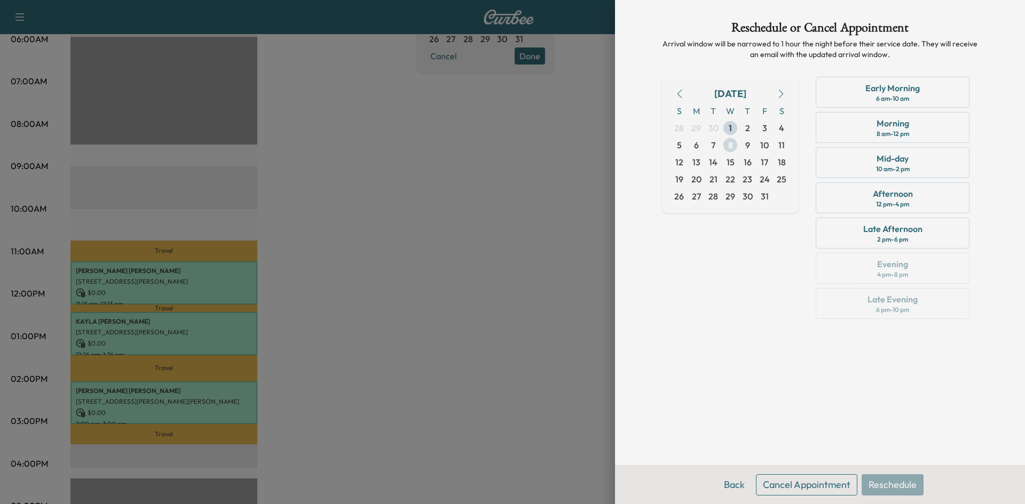
click at [731, 146] on span "8" at bounding box center [730, 145] width 5 height 13
click at [868, 132] on div "Morning 8 am - 12 pm" at bounding box center [892, 127] width 154 height 31
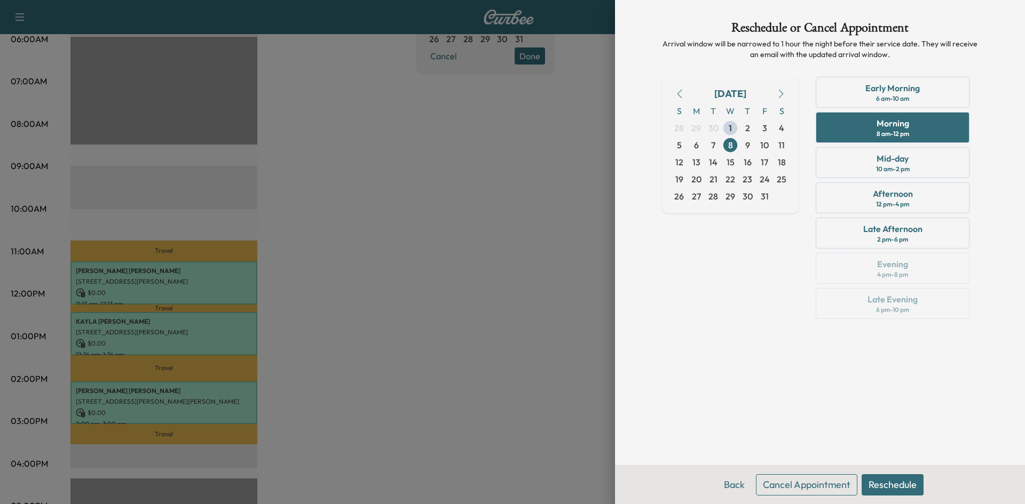
click at [894, 486] on button "Reschedule" at bounding box center [892, 484] width 62 height 21
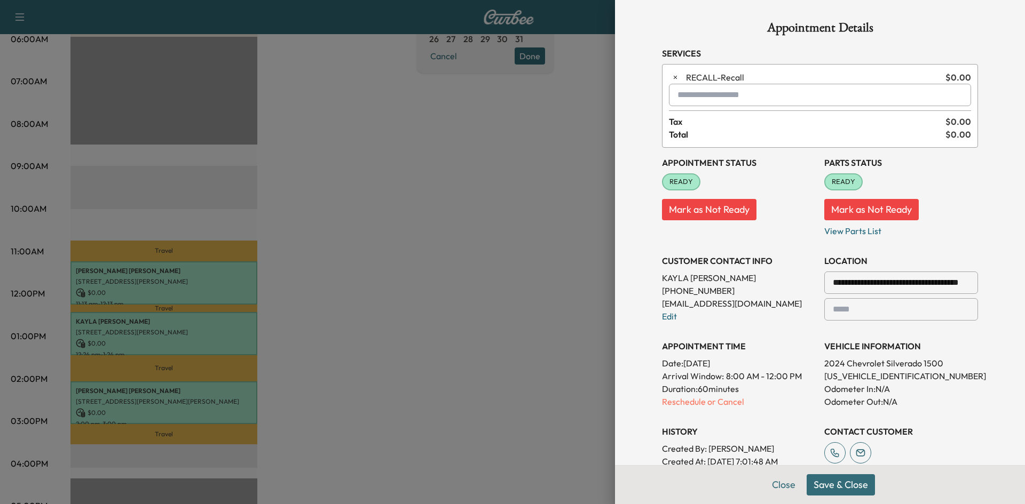
click at [835, 486] on button "Save & Close" at bounding box center [840, 484] width 68 height 21
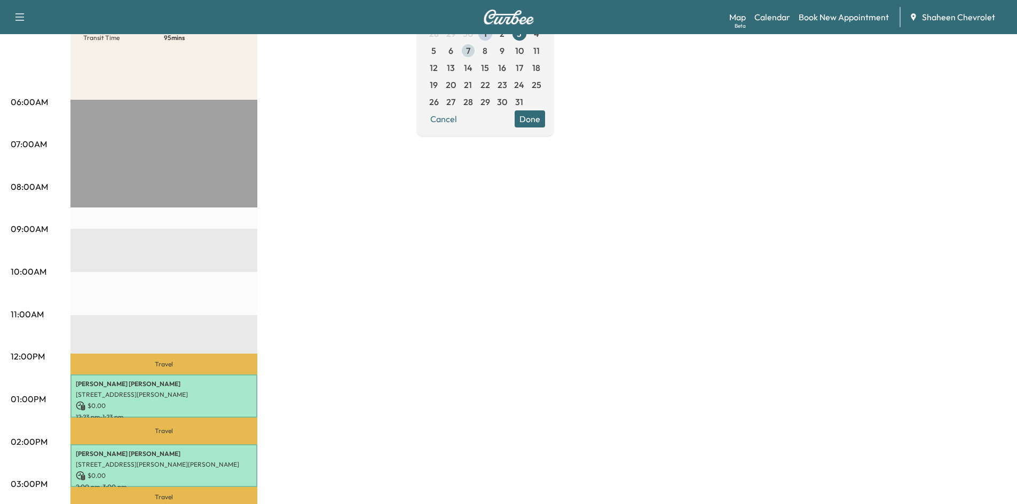
scroll to position [53, 0]
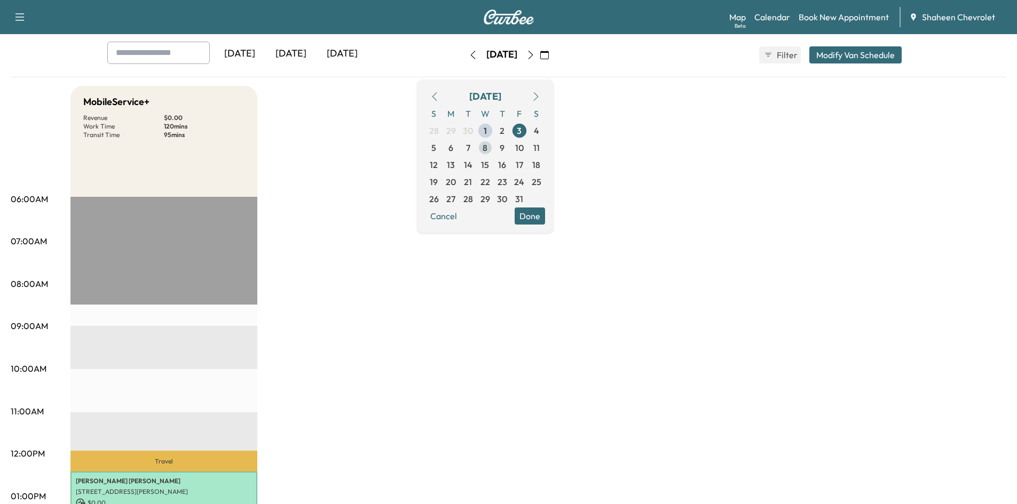
click at [487, 148] on span "8" at bounding box center [484, 147] width 5 height 13
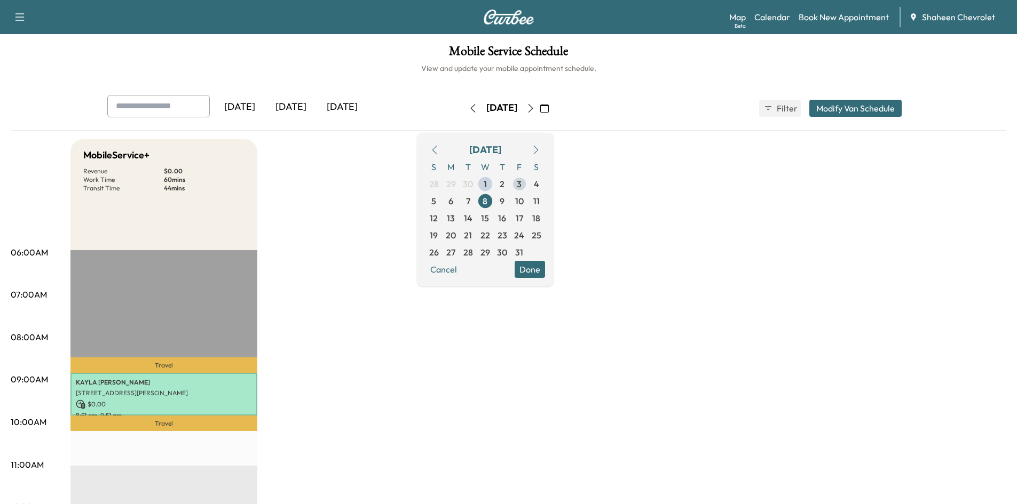
click at [521, 184] on span "3" at bounding box center [519, 184] width 5 height 13
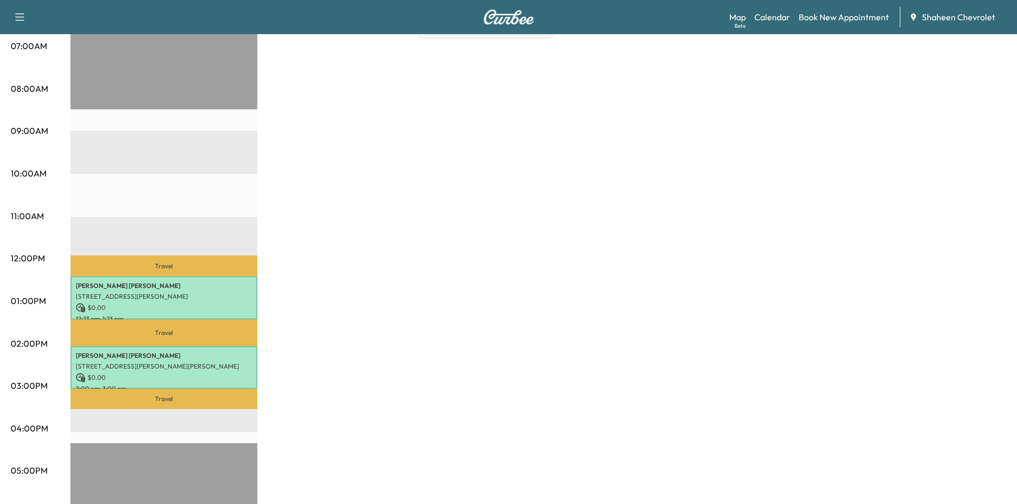
scroll to position [267, 0]
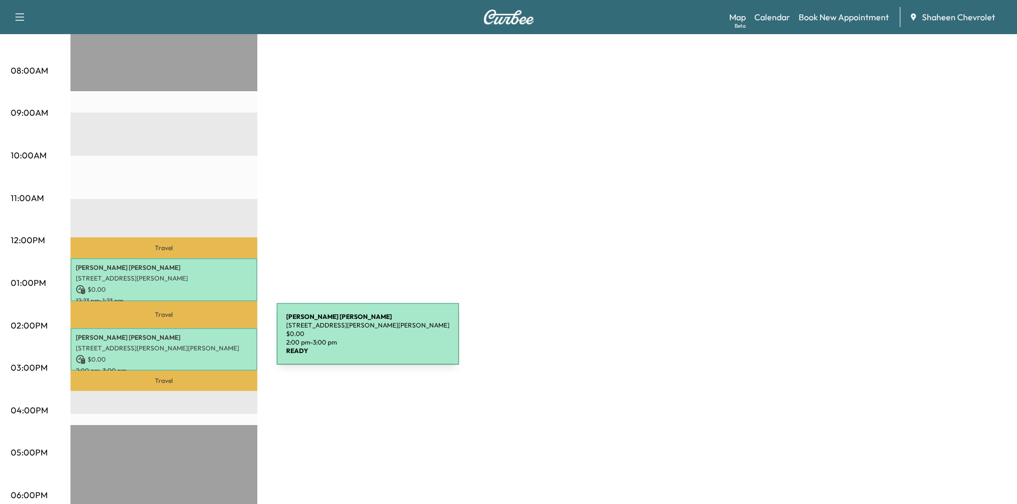
click at [196, 344] on p "[STREET_ADDRESS][PERSON_NAME][PERSON_NAME]" at bounding box center [164, 348] width 176 height 9
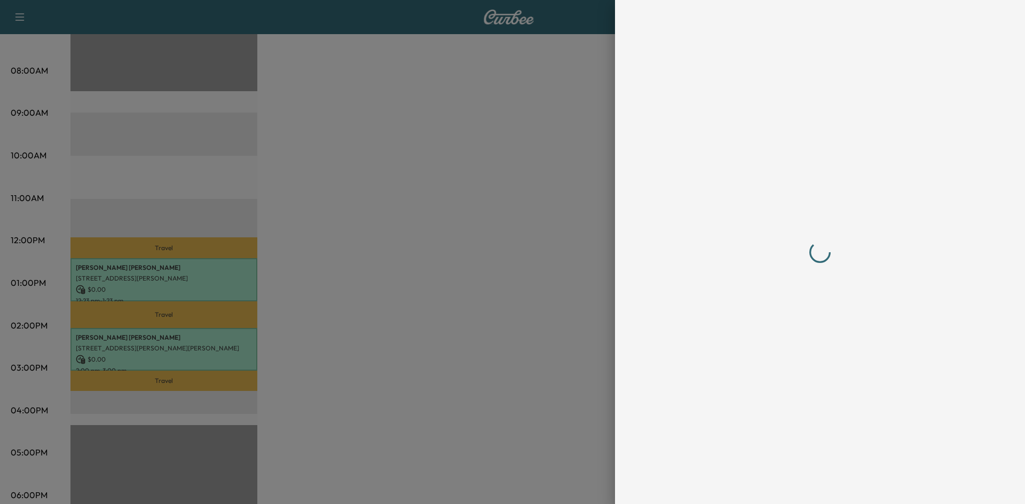
click at [834, 482] on div at bounding box center [820, 252] width 316 height 462
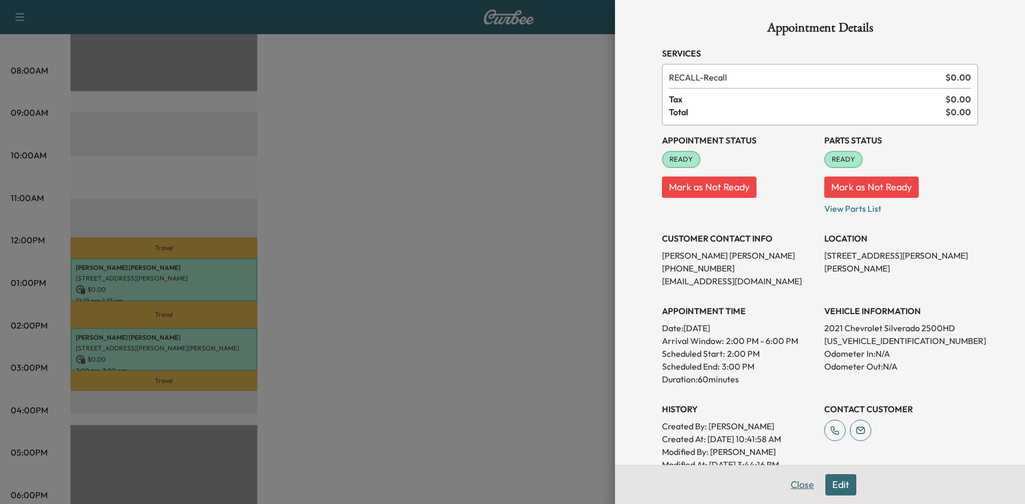
click at [803, 485] on button "Close" at bounding box center [801, 484] width 37 height 21
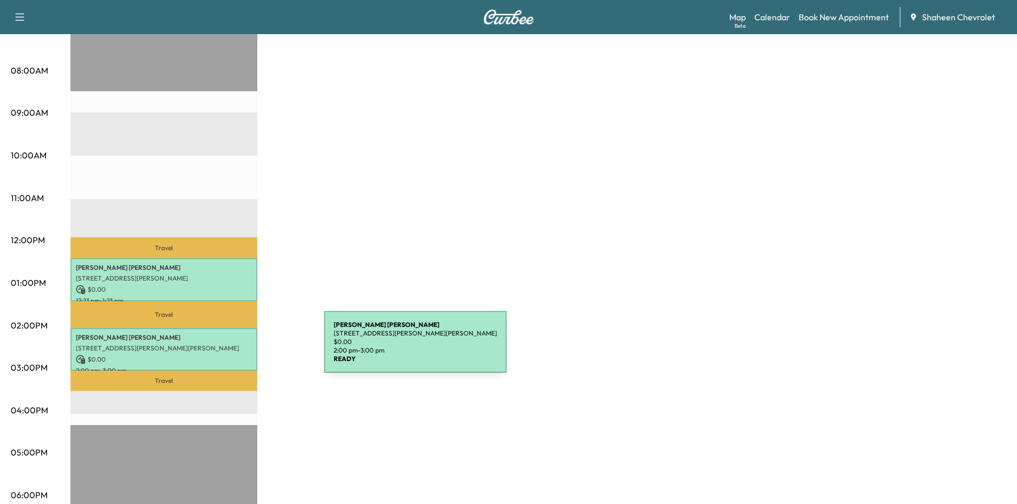
click at [244, 348] on p "[STREET_ADDRESS][PERSON_NAME][PERSON_NAME]" at bounding box center [164, 348] width 176 height 9
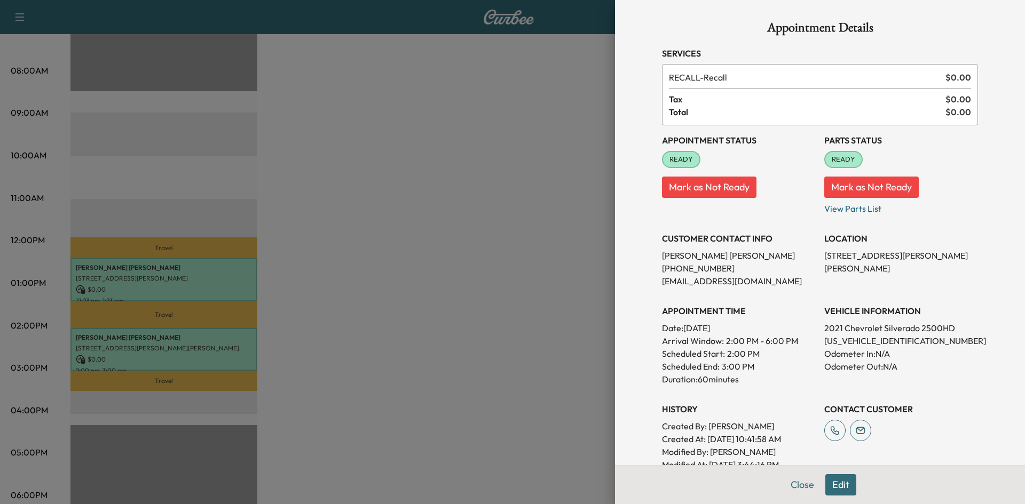
click at [858, 491] on div "Close Edit" at bounding box center [820, 484] width 410 height 39
click at [837, 488] on button "Edit" at bounding box center [840, 484] width 31 height 21
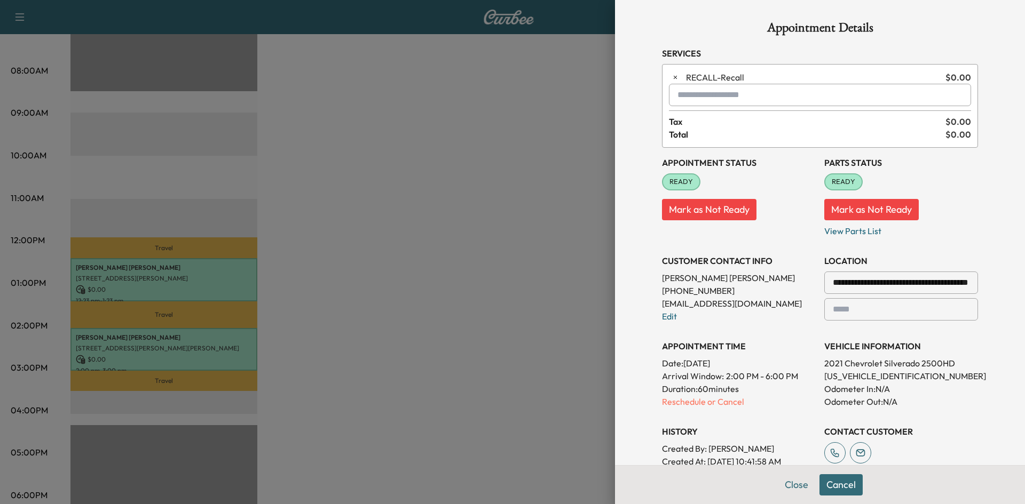
click at [837, 485] on button "Cancel" at bounding box center [840, 484] width 43 height 21
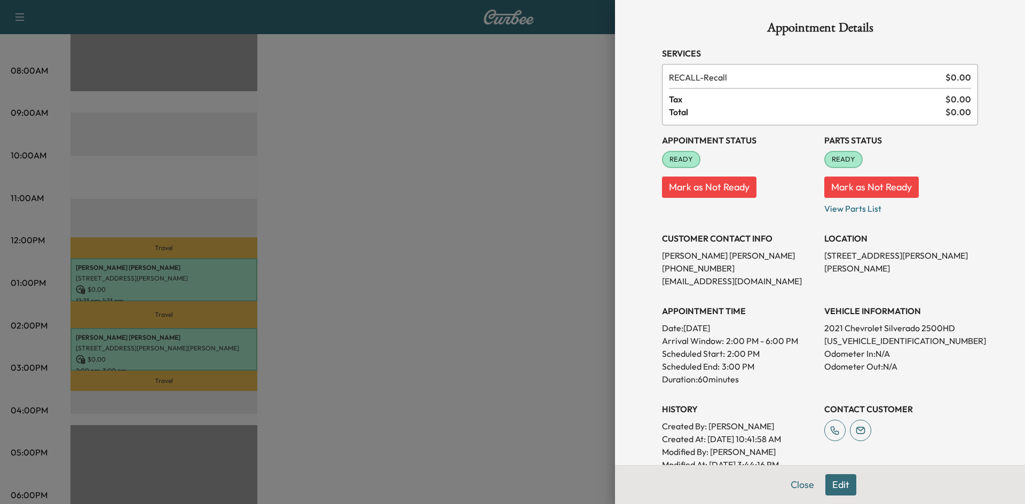
click at [836, 484] on button "Edit" at bounding box center [840, 484] width 31 height 21
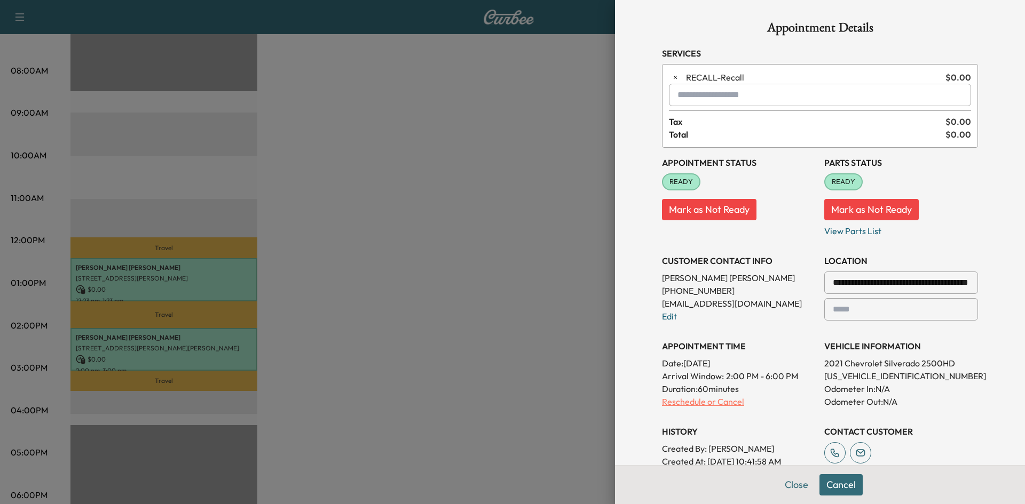
click at [723, 403] on p "Reschedule or Cancel" at bounding box center [739, 401] width 154 height 13
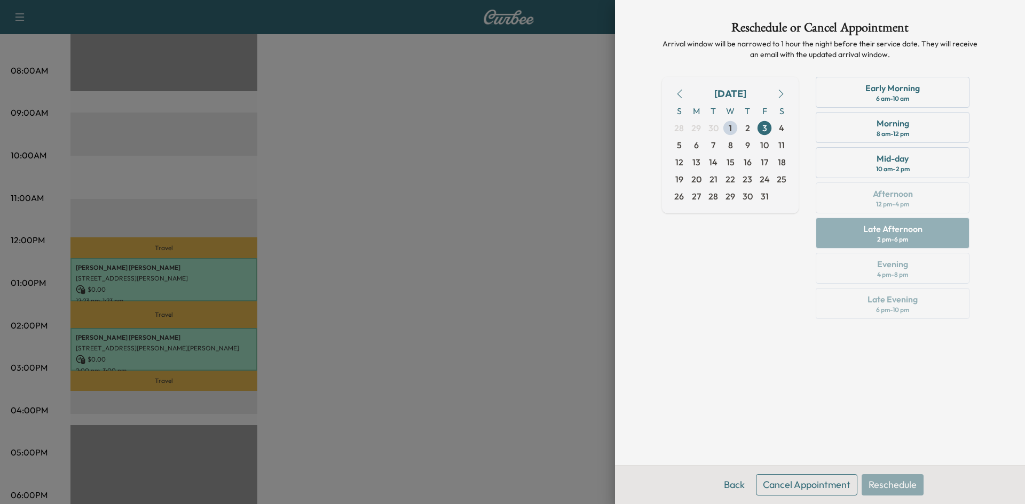
click at [792, 483] on button "Cancel Appointment" at bounding box center [806, 484] width 101 height 21
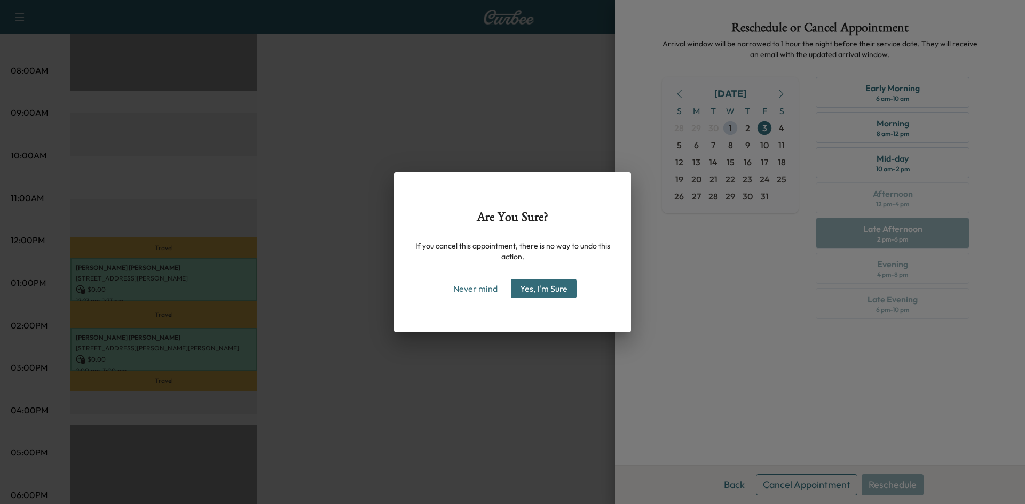
click at [555, 291] on button "Yes, I'm Sure" at bounding box center [544, 288] width 66 height 19
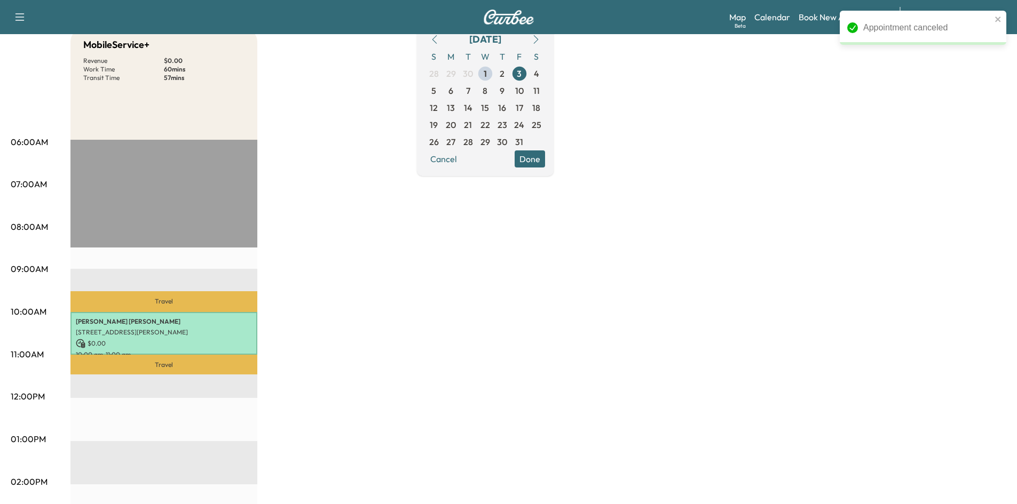
scroll to position [107, 0]
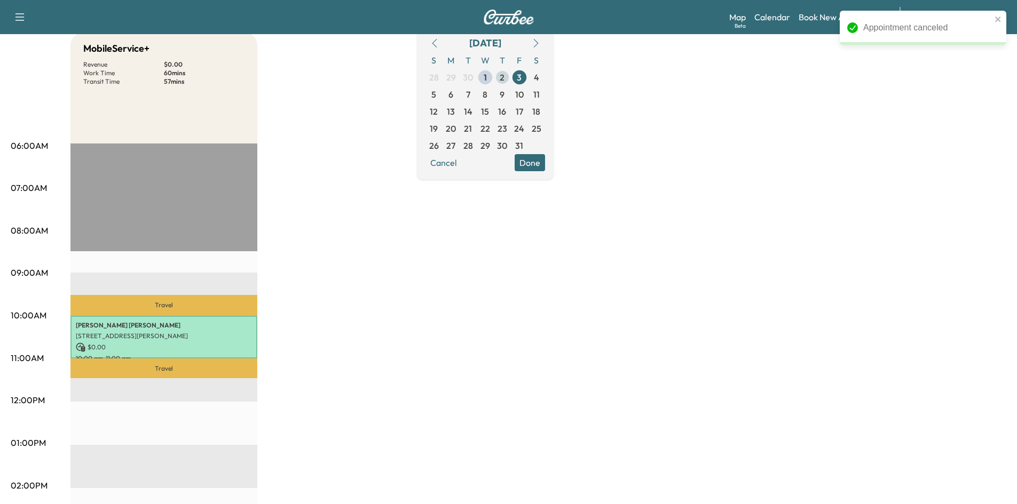
click at [504, 77] on span "2" at bounding box center [501, 77] width 5 height 13
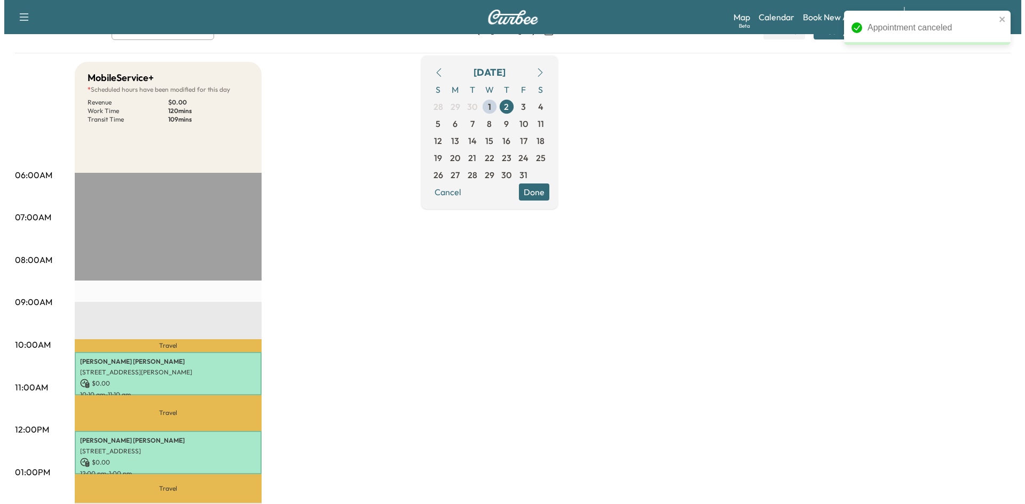
scroll to position [267, 0]
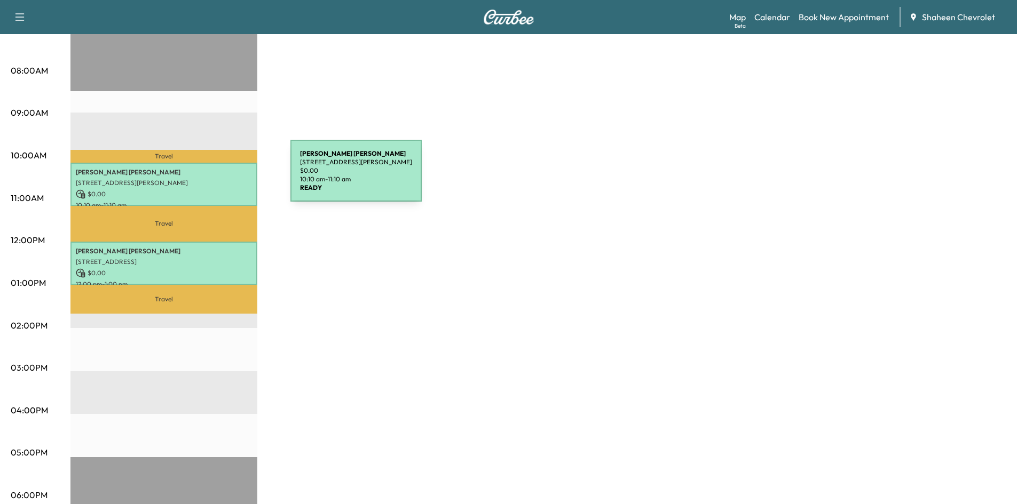
click at [210, 179] on p "[STREET_ADDRESS][PERSON_NAME]" at bounding box center [164, 183] width 176 height 9
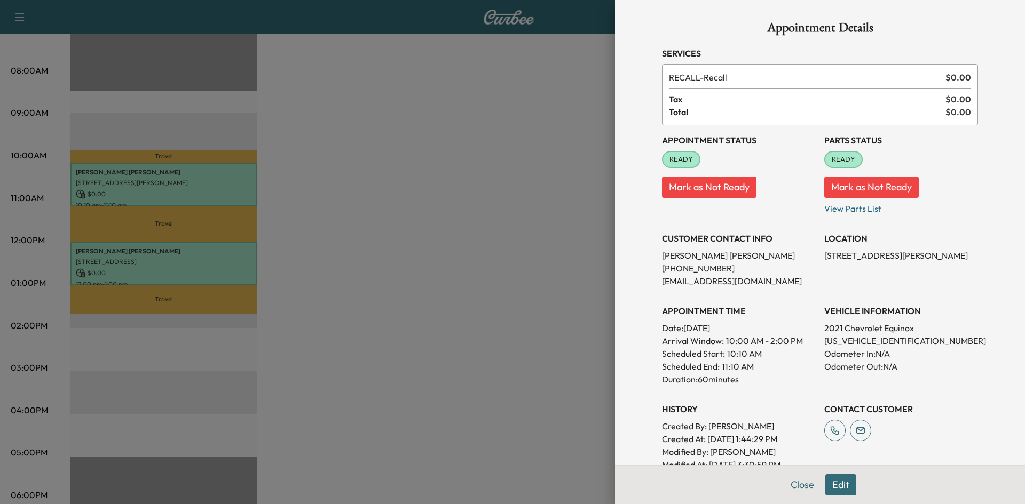
click at [416, 299] on div at bounding box center [512, 252] width 1025 height 504
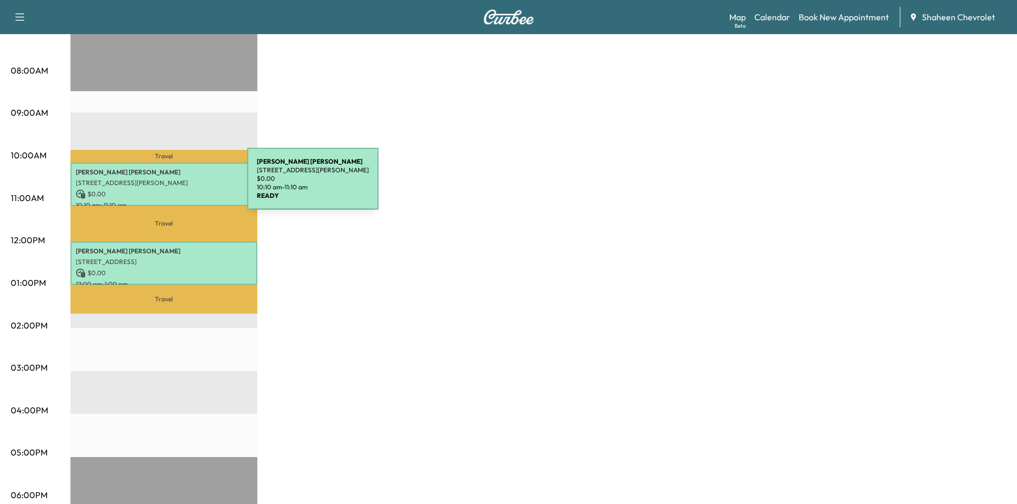
click at [167, 185] on p "[STREET_ADDRESS][PERSON_NAME]" at bounding box center [164, 183] width 176 height 9
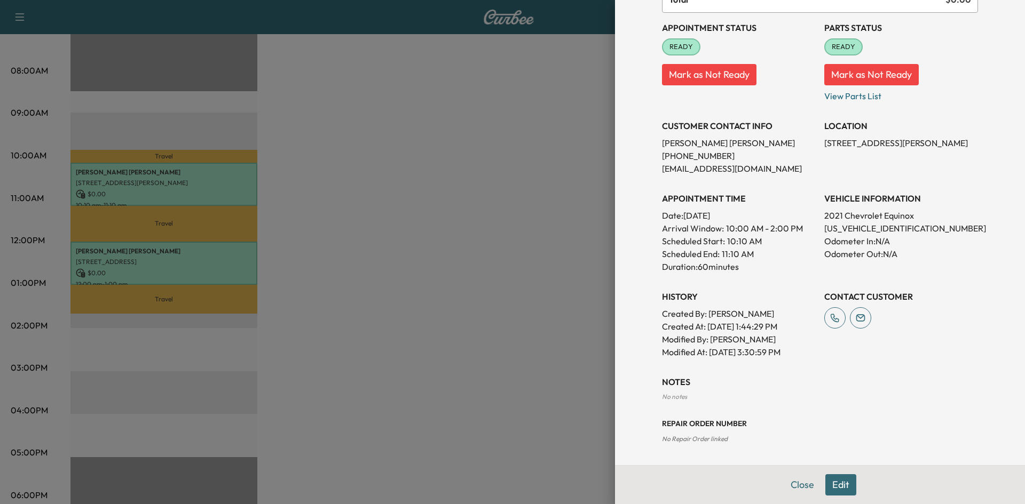
click at [825, 490] on button "Edit" at bounding box center [840, 484] width 31 height 21
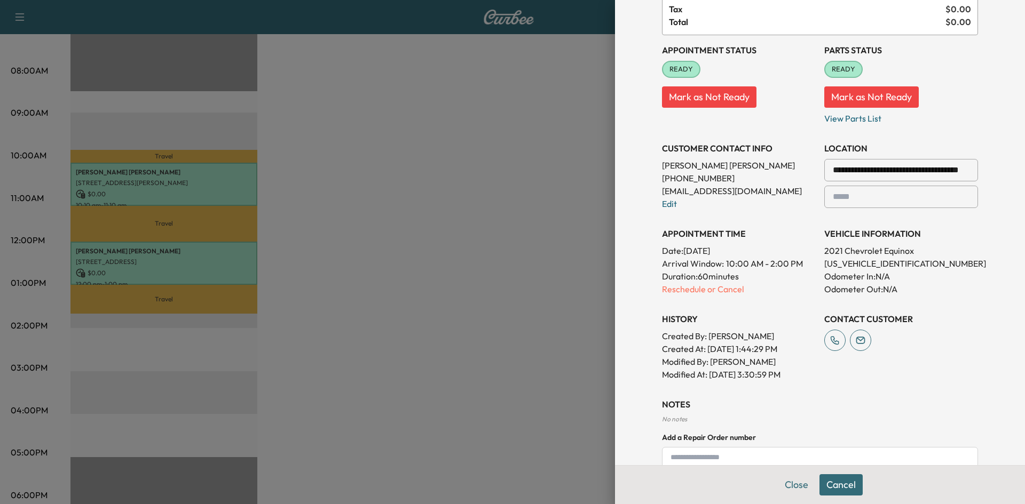
scroll to position [135, 0]
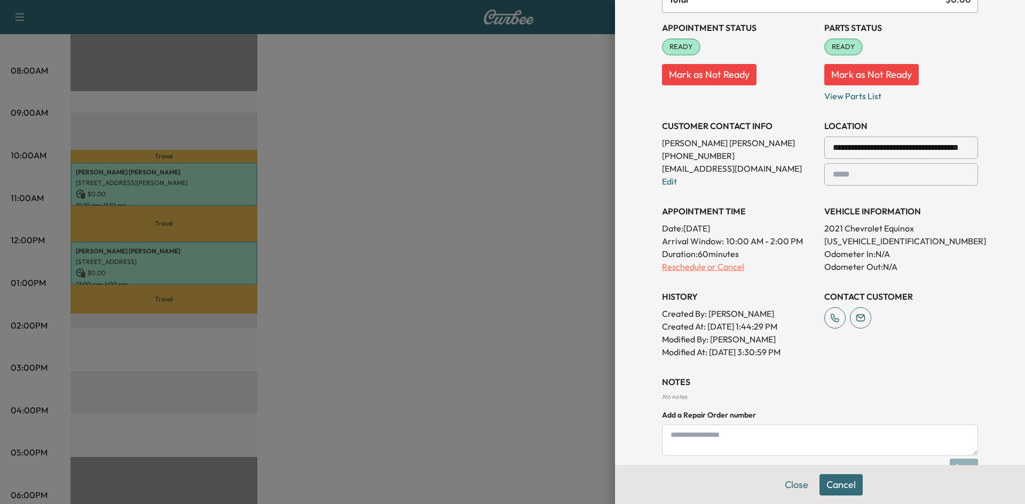
click at [731, 266] on p "Reschedule or Cancel" at bounding box center [739, 266] width 154 height 13
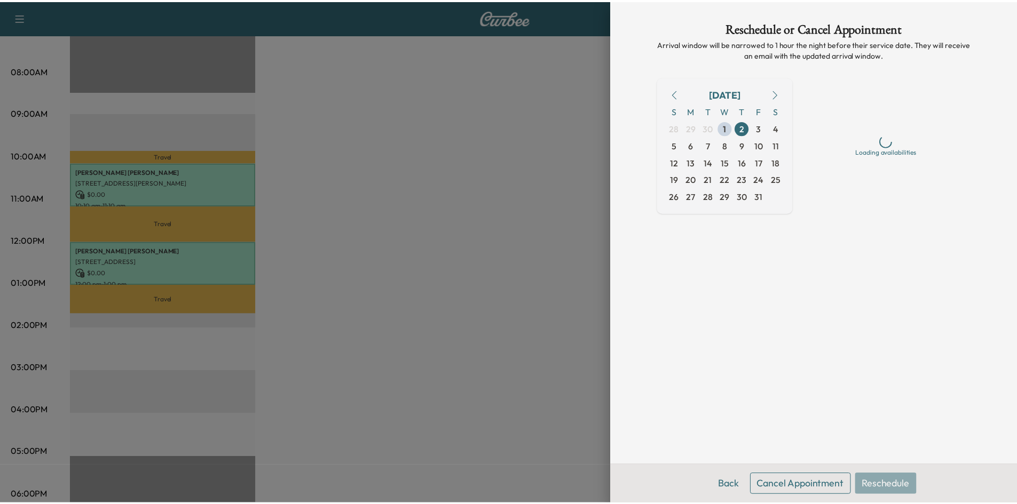
scroll to position [0, 0]
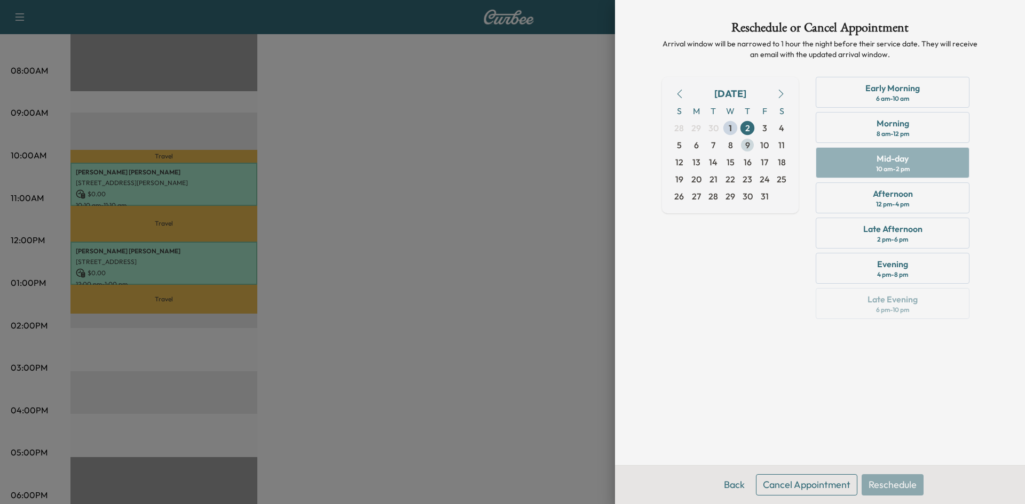
click at [746, 145] on span "9" at bounding box center [747, 145] width 5 height 13
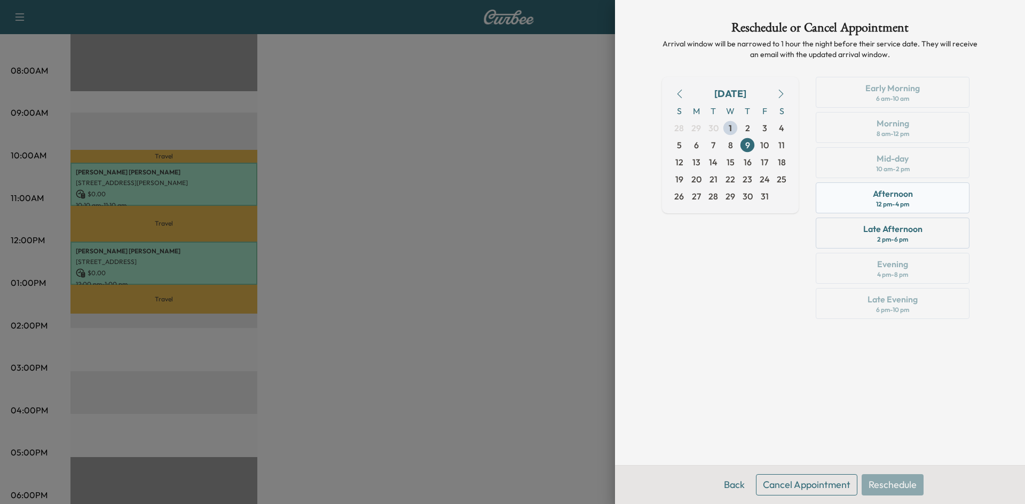
click at [910, 199] on div "Afternoon" at bounding box center [893, 193] width 40 height 13
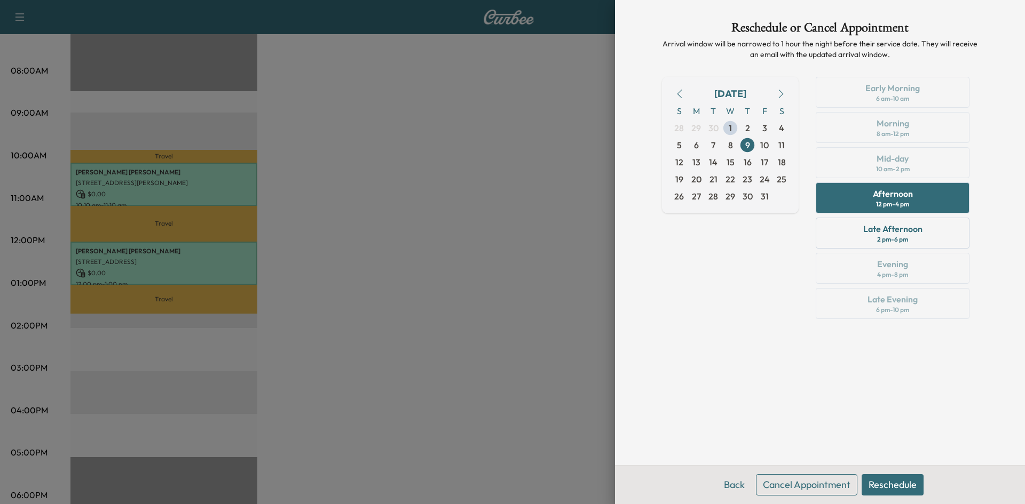
click at [898, 477] on button "Reschedule" at bounding box center [892, 484] width 62 height 21
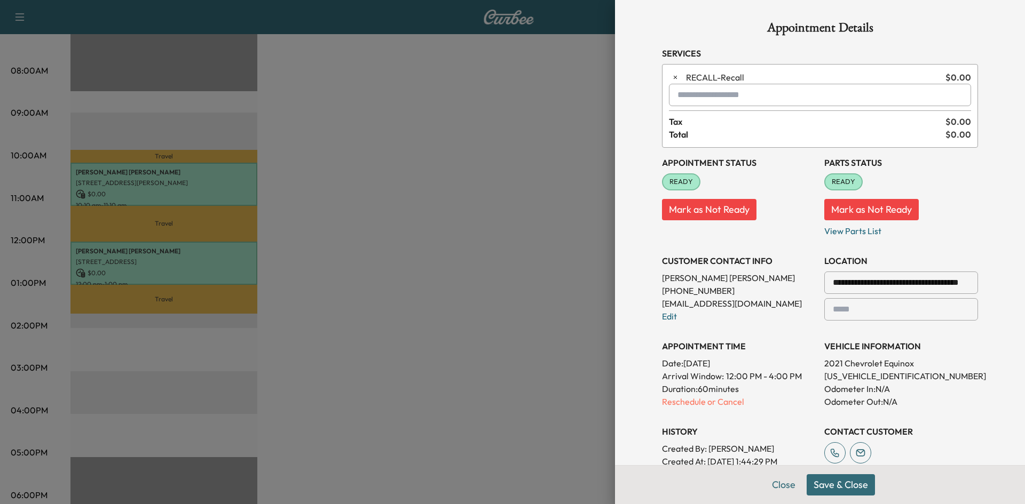
click at [837, 486] on button "Save & Close" at bounding box center [840, 484] width 68 height 21
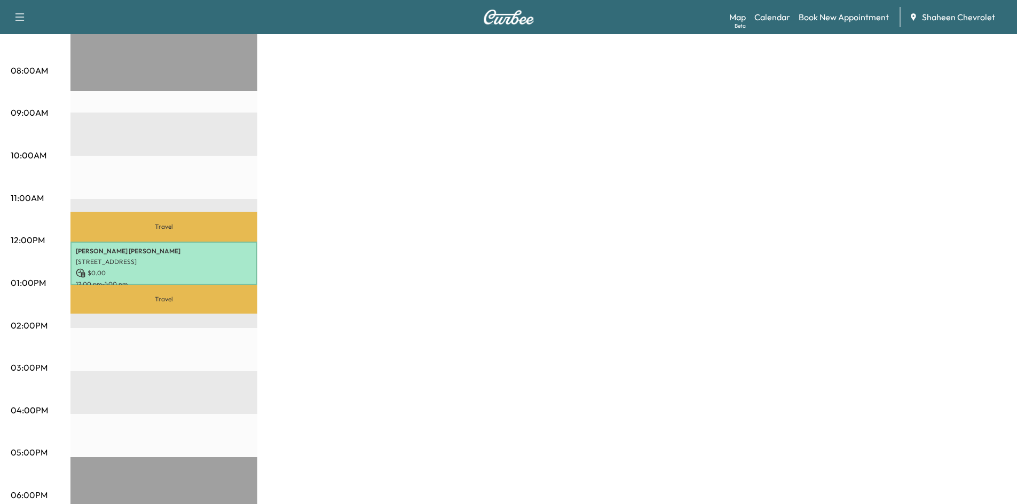
click at [417, 188] on div "MobileService+ * Scheduled hours have been modified for this day Revenue $ 0.00…" at bounding box center [537, 272] width 935 height 800
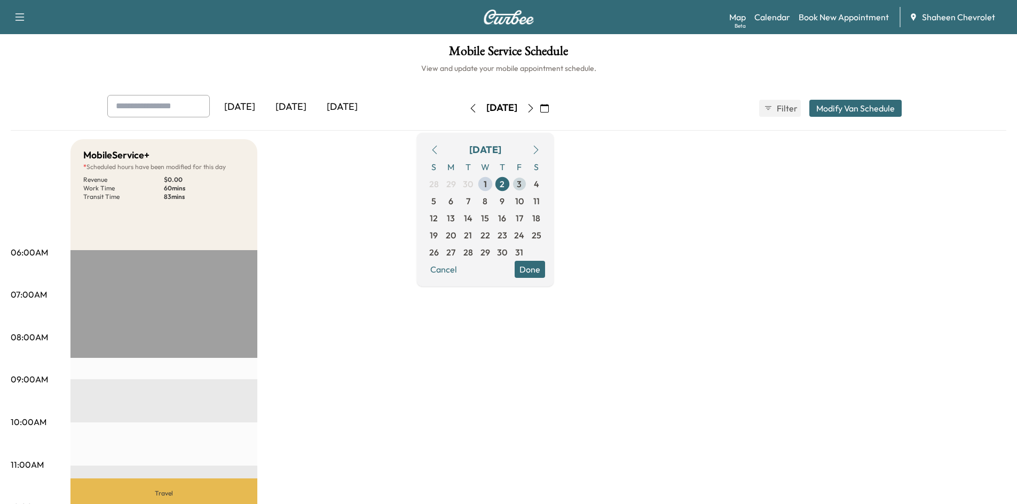
click at [521, 185] on span "3" at bounding box center [519, 184] width 5 height 13
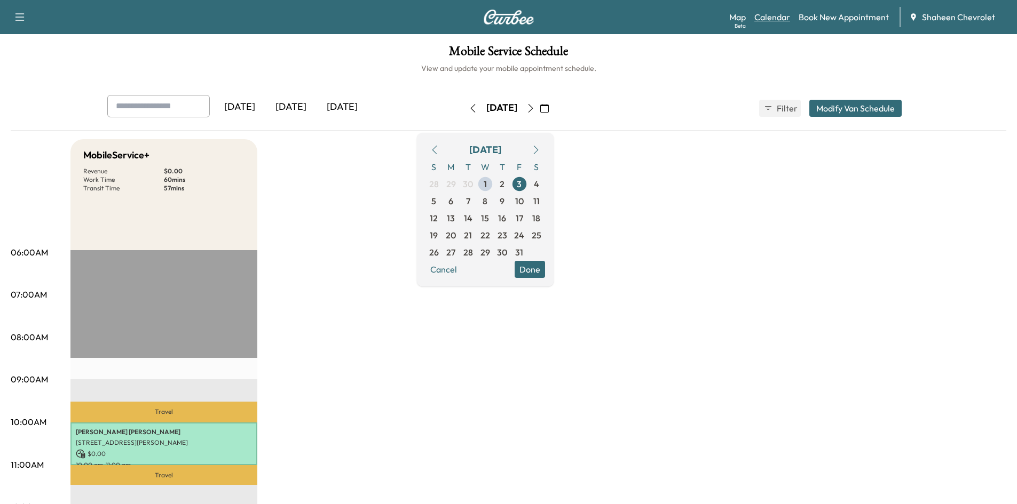
click at [785, 18] on link "Calendar" at bounding box center [772, 17] width 36 height 13
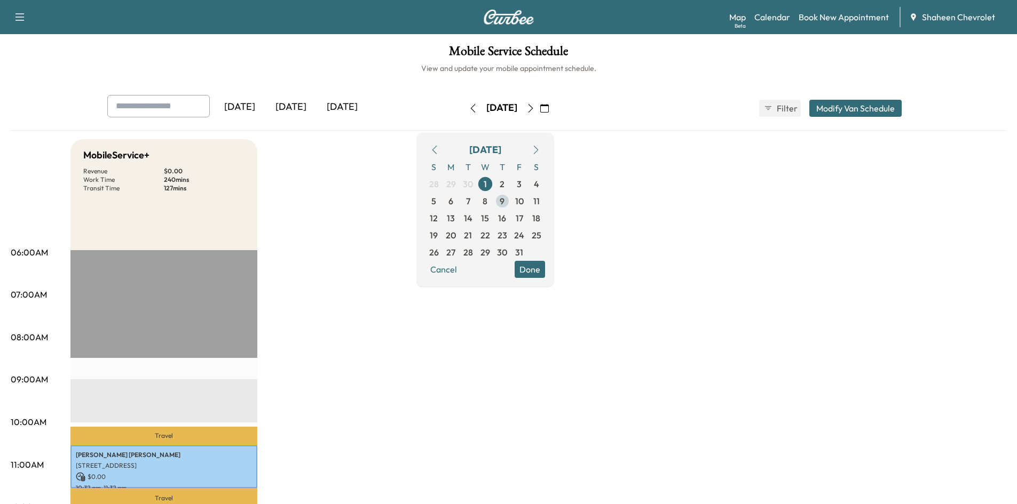
click at [511, 202] on span "9" at bounding box center [502, 201] width 17 height 17
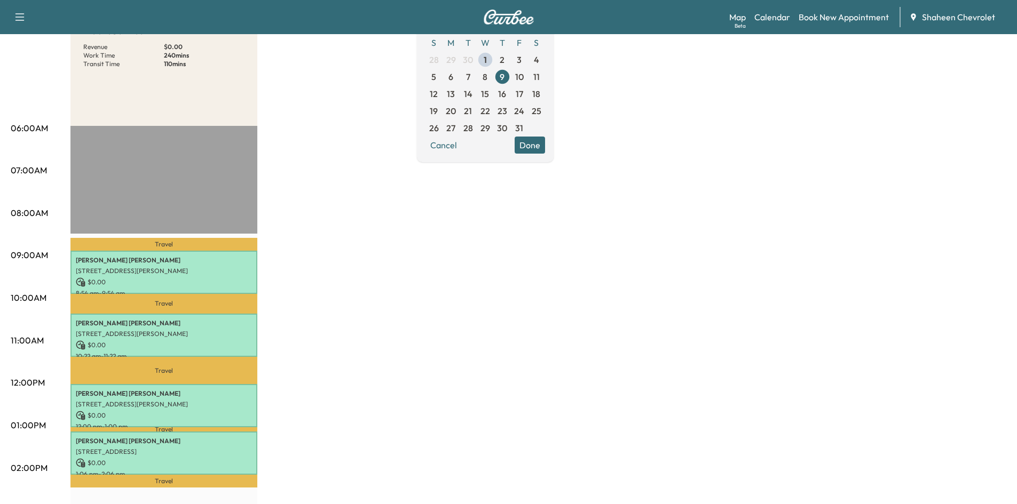
scroll to position [107, 0]
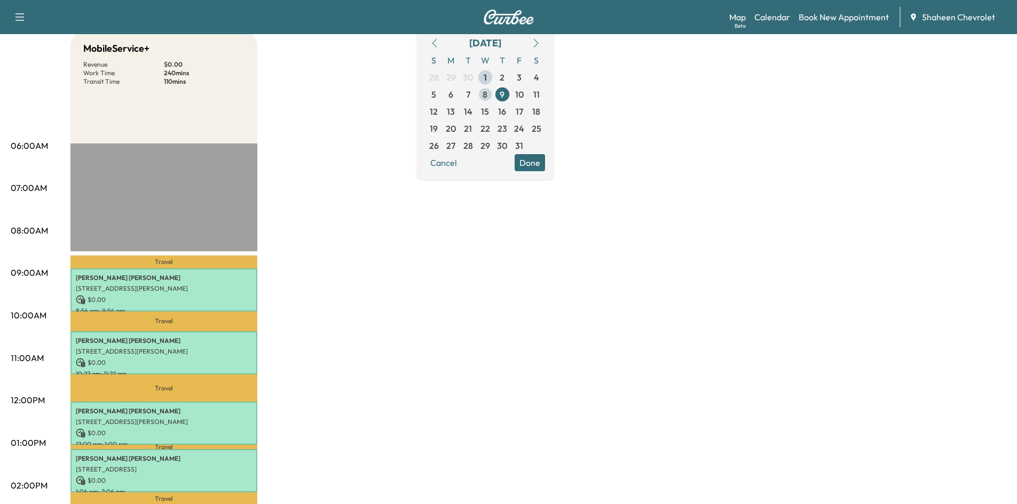
click at [494, 94] on span "8" at bounding box center [485, 94] width 17 height 17
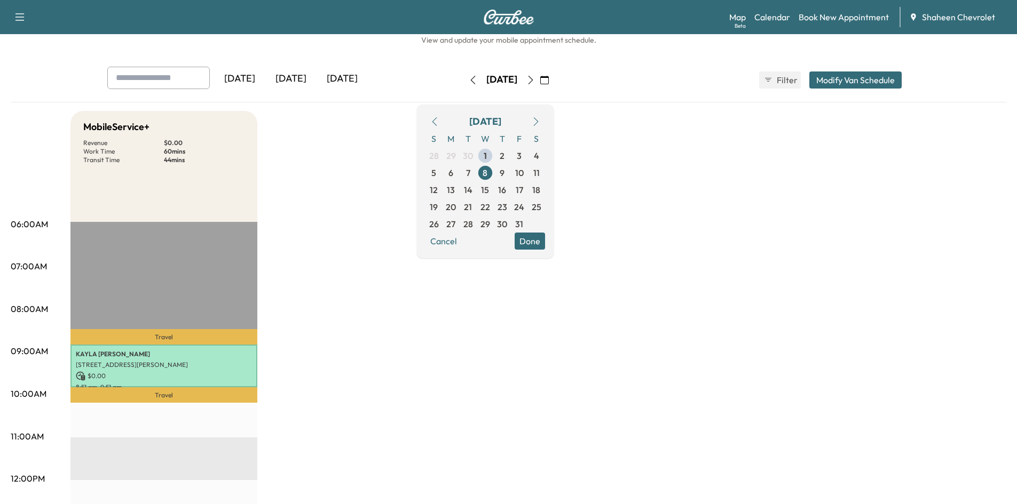
scroll to position [53, 0]
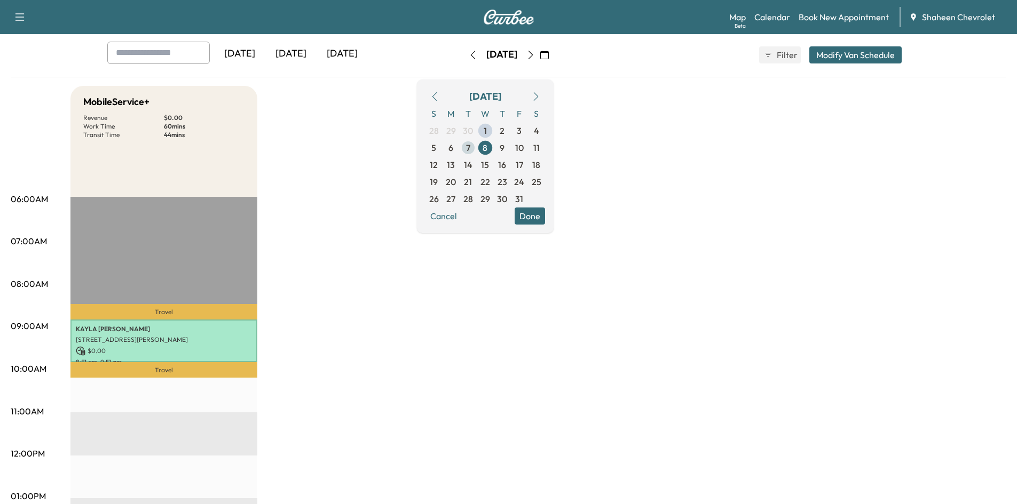
click at [470, 147] on span "7" at bounding box center [468, 147] width 4 height 13
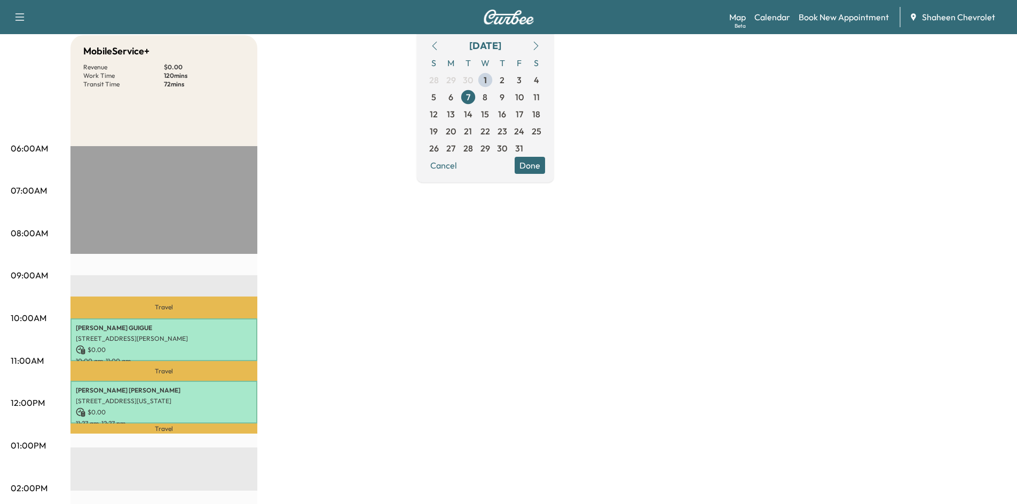
scroll to position [53, 0]
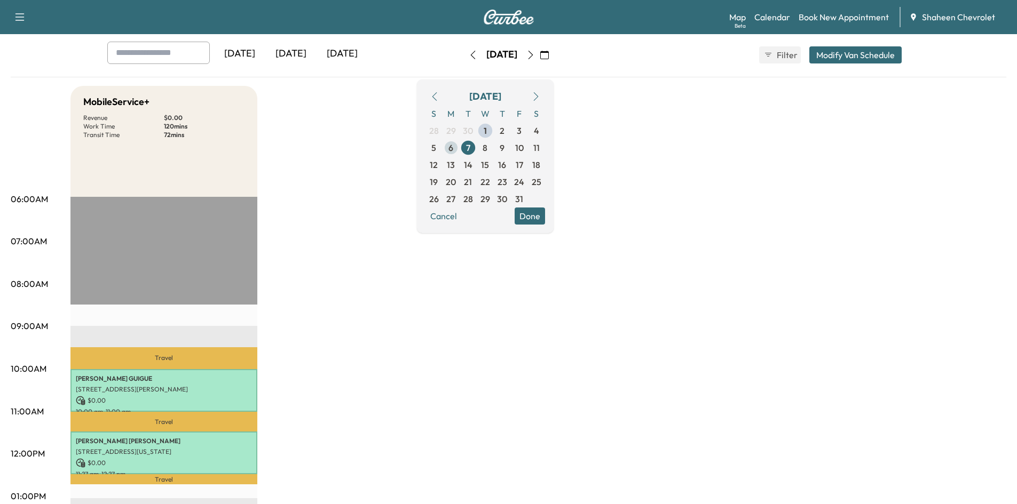
click at [459, 146] on span "6" at bounding box center [450, 147] width 17 height 17
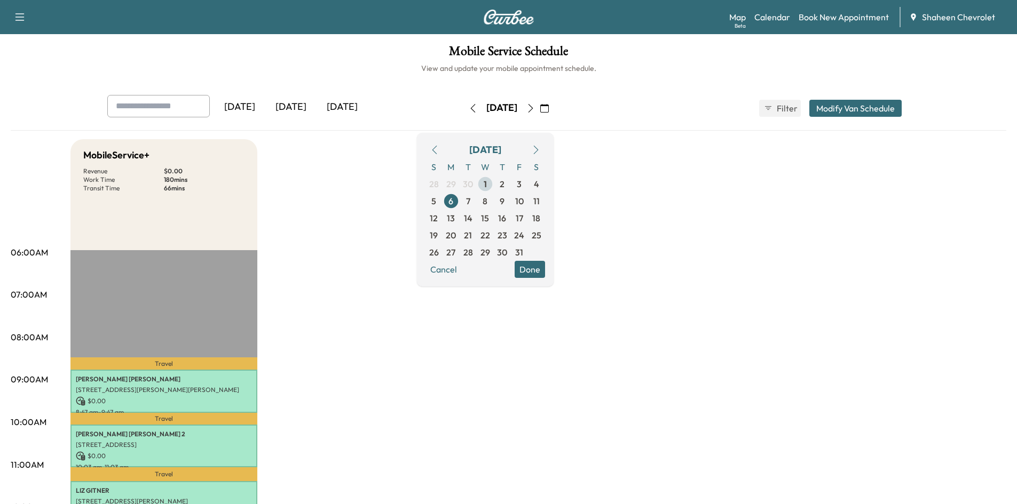
click at [487, 182] on span "1" at bounding box center [484, 184] width 3 height 13
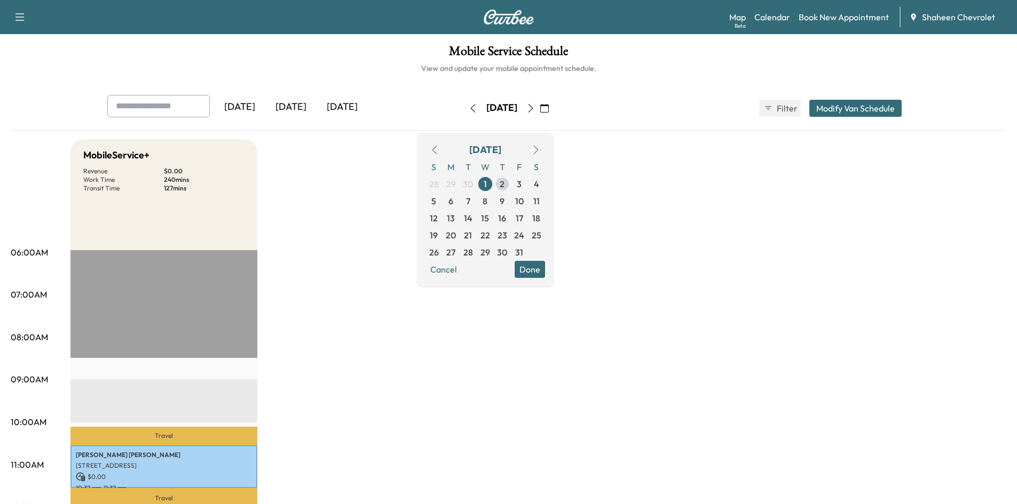
click at [504, 182] on span "2" at bounding box center [501, 184] width 5 height 13
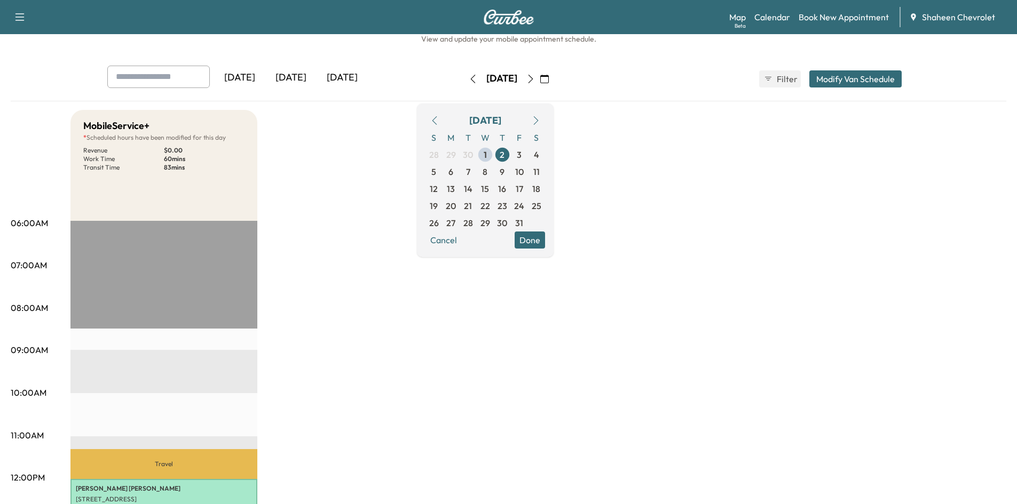
scroll to position [160, 0]
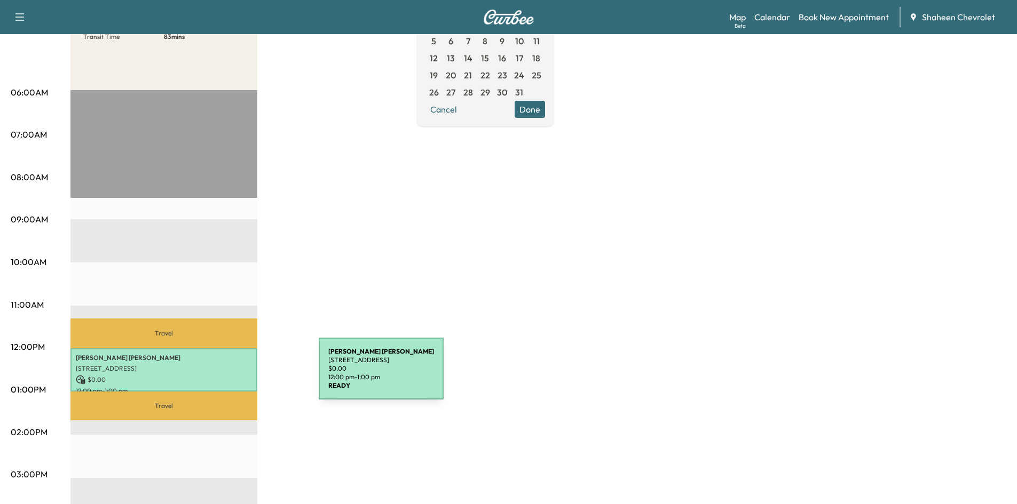
click at [239, 375] on p "$ 0.00" at bounding box center [164, 380] width 176 height 10
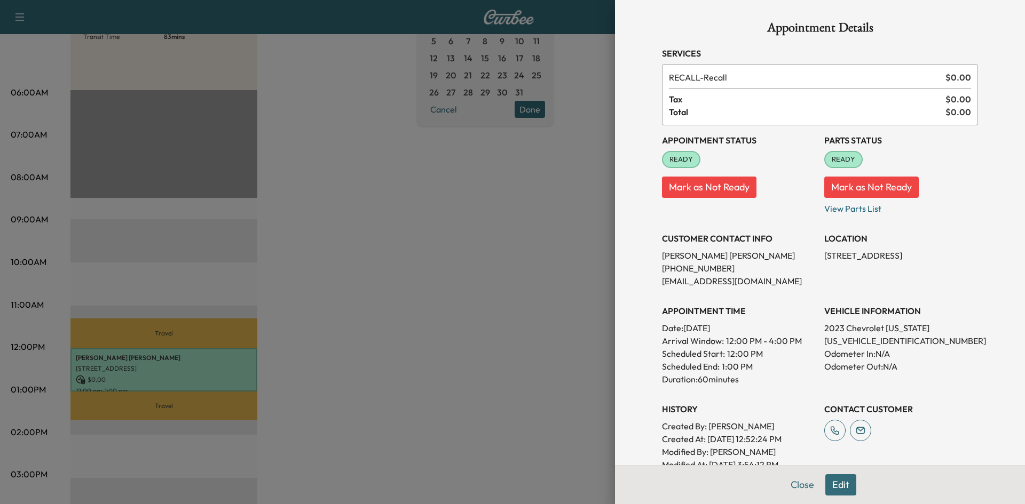
click at [355, 134] on div at bounding box center [512, 252] width 1025 height 504
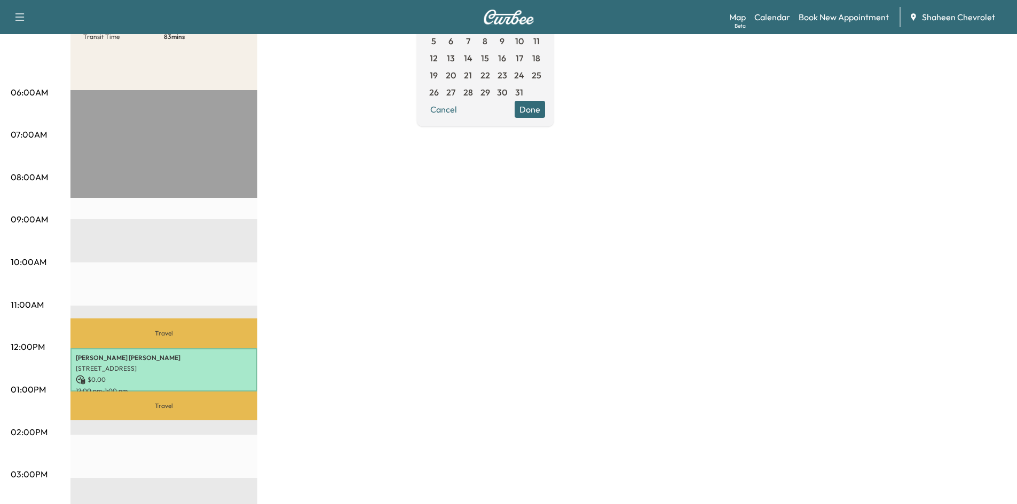
click at [378, 180] on div "MobileService+ * Scheduled hours have been modified for this day Revenue $ 0.00…" at bounding box center [537, 379] width 935 height 800
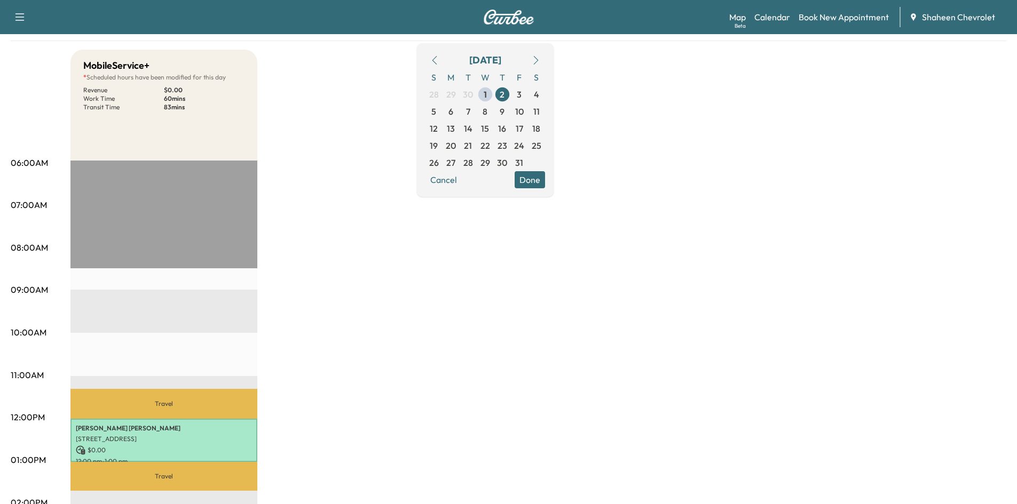
scroll to position [0, 0]
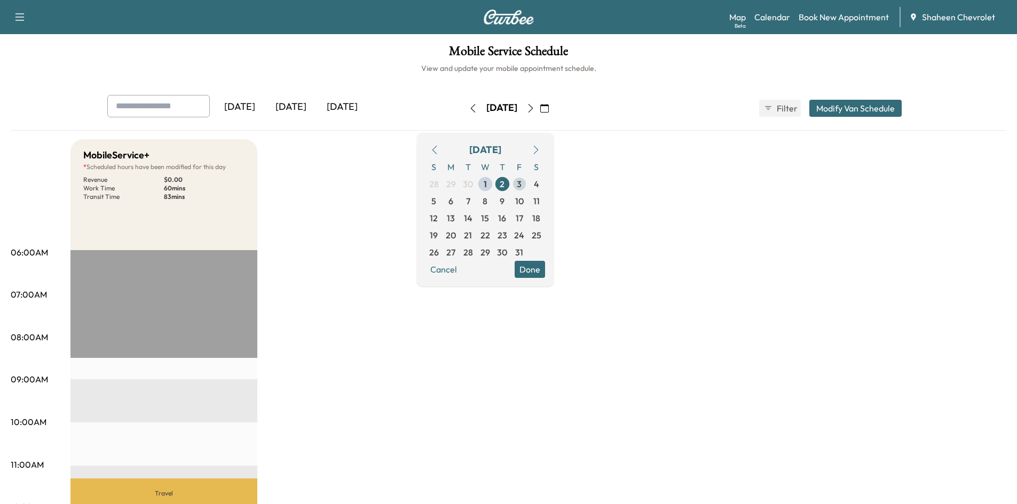
click at [528, 182] on span "3" at bounding box center [519, 184] width 17 height 17
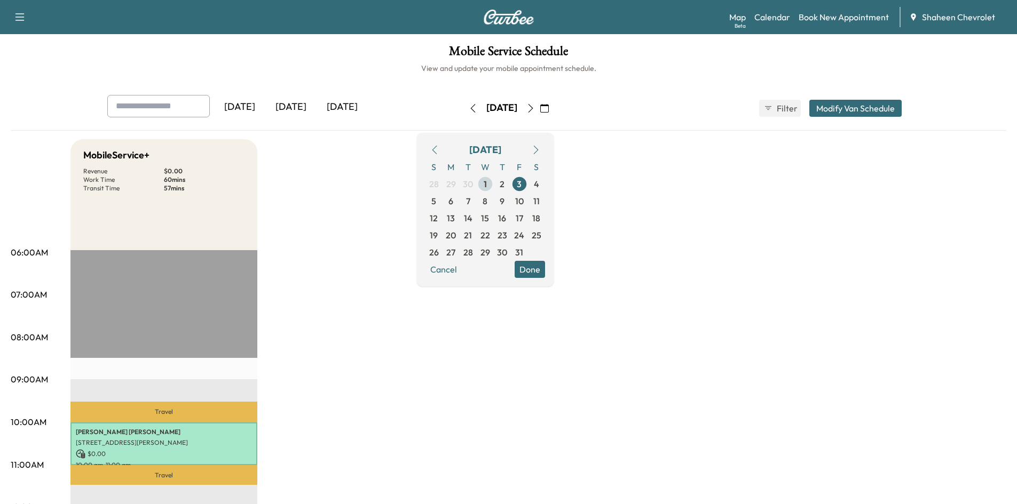
click at [487, 181] on span "1" at bounding box center [484, 184] width 3 height 13
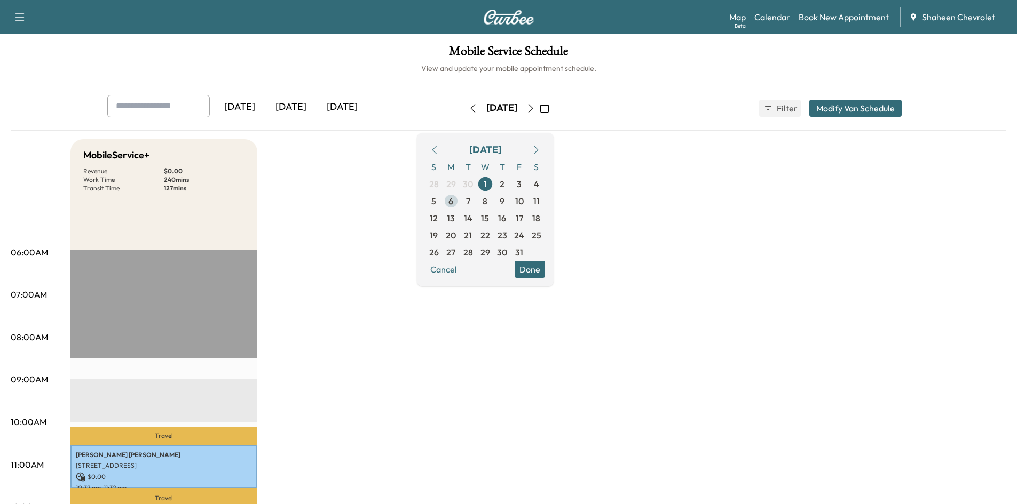
click at [459, 203] on span "6" at bounding box center [450, 201] width 17 height 17
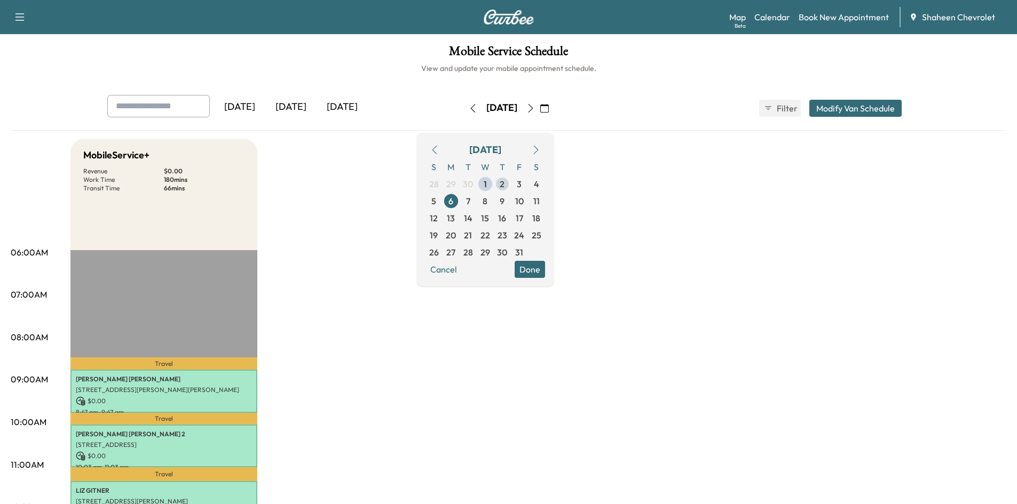
click at [504, 184] on span "2" at bounding box center [501, 184] width 5 height 13
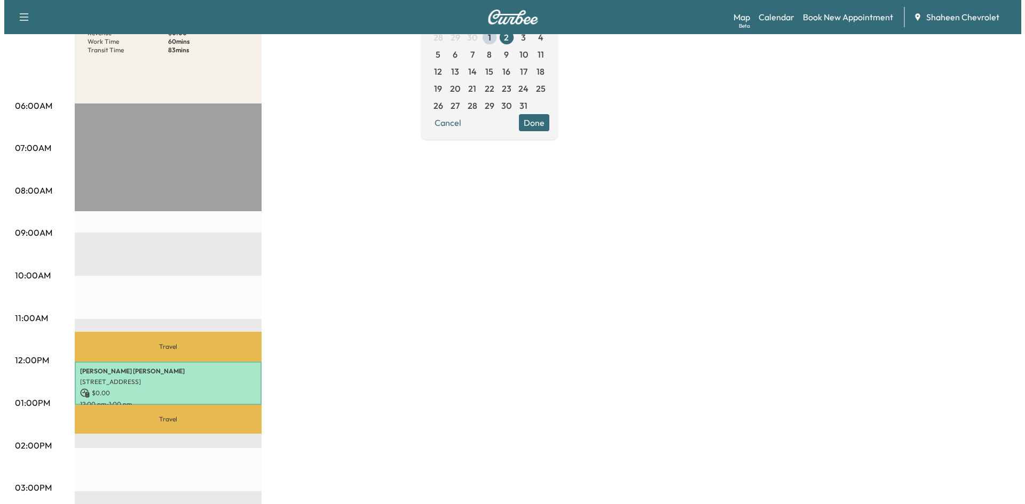
scroll to position [160, 0]
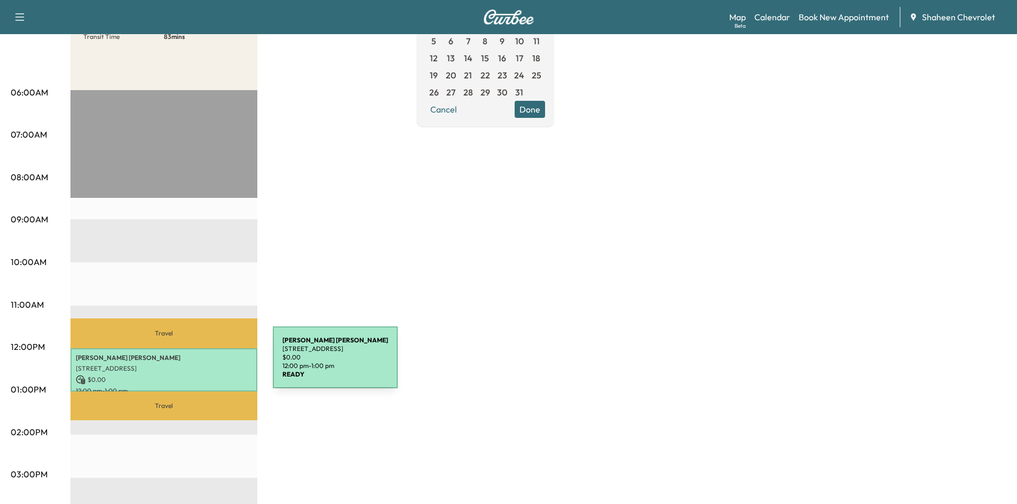
click at [193, 364] on p "[STREET_ADDRESS]" at bounding box center [164, 368] width 176 height 9
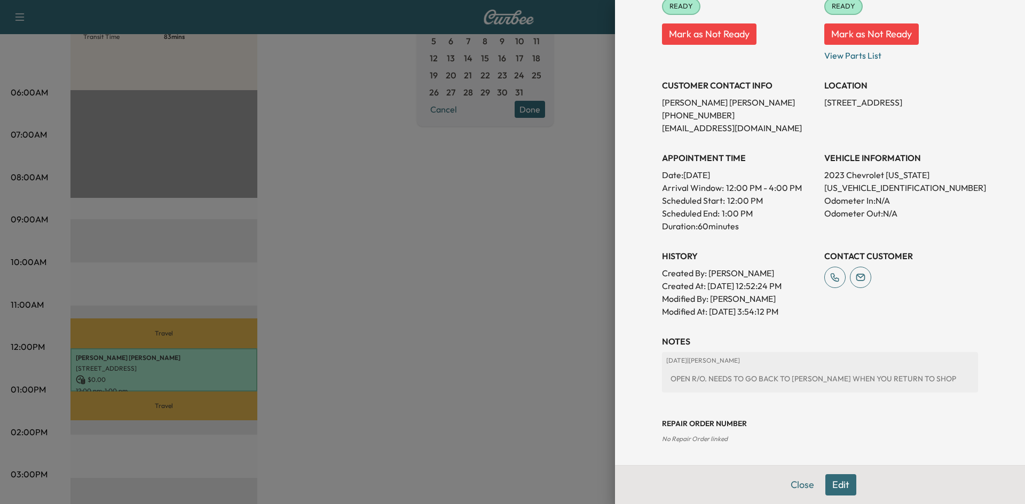
click at [835, 484] on button "Edit" at bounding box center [840, 484] width 31 height 21
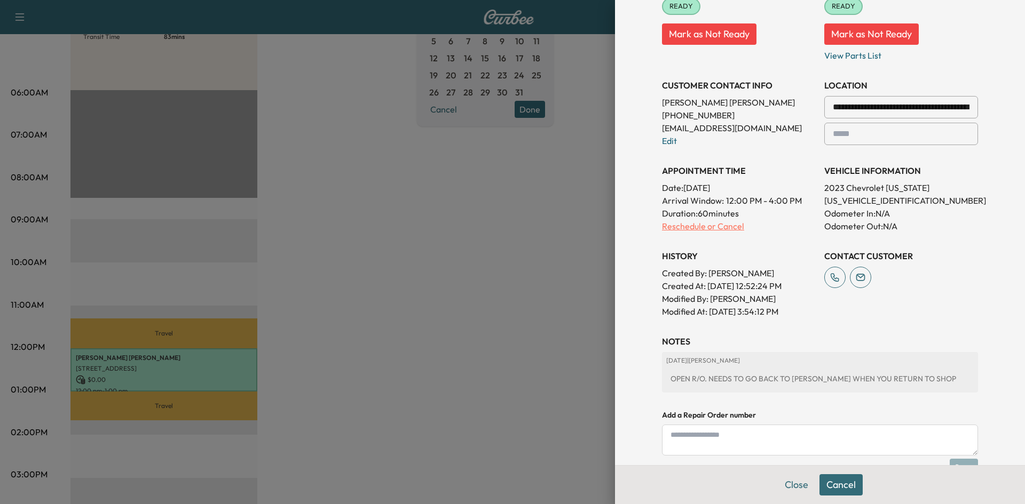
click at [700, 227] on p "Reschedule or Cancel" at bounding box center [739, 226] width 154 height 13
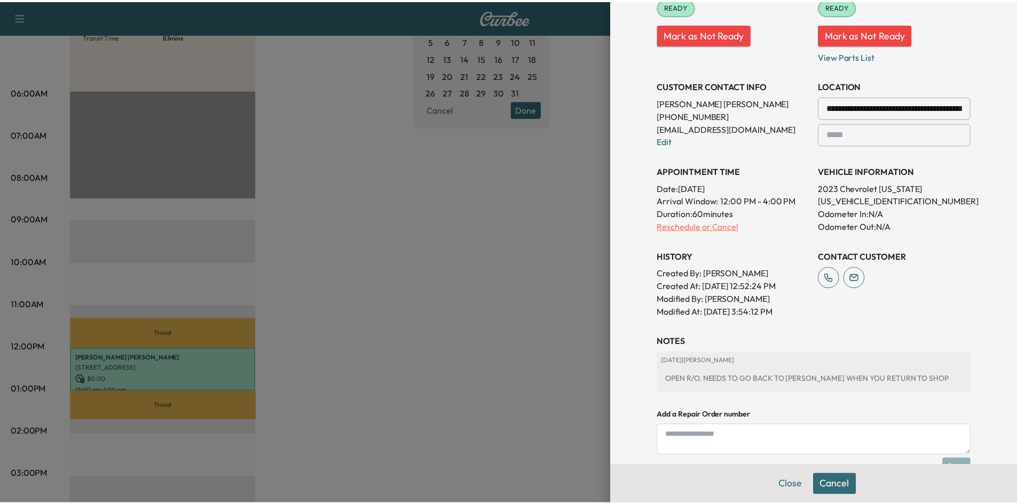
scroll to position [0, 0]
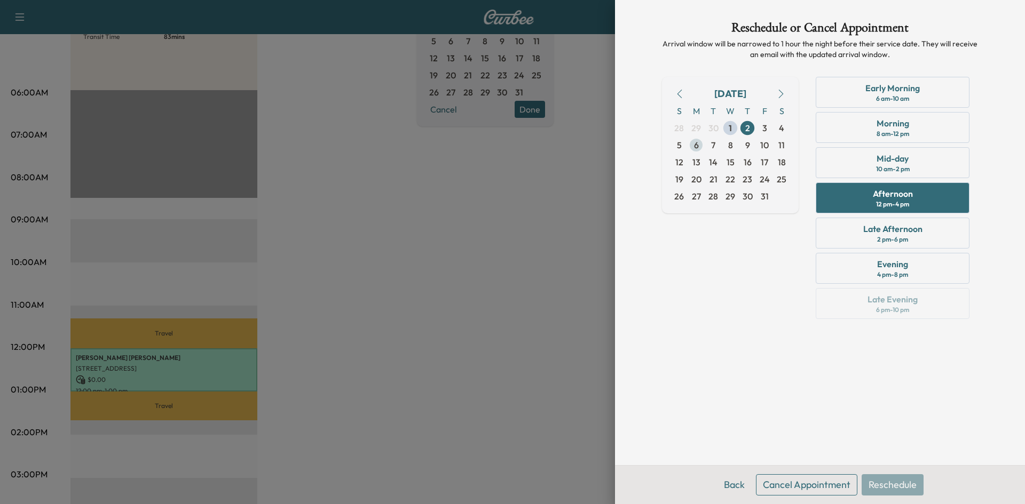
click at [695, 145] on span "6" at bounding box center [696, 145] width 5 height 13
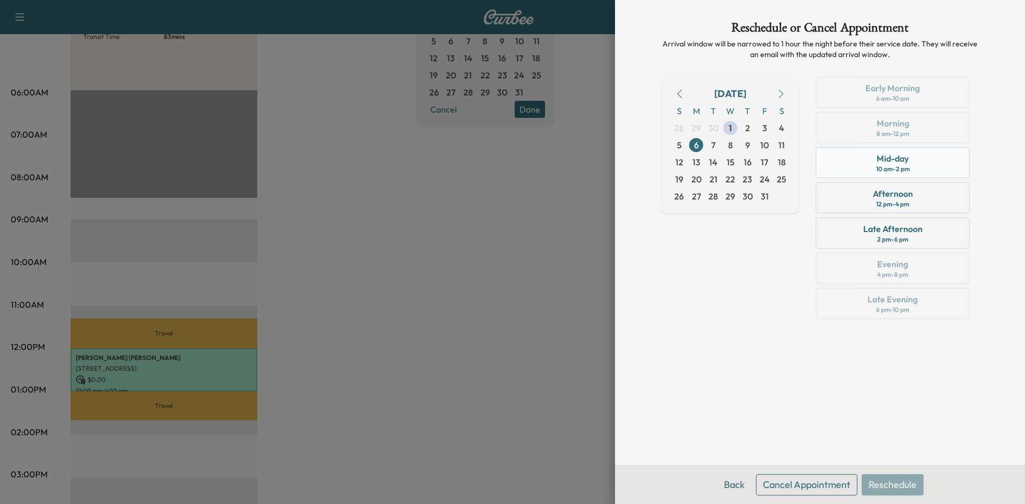
click at [919, 164] on div "Mid-day 10 am - 2 pm" at bounding box center [892, 162] width 154 height 31
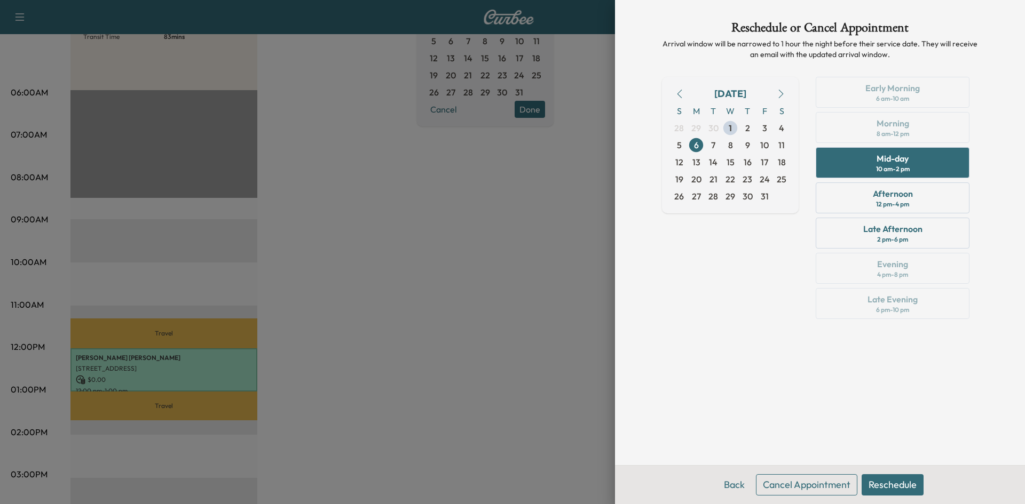
click at [900, 486] on button "Reschedule" at bounding box center [892, 484] width 62 height 21
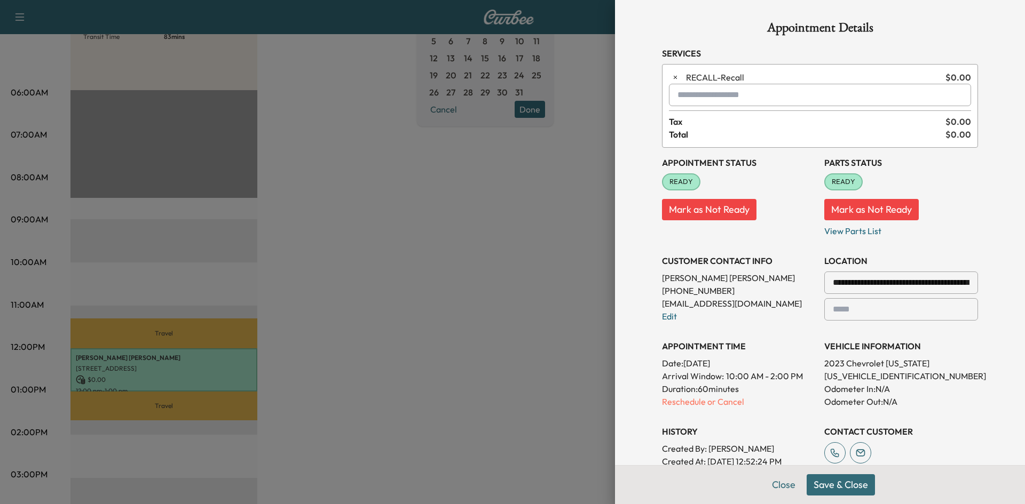
click at [845, 481] on button "Save & Close" at bounding box center [840, 484] width 68 height 21
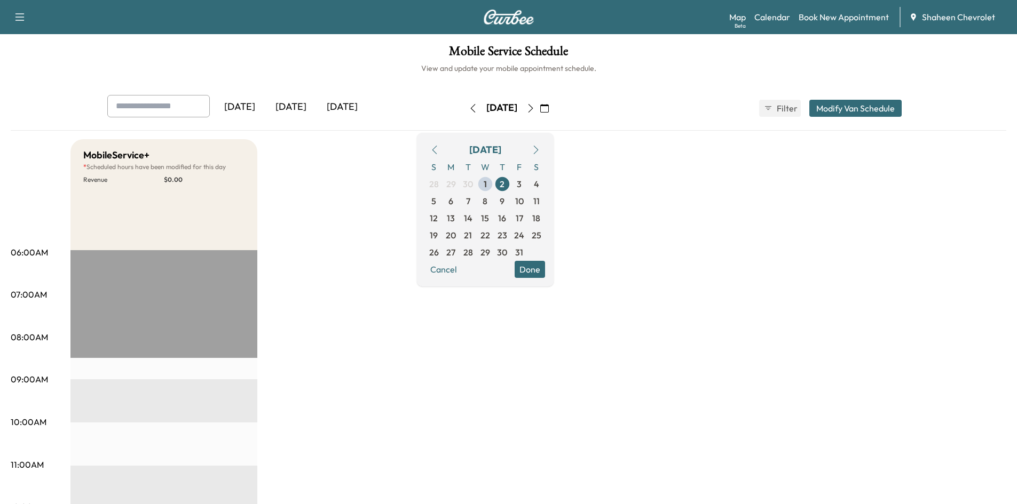
click at [845, 102] on button "Modify Van Schedule" at bounding box center [855, 108] width 92 height 17
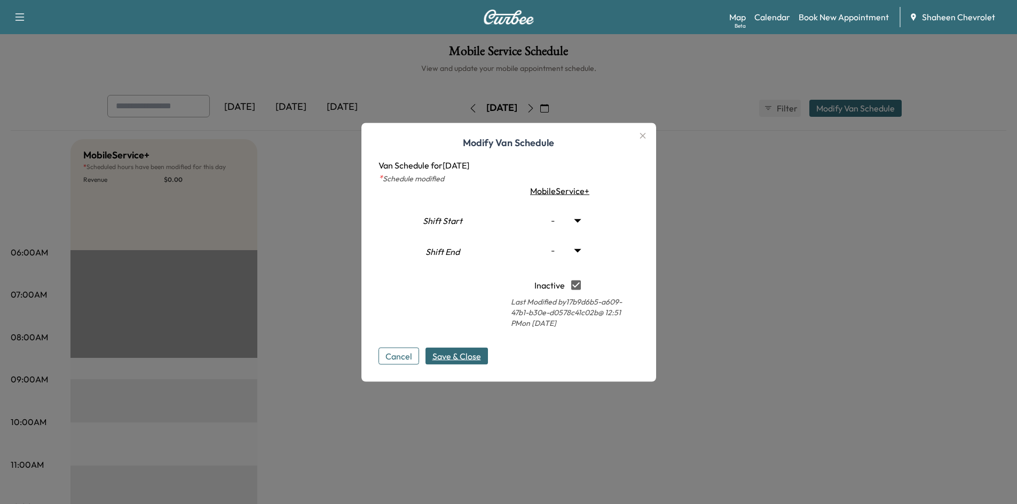
click at [445, 356] on span "Save & Close" at bounding box center [456, 356] width 49 height 13
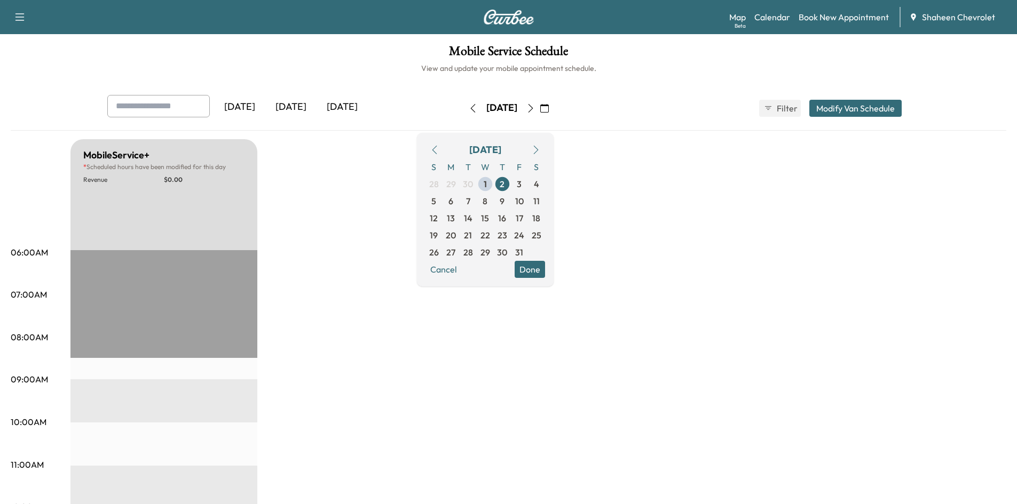
click at [850, 107] on button "Modify Van Schedule" at bounding box center [855, 108] width 92 height 17
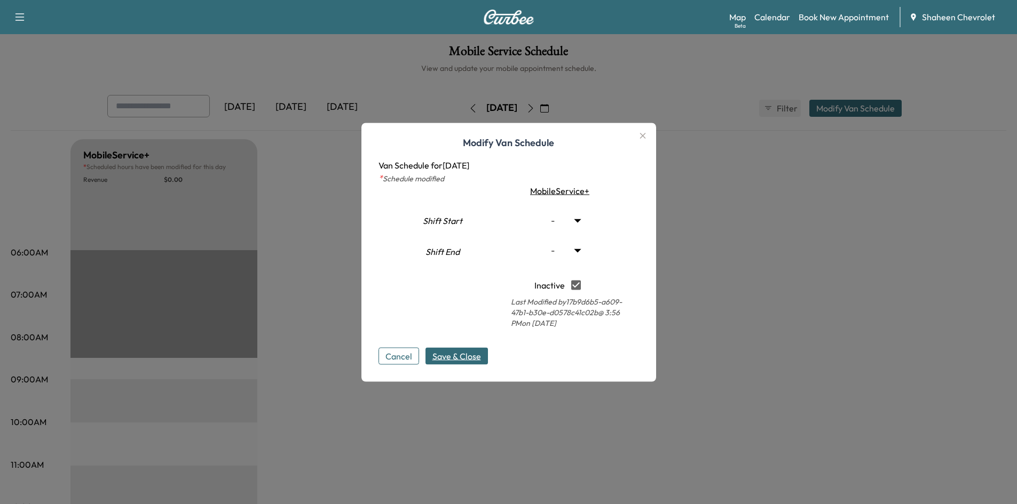
click at [724, 242] on div at bounding box center [508, 252] width 1017 height 504
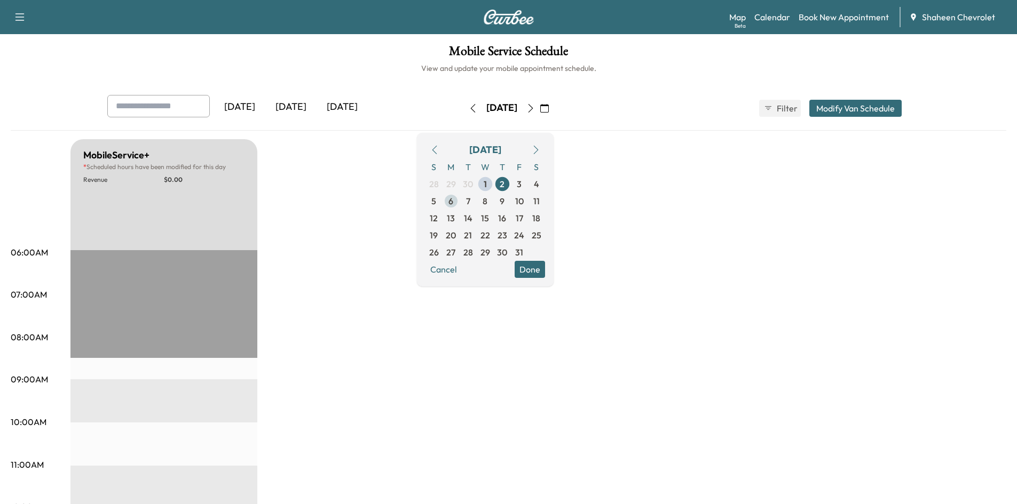
click at [459, 201] on span "6" at bounding box center [450, 201] width 17 height 17
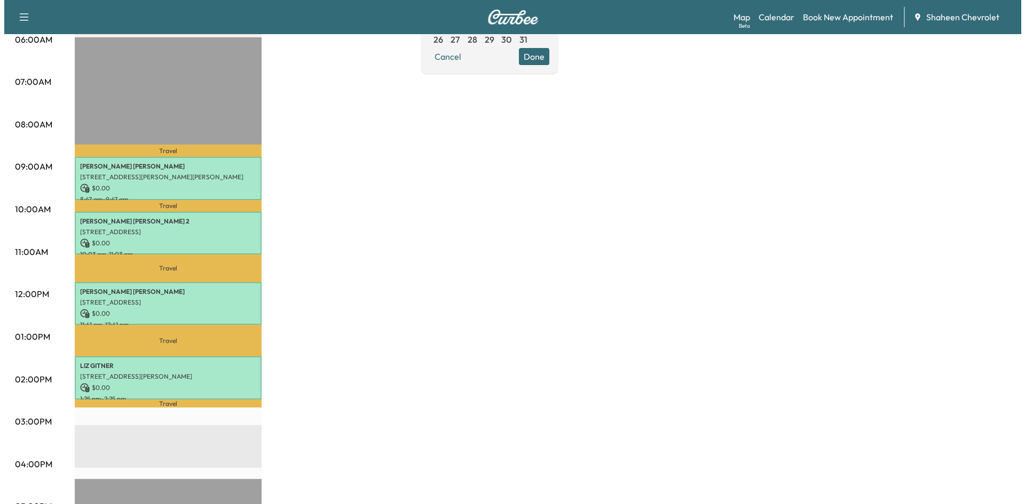
scroll to position [213, 0]
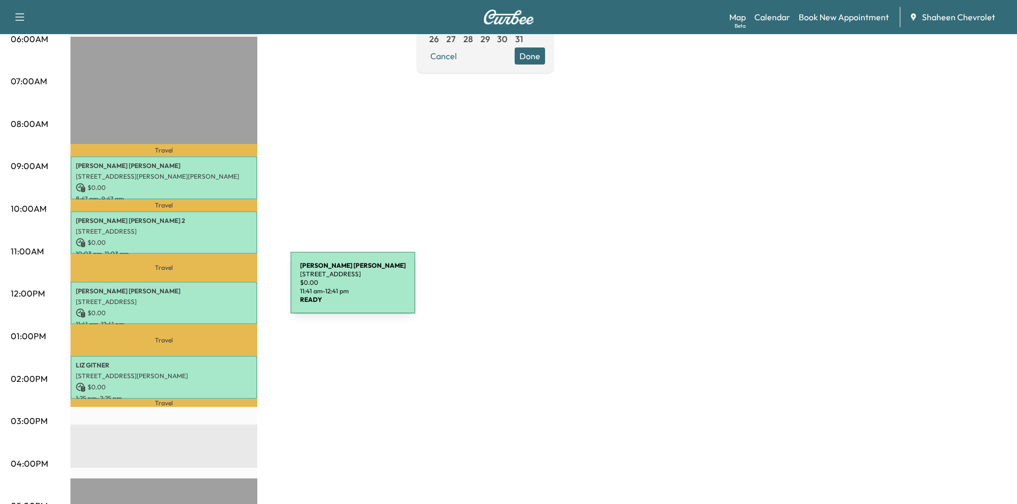
click at [210, 289] on p "[PERSON_NAME]" at bounding box center [164, 291] width 176 height 9
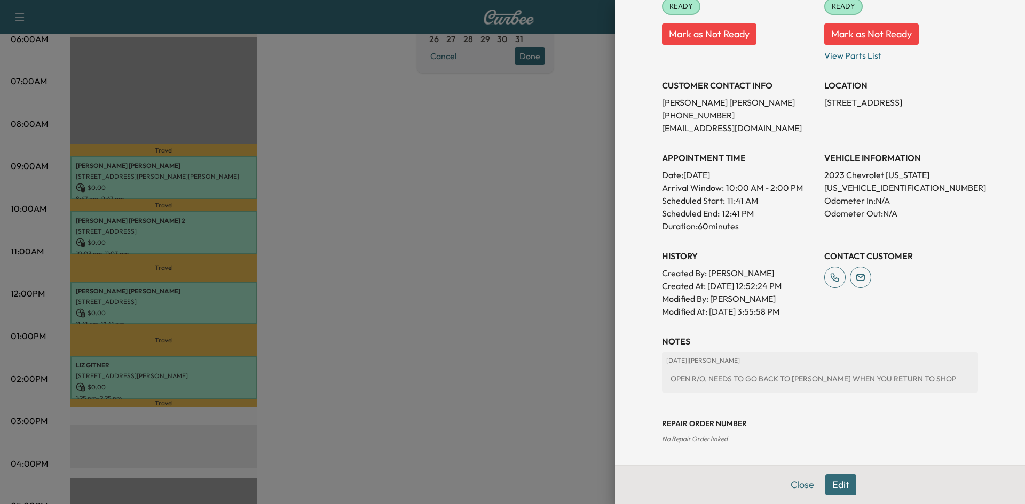
click at [830, 481] on button "Edit" at bounding box center [840, 484] width 31 height 21
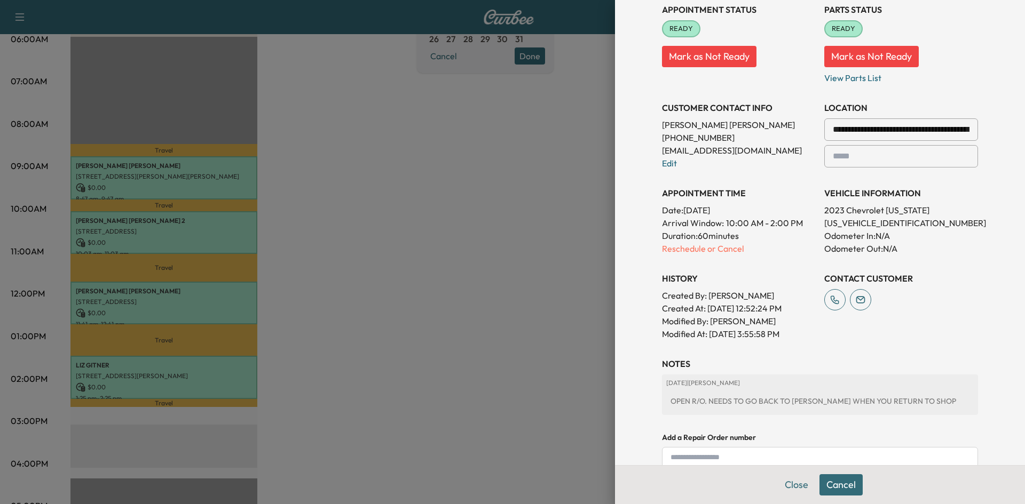
scroll to position [176, 0]
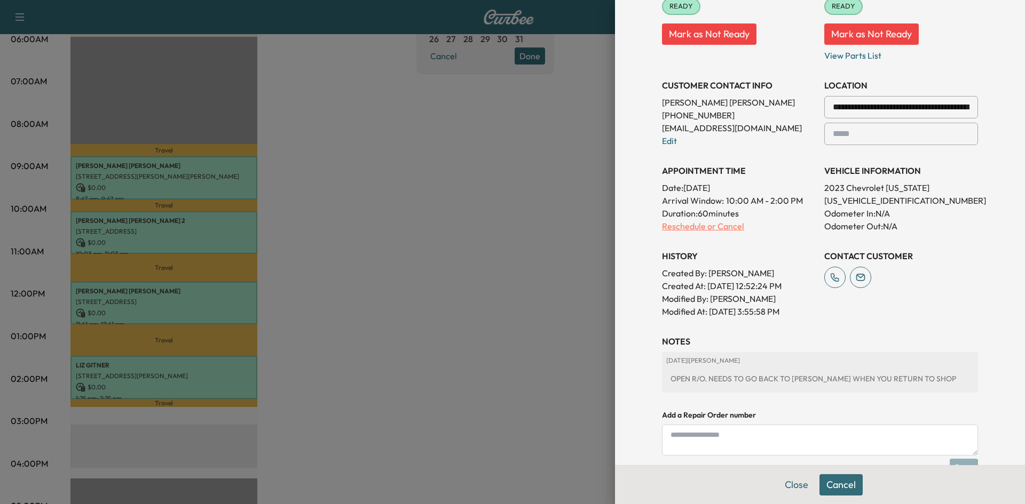
click at [717, 227] on p "Reschedule or Cancel" at bounding box center [739, 226] width 154 height 13
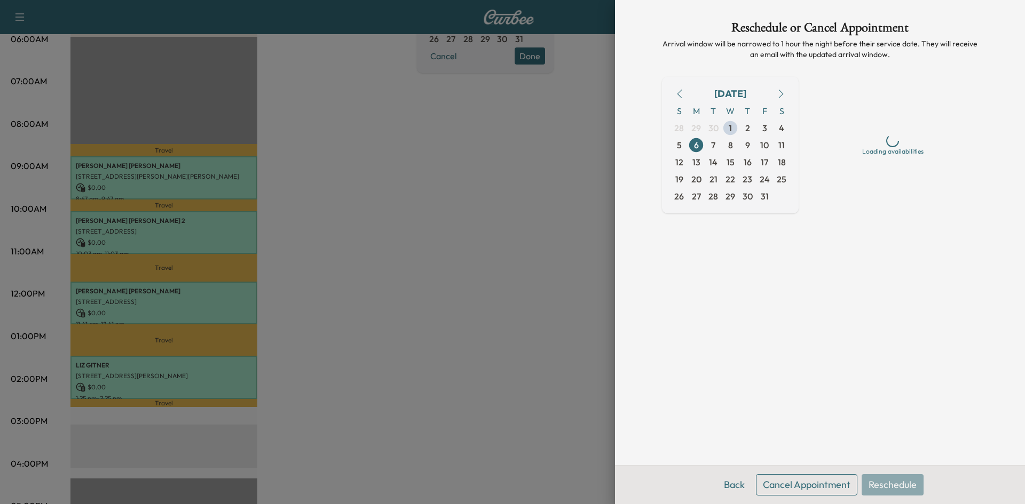
scroll to position [0, 0]
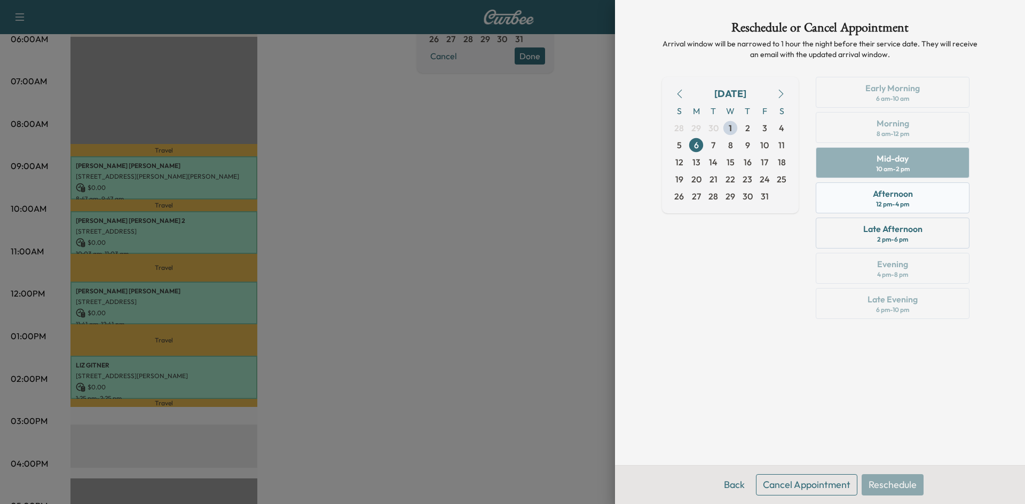
click at [870, 203] on div "Afternoon 12 pm - 4 pm" at bounding box center [892, 198] width 154 height 31
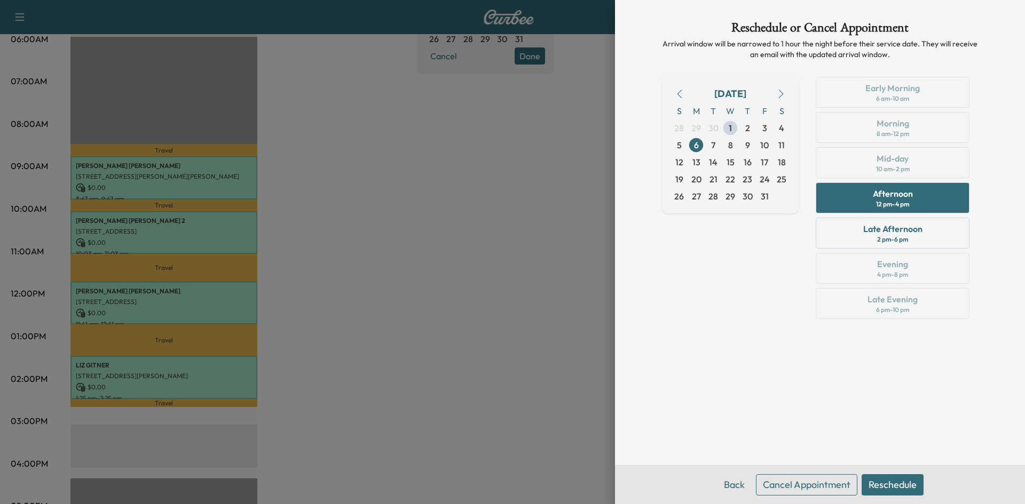
click at [903, 483] on button "Reschedule" at bounding box center [892, 484] width 62 height 21
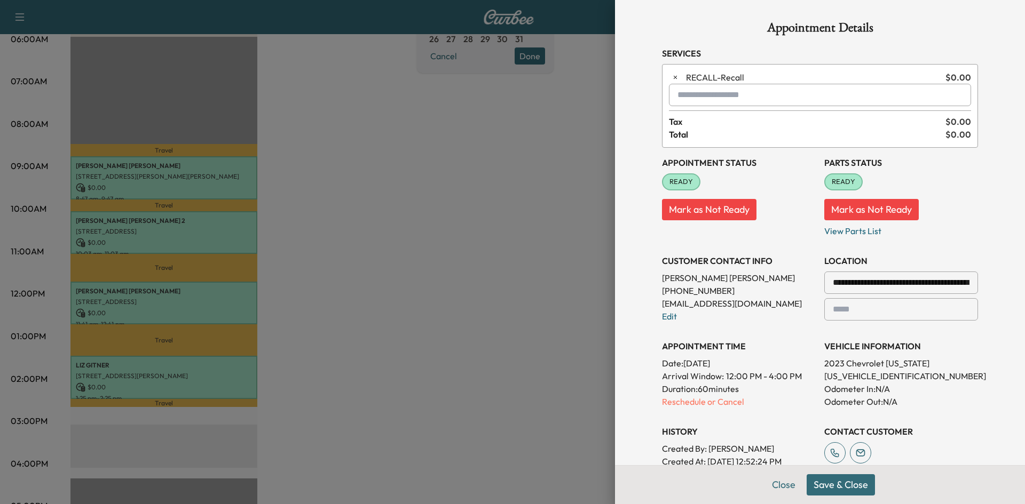
click at [842, 480] on button "Save & Close" at bounding box center [840, 484] width 68 height 21
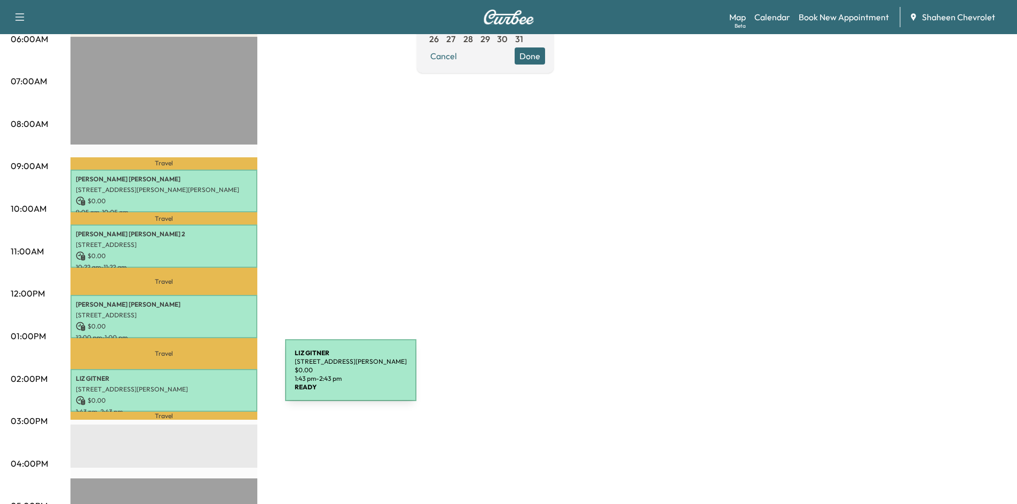
click at [205, 377] on p "[PERSON_NAME]" at bounding box center [164, 379] width 176 height 9
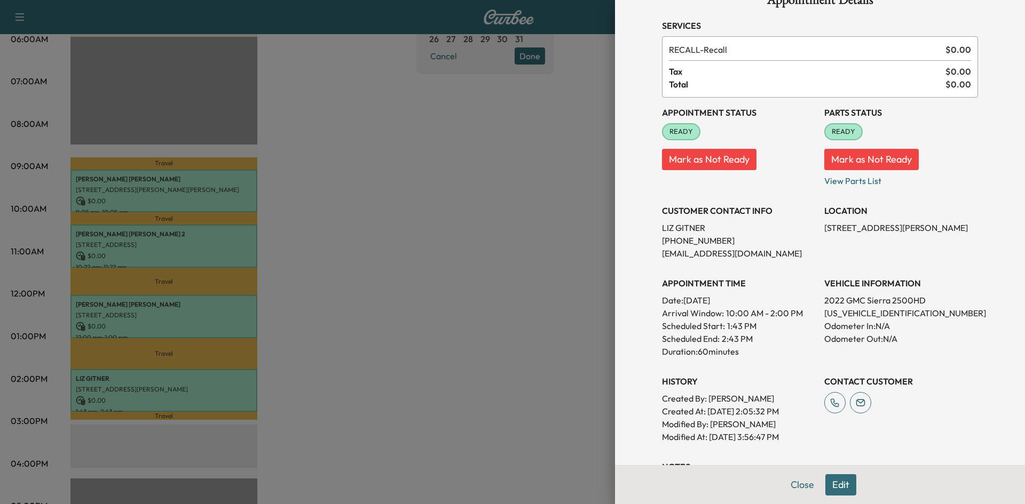
scroll to position [53, 0]
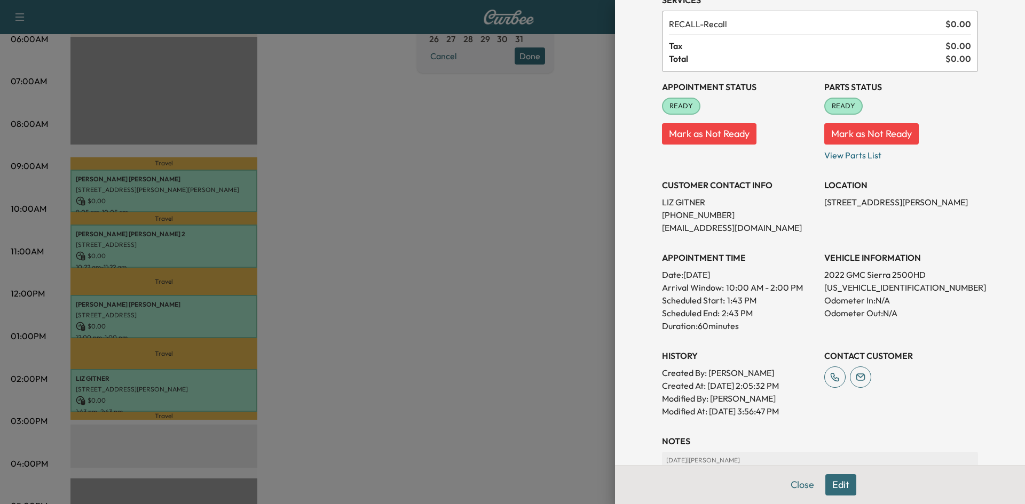
click at [827, 489] on button "Edit" at bounding box center [840, 484] width 31 height 21
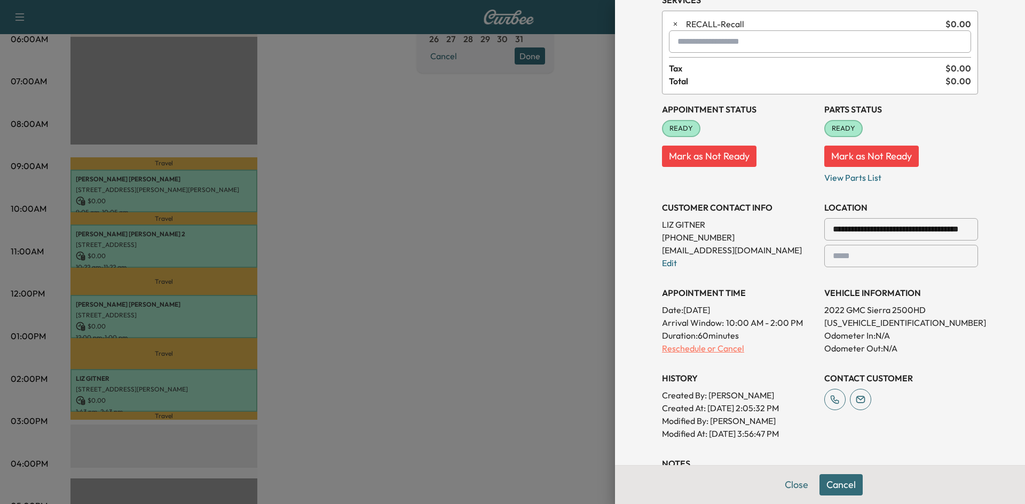
click at [721, 350] on p "Reschedule or Cancel" at bounding box center [739, 348] width 154 height 13
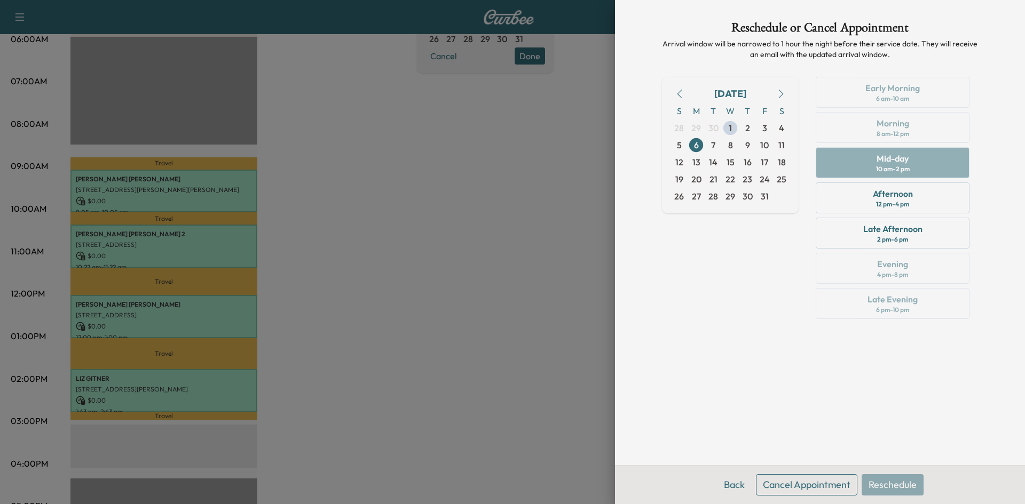
click at [525, 300] on div at bounding box center [512, 252] width 1025 height 504
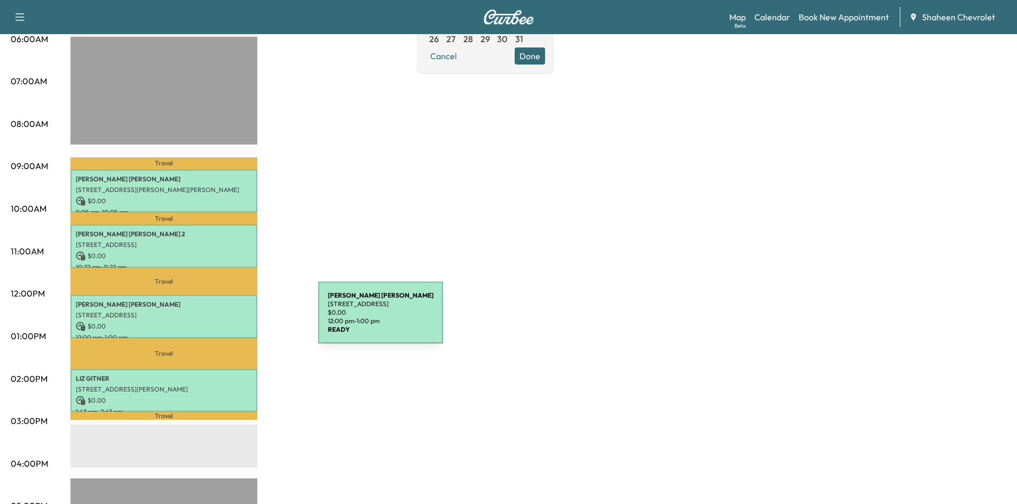
click at [237, 318] on div "[PERSON_NAME] [STREET_ADDRESS] $ 0.00 12:00 pm - 1:00 pm" at bounding box center [163, 316] width 187 height 43
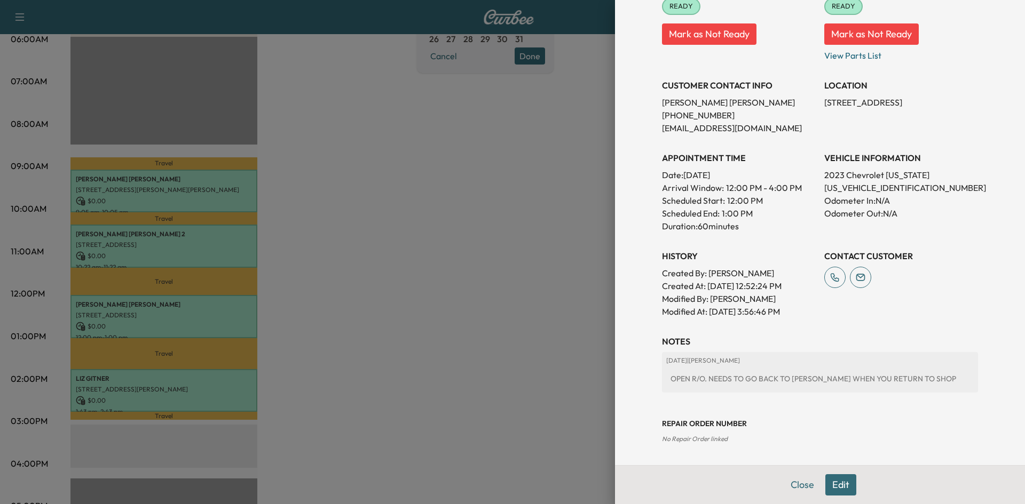
click at [834, 490] on button "Edit" at bounding box center [840, 484] width 31 height 21
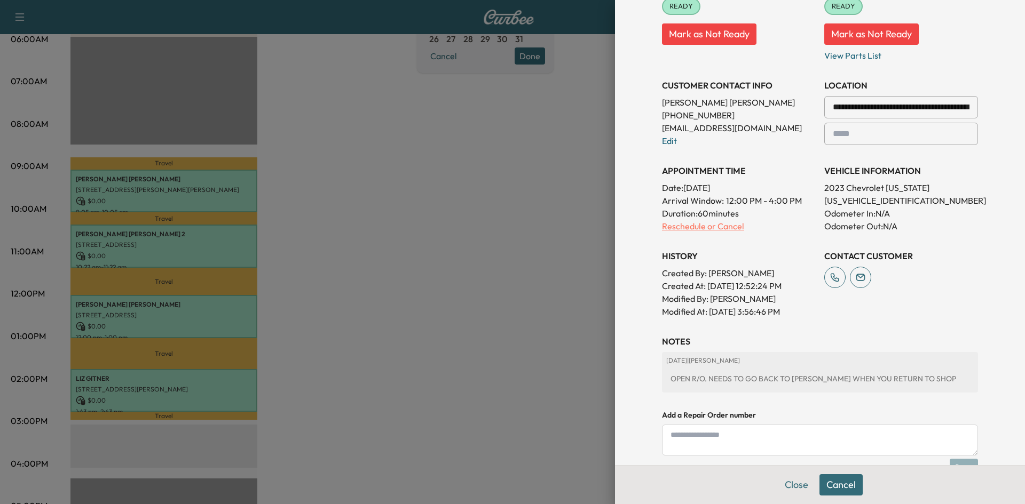
click at [721, 229] on p "Reschedule or Cancel" at bounding box center [739, 226] width 154 height 13
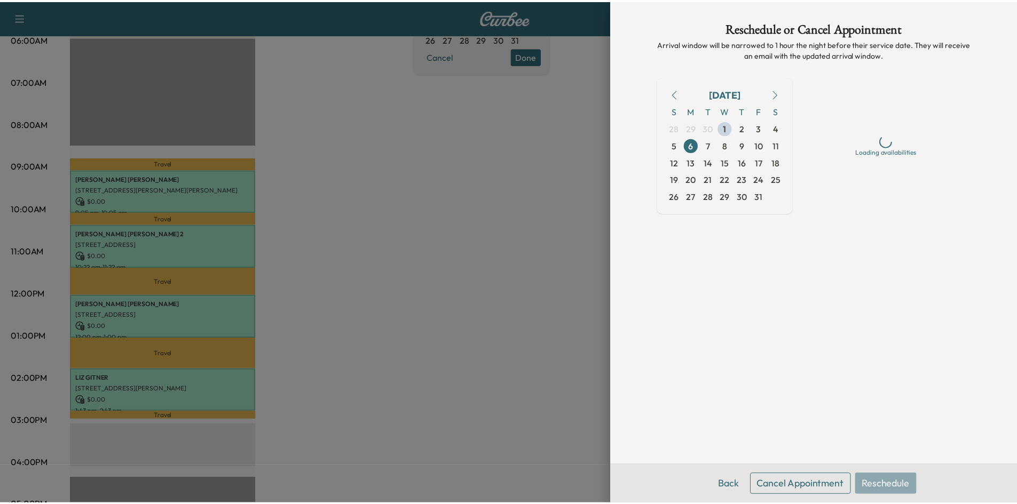
scroll to position [0, 0]
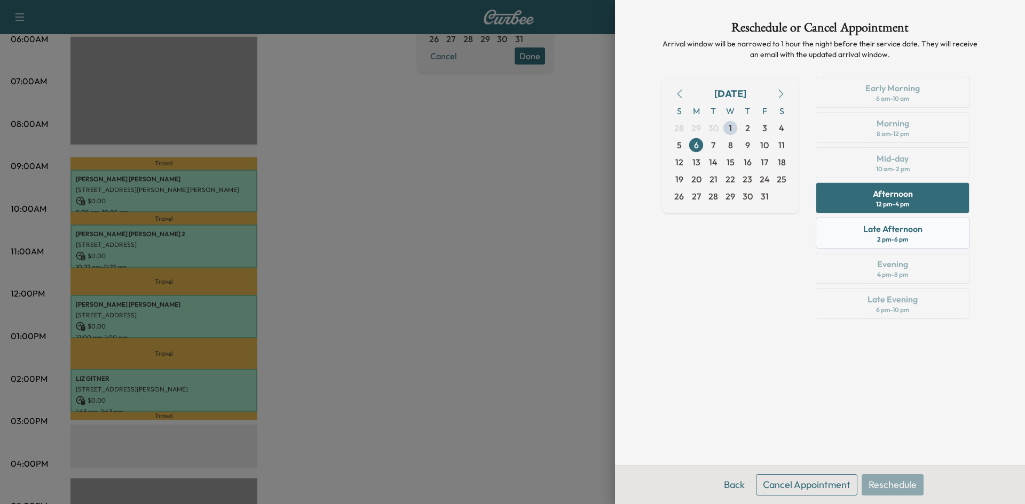
click at [929, 228] on div "Late Afternoon 2 pm - 6 pm" at bounding box center [892, 233] width 154 height 31
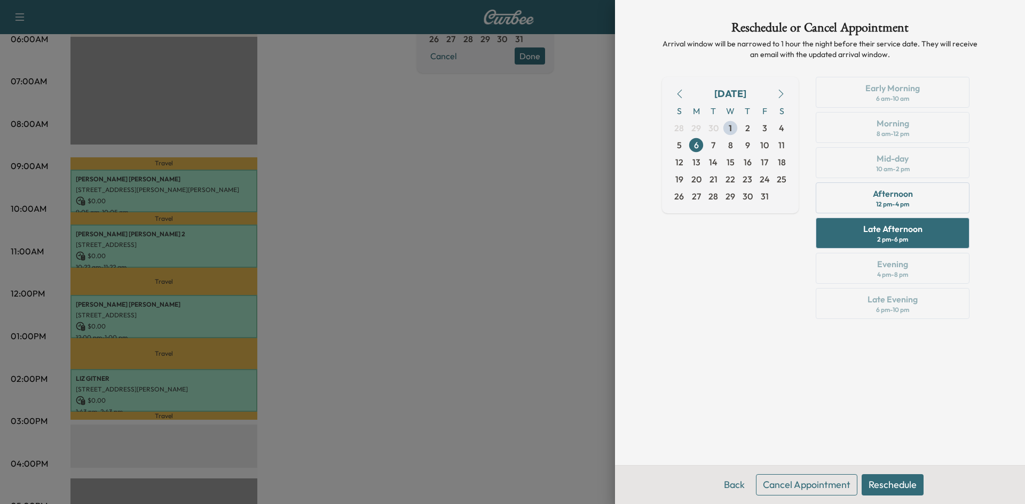
click at [871, 484] on button "Reschedule" at bounding box center [892, 484] width 62 height 21
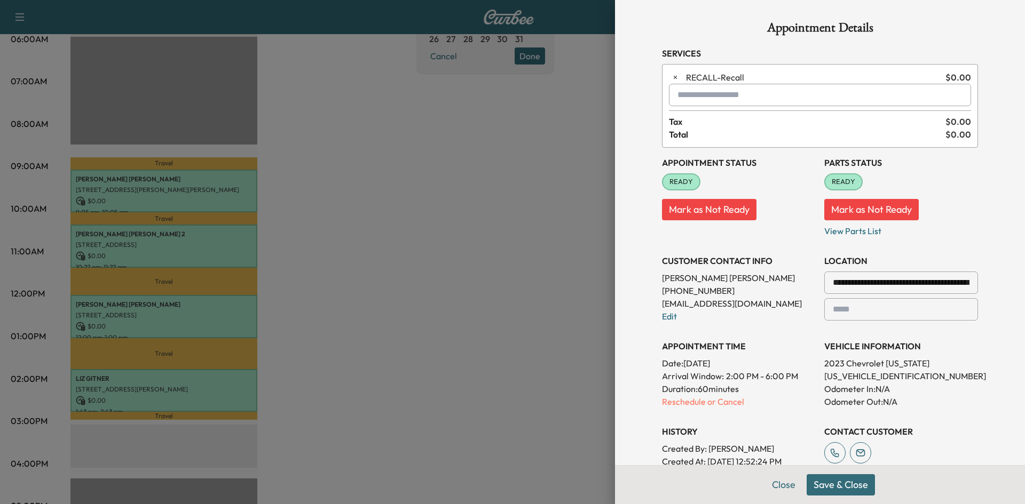
click at [828, 480] on button "Save & Close" at bounding box center [840, 484] width 68 height 21
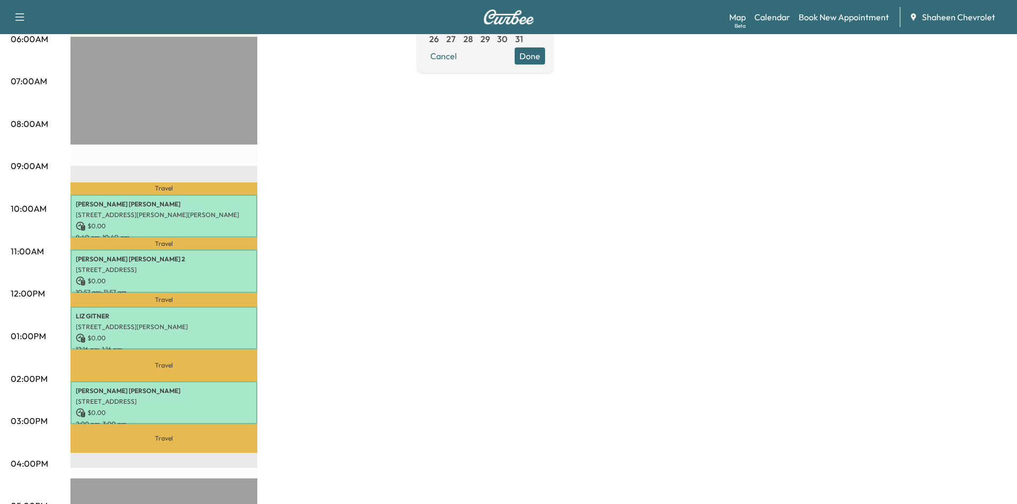
drag, startPoint x: 422, startPoint y: 257, endPoint x: 412, endPoint y: 227, distance: 31.6
click at [412, 227] on div "MobileService+ Revenue $ 0.00 Work Time 240 mins Transit Time 139 mins Travel […" at bounding box center [537, 326] width 935 height 800
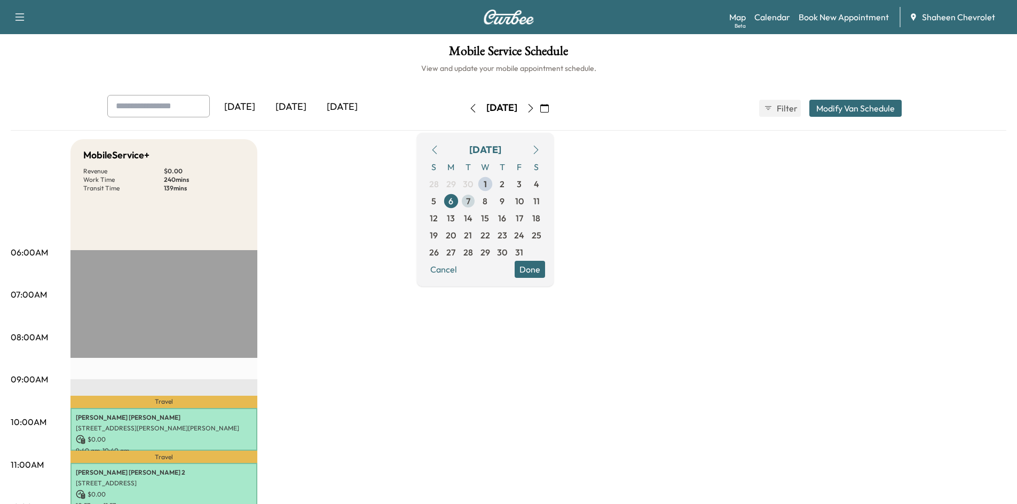
click at [477, 200] on span "7" at bounding box center [467, 201] width 17 height 17
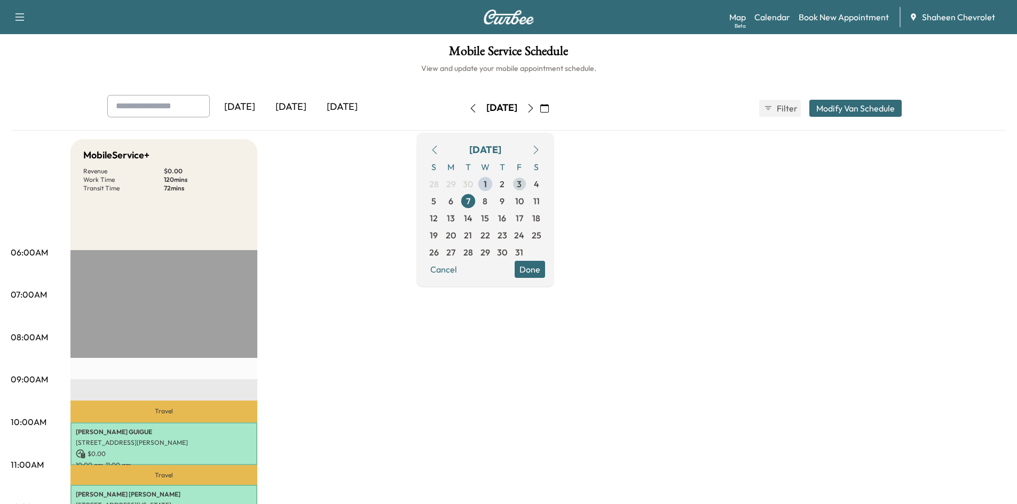
click at [528, 182] on span "3" at bounding box center [519, 184] width 17 height 17
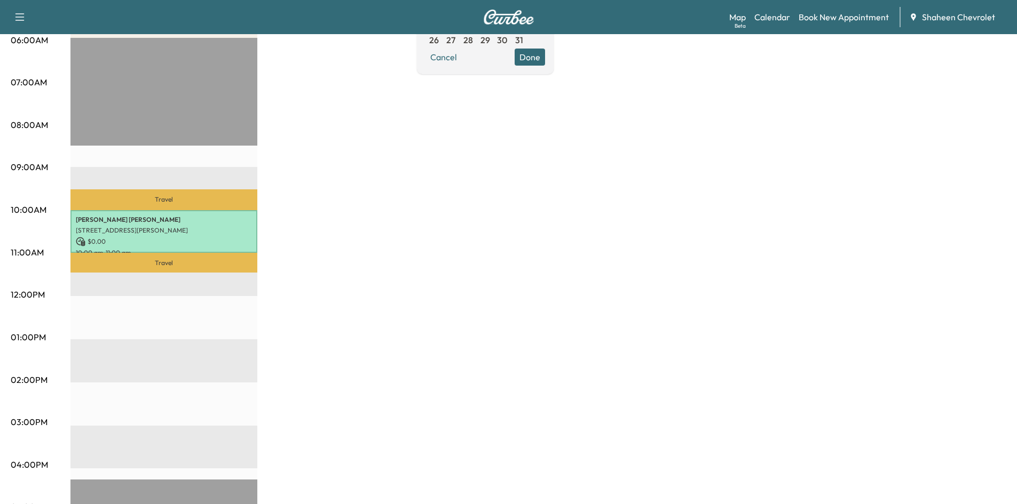
scroll to position [213, 0]
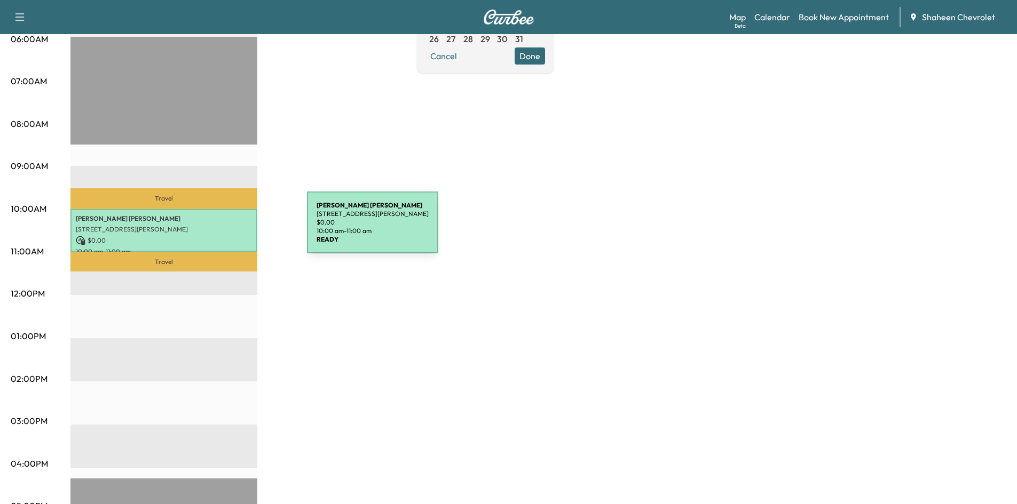
click at [227, 229] on p "[STREET_ADDRESS][PERSON_NAME]" at bounding box center [164, 229] width 176 height 9
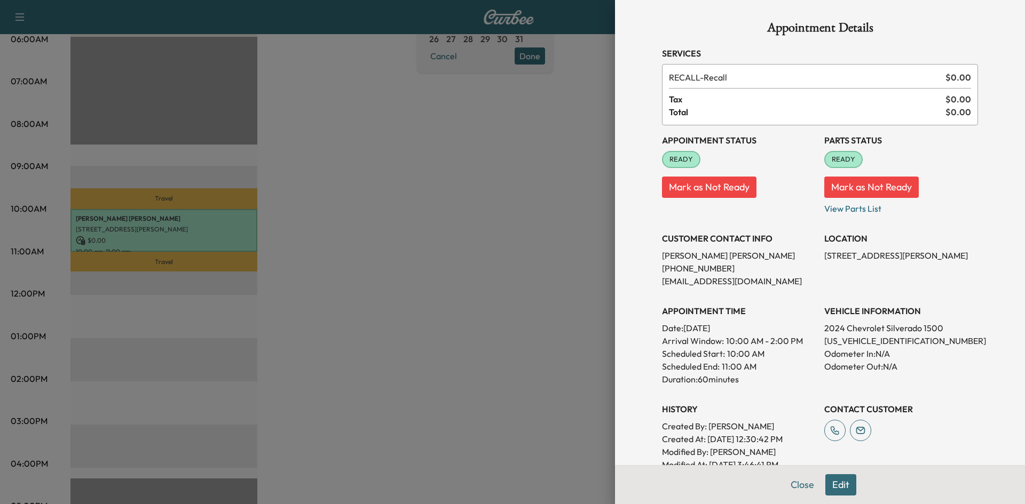
click at [837, 485] on button "Edit" at bounding box center [840, 484] width 31 height 21
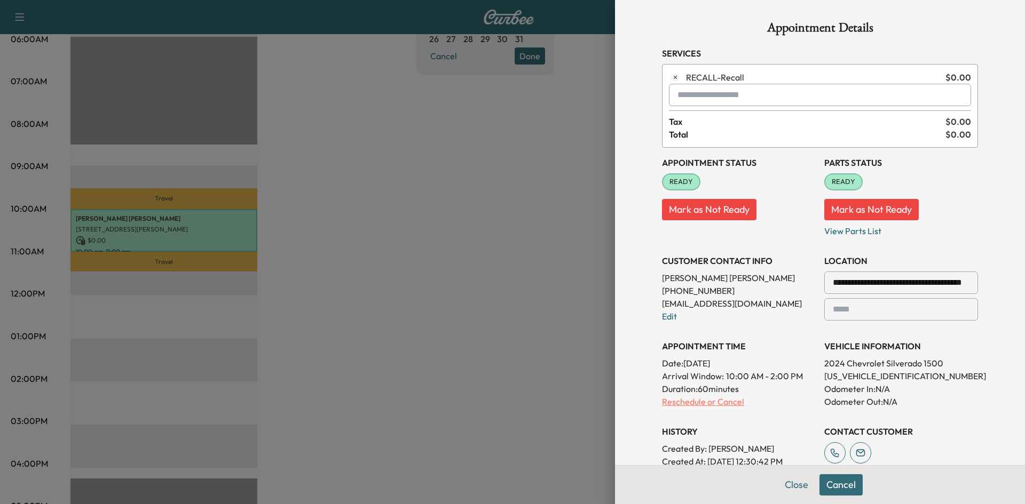
click at [708, 398] on p "Reschedule or Cancel" at bounding box center [739, 401] width 154 height 13
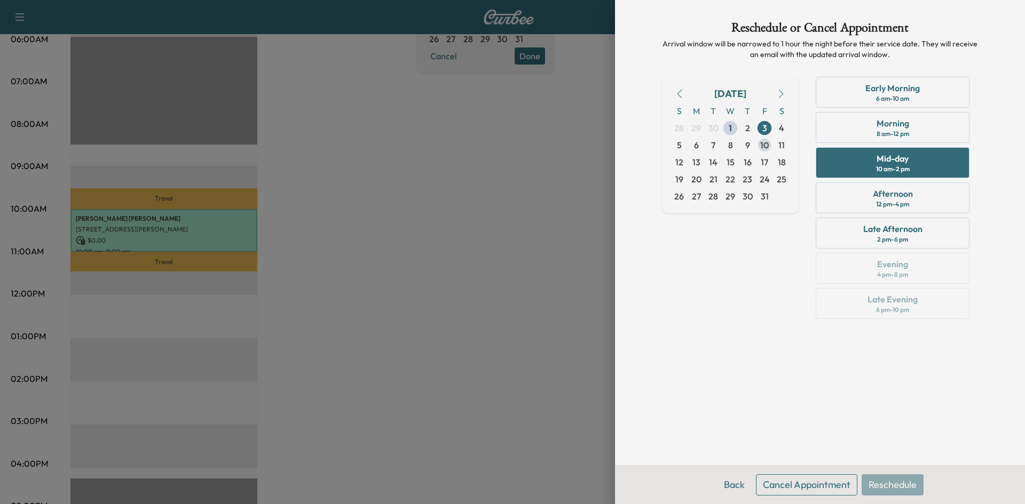
click at [767, 140] on span "10" at bounding box center [764, 145] width 9 height 13
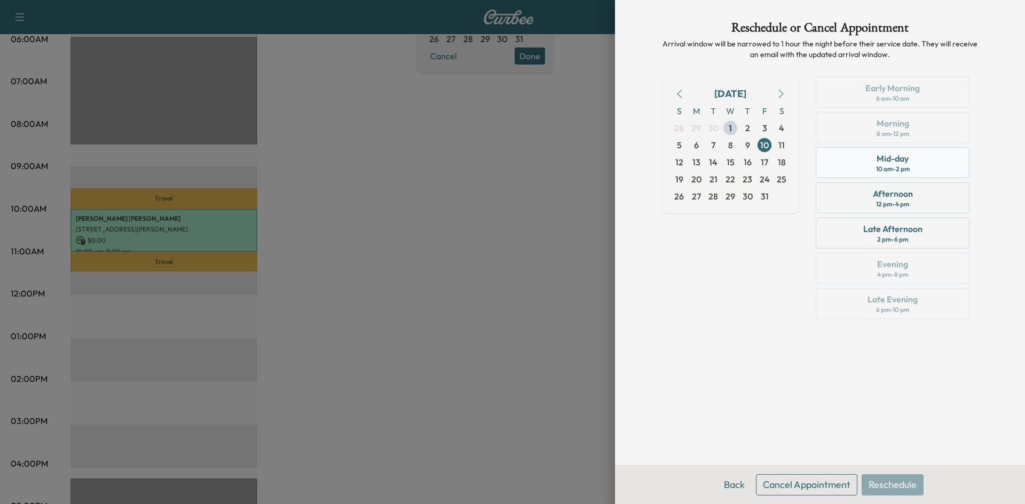
click at [907, 165] on div "10 am - 2 pm" at bounding box center [893, 169] width 34 height 9
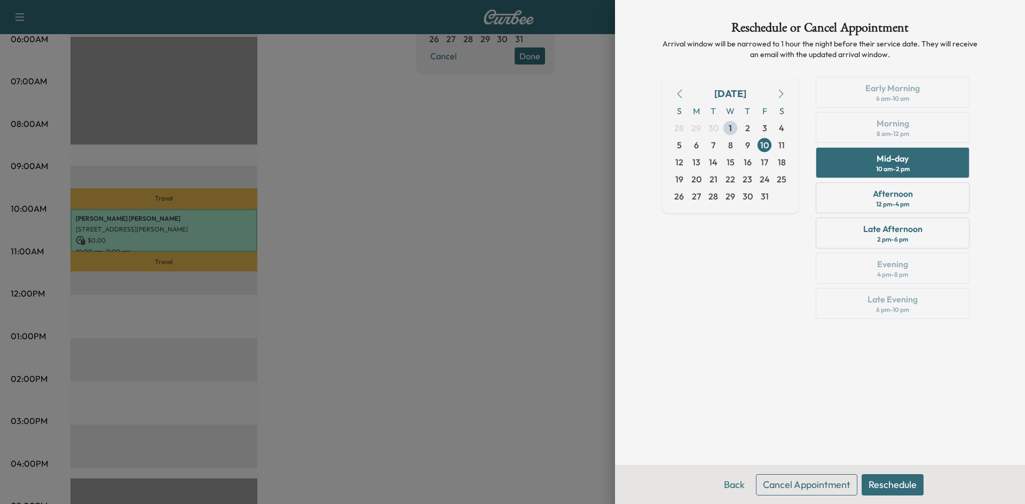
click at [900, 478] on button "Reschedule" at bounding box center [892, 484] width 62 height 21
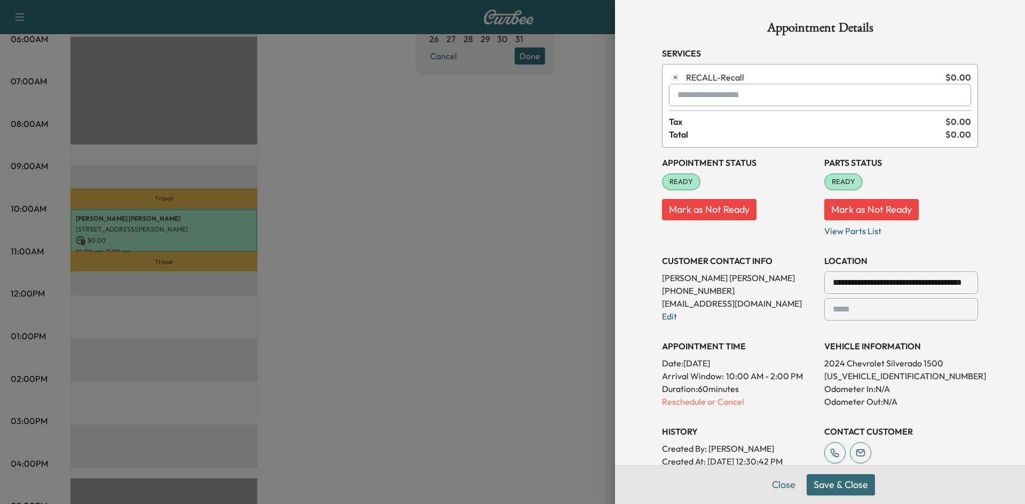
click at [846, 488] on button "Save & Close" at bounding box center [840, 484] width 68 height 21
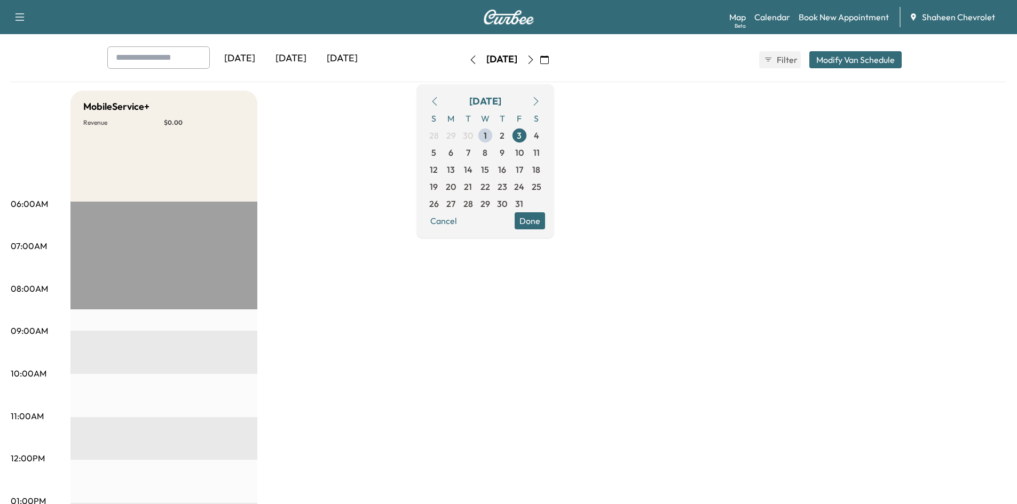
scroll to position [0, 0]
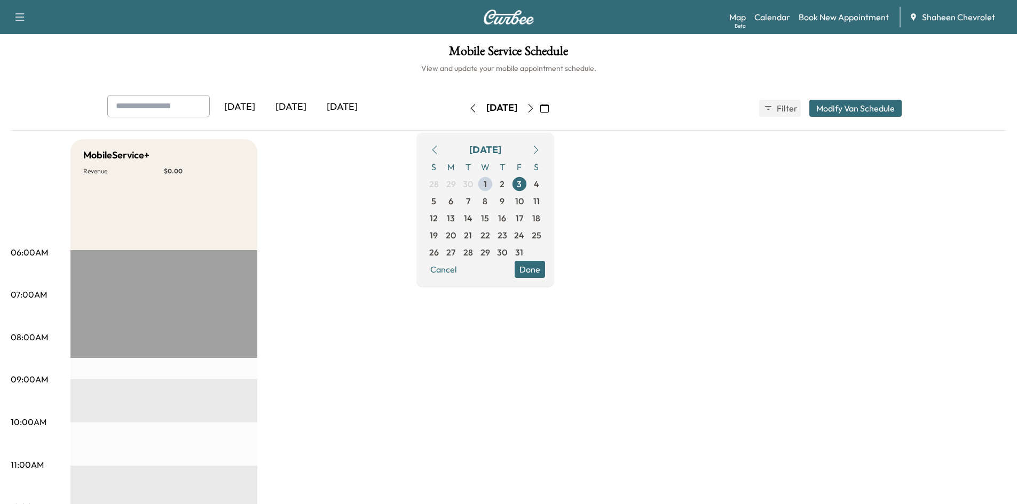
click at [866, 108] on button "Modify Van Schedule" at bounding box center [855, 108] width 92 height 17
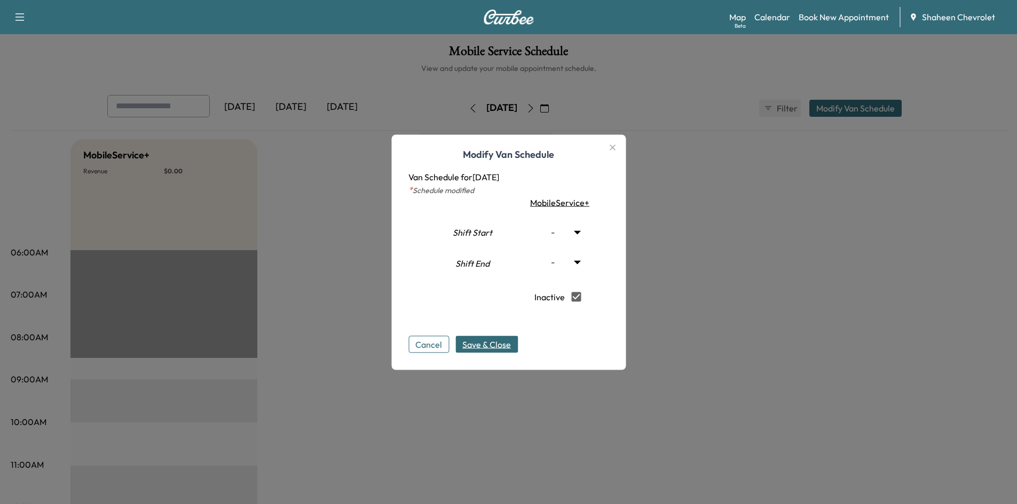
click at [482, 348] on span "Save & Close" at bounding box center [486, 344] width 49 height 13
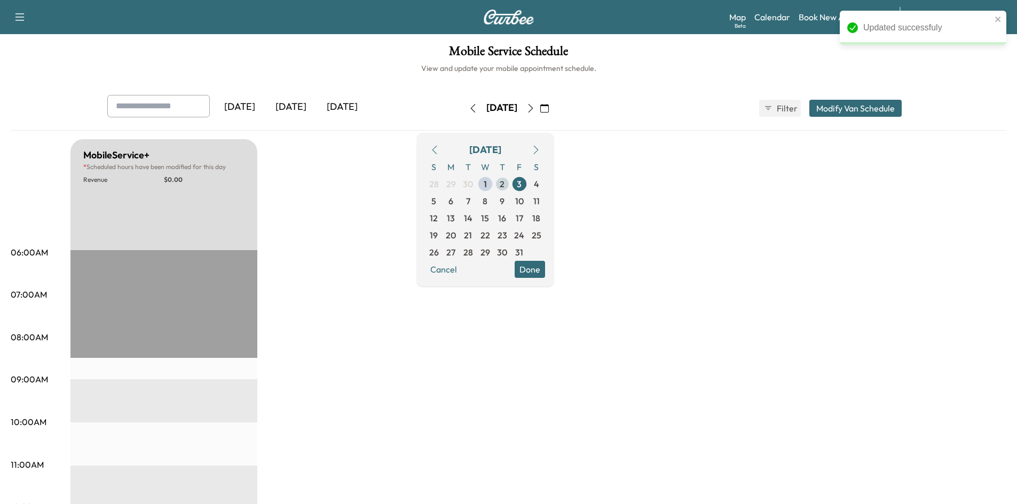
click at [504, 186] on span "2" at bounding box center [501, 184] width 5 height 13
click at [528, 185] on span "3" at bounding box center [519, 184] width 17 height 17
click at [524, 203] on span "10" at bounding box center [519, 201] width 9 height 13
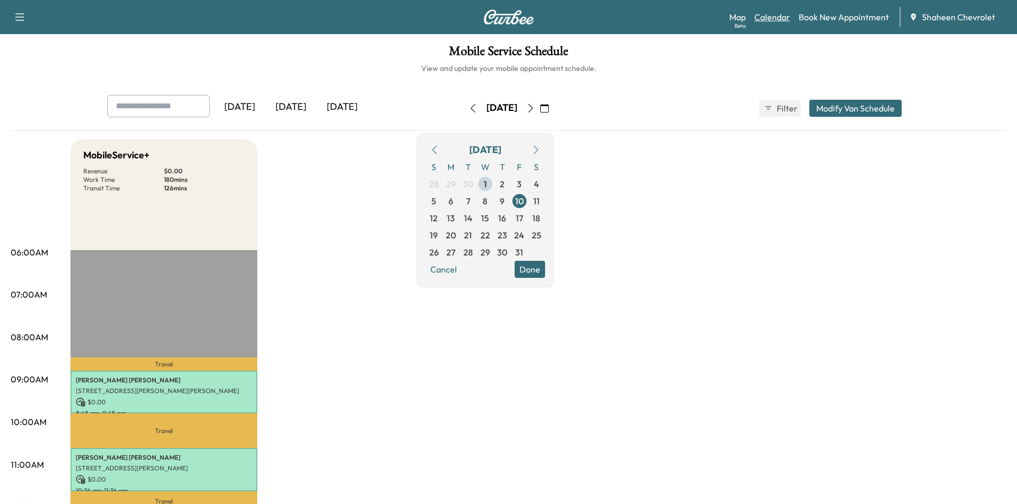
click at [773, 14] on link "Calendar" at bounding box center [772, 17] width 36 height 13
